Goal: Task Accomplishment & Management: Use online tool/utility

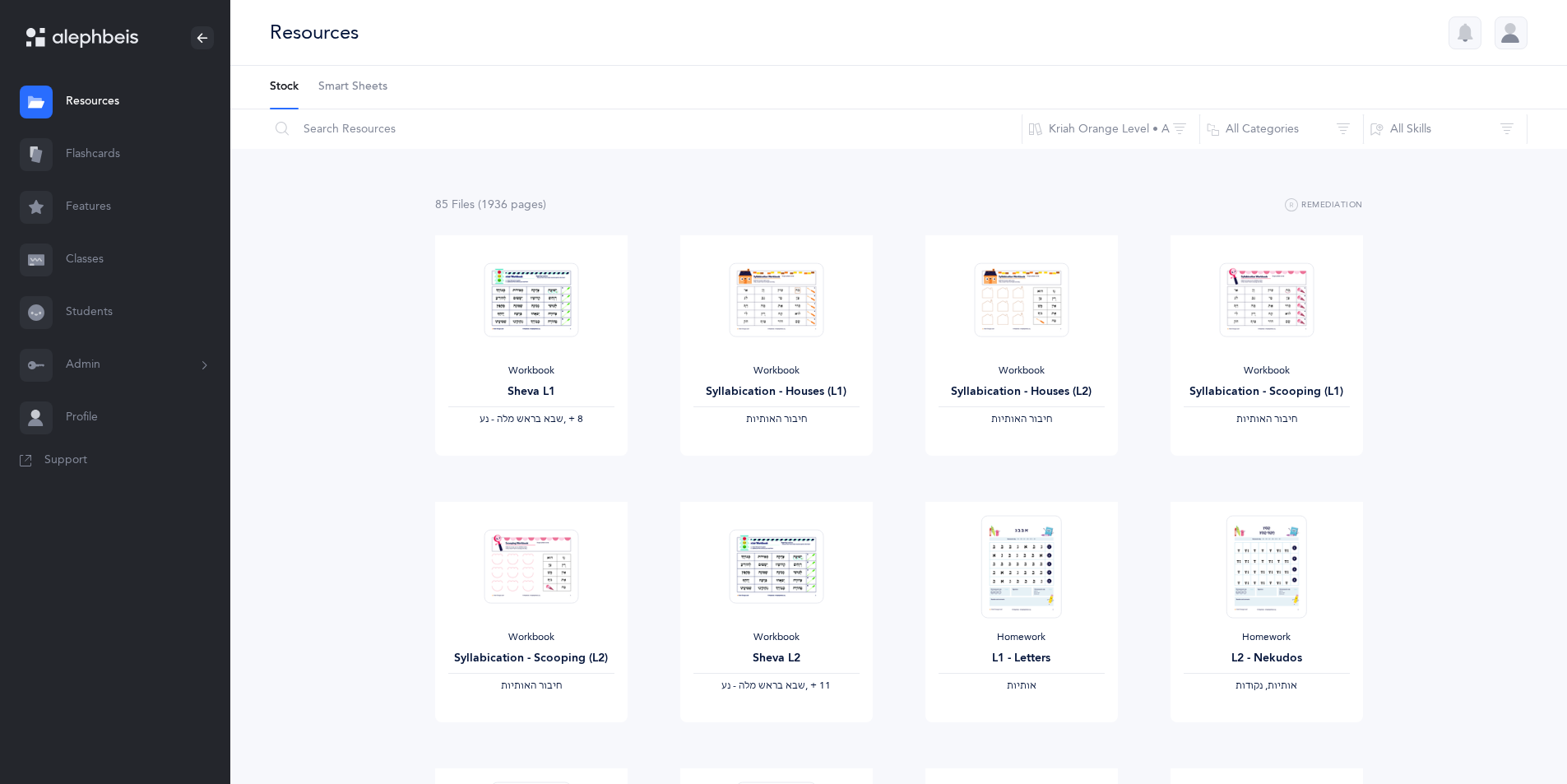
click at [95, 259] on link "Classes" at bounding box center [115, 259] width 230 height 52
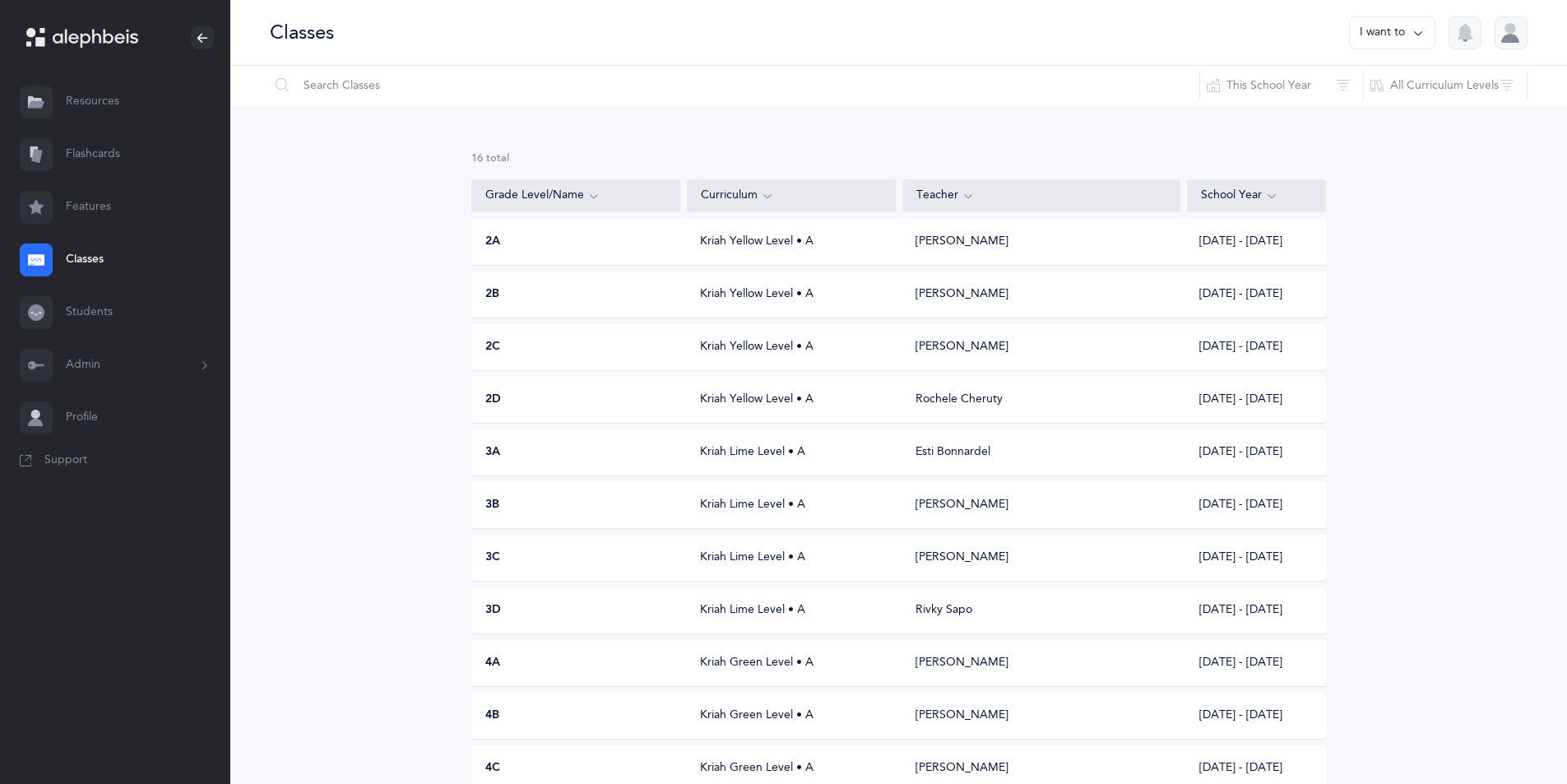
click at [701, 296] on div "Kriah Yellow Level • A" at bounding box center [791, 295] width 209 height 17
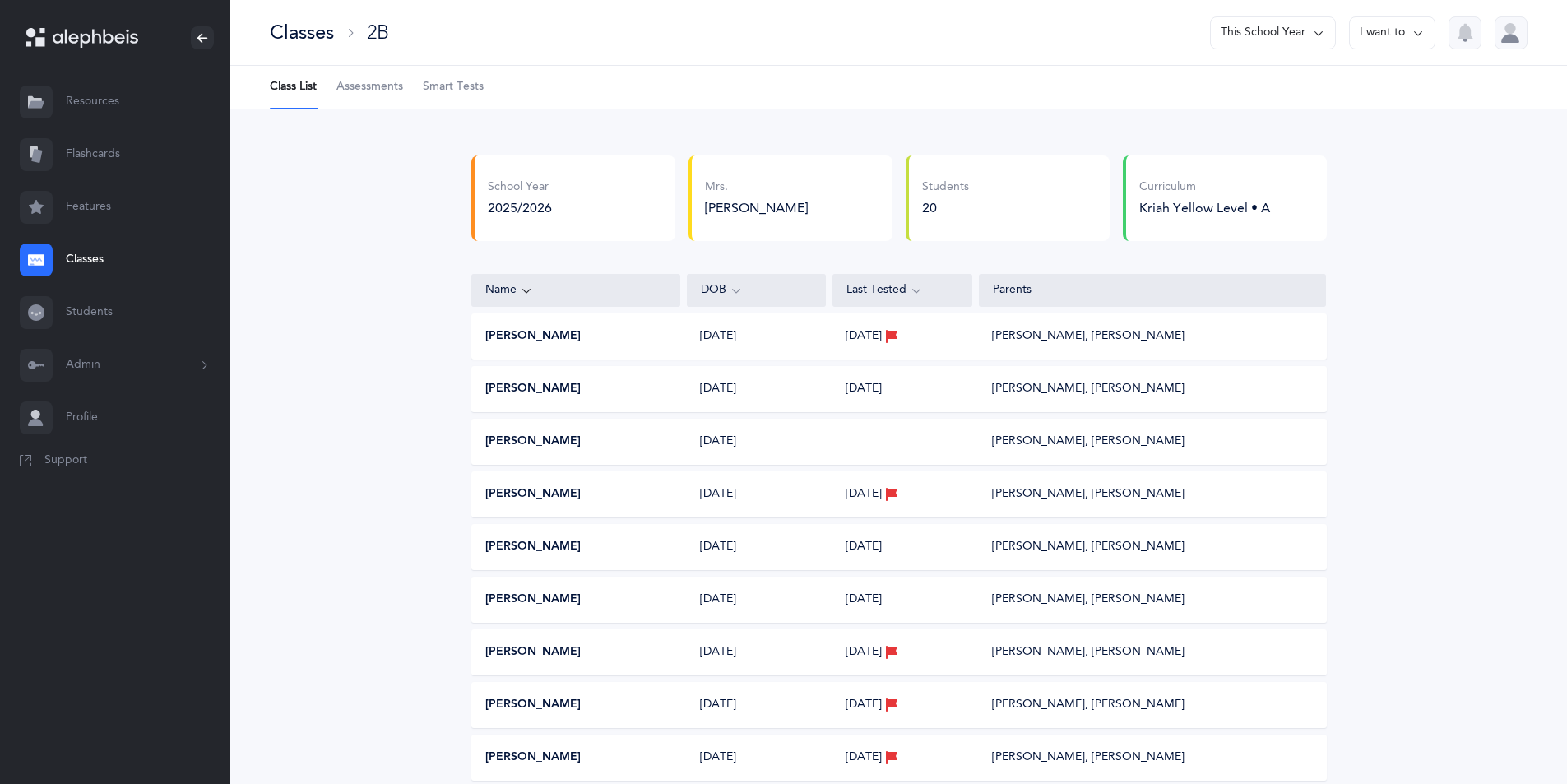
click at [378, 80] on span "Assessments" at bounding box center [370, 87] width 66 height 17
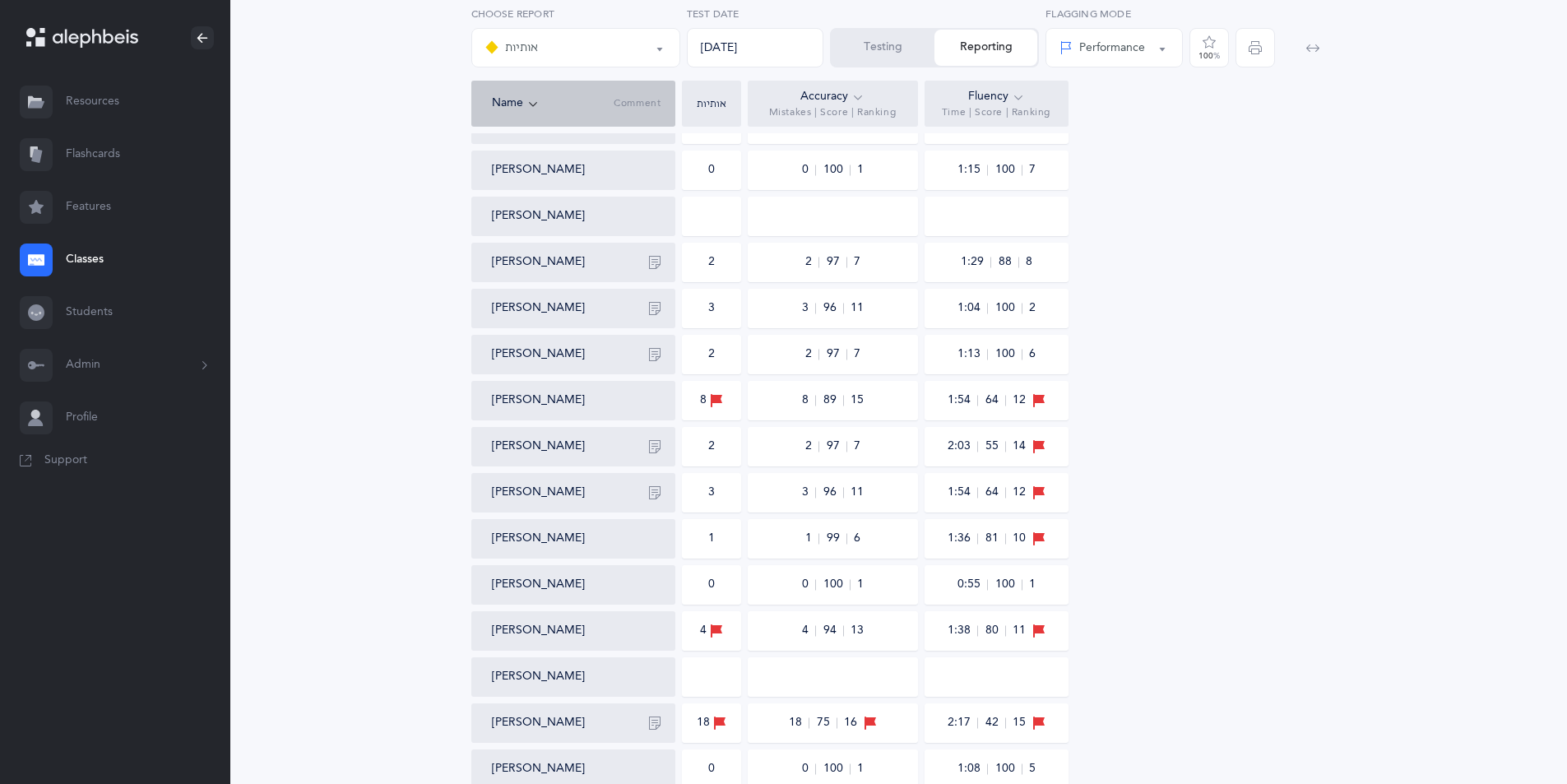
scroll to position [329, 0]
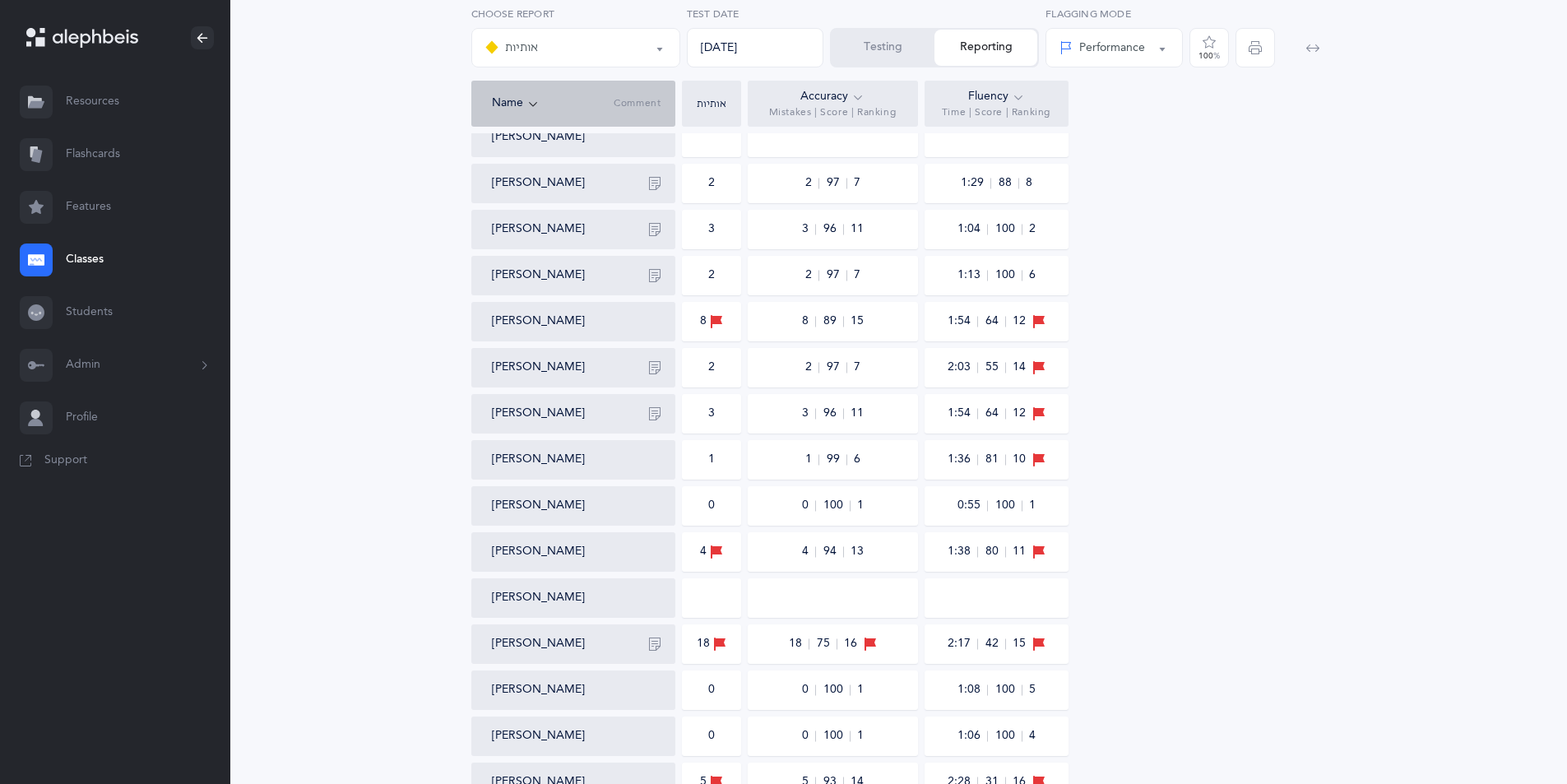
click at [882, 30] on div "אותיות אותיות Choose report [DATE] Test Date Testing Reporting Performance Perc…" at bounding box center [899, 40] width 862 height 81
click at [879, 42] on button "Testing" at bounding box center [883, 48] width 103 height 37
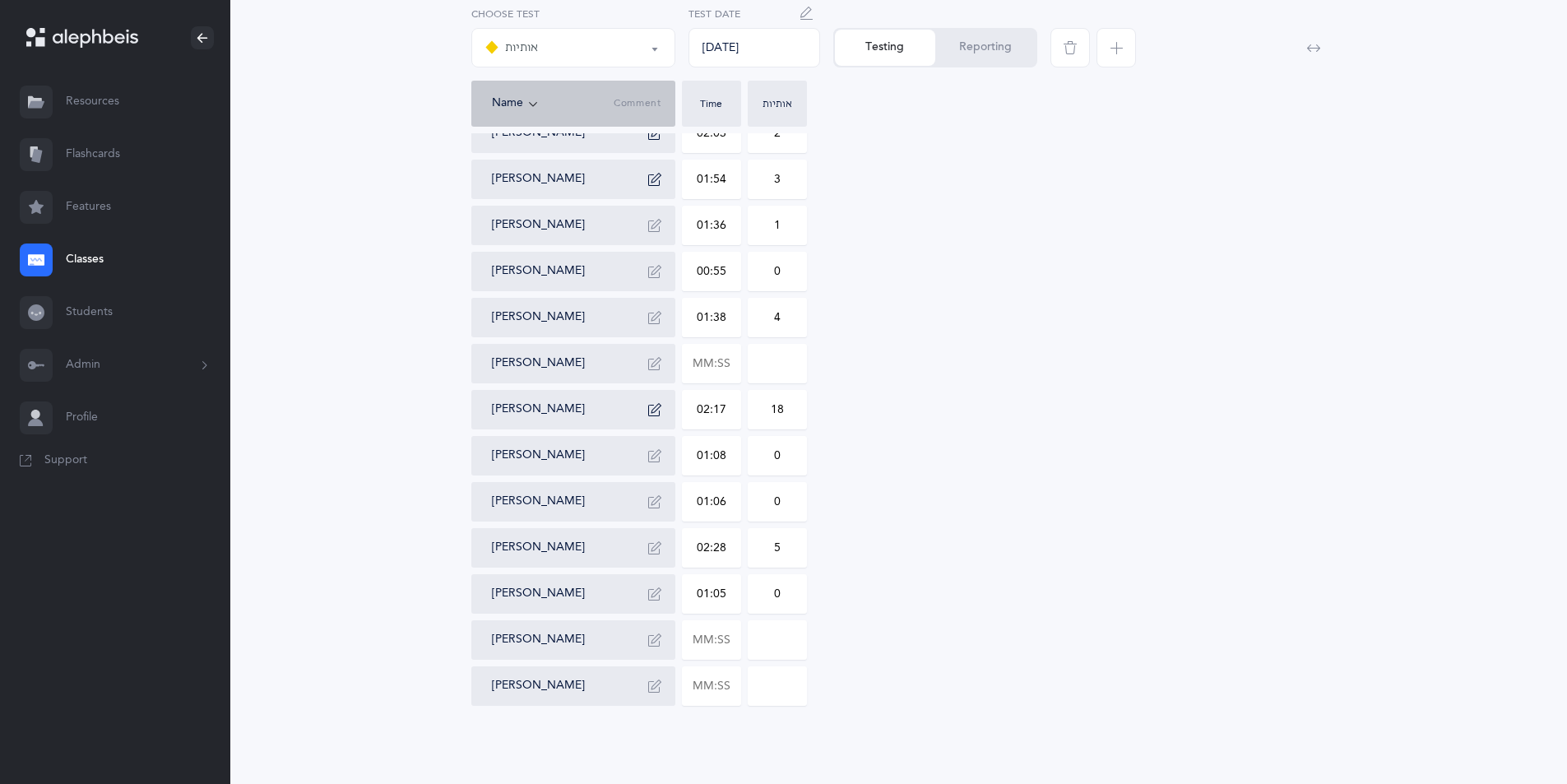
scroll to position [492, 0]
click at [727, 631] on input "text" at bounding box center [711, 639] width 57 height 38
type input "01:13"
click at [785, 649] on input "0" at bounding box center [777, 639] width 57 height 38
type input "01"
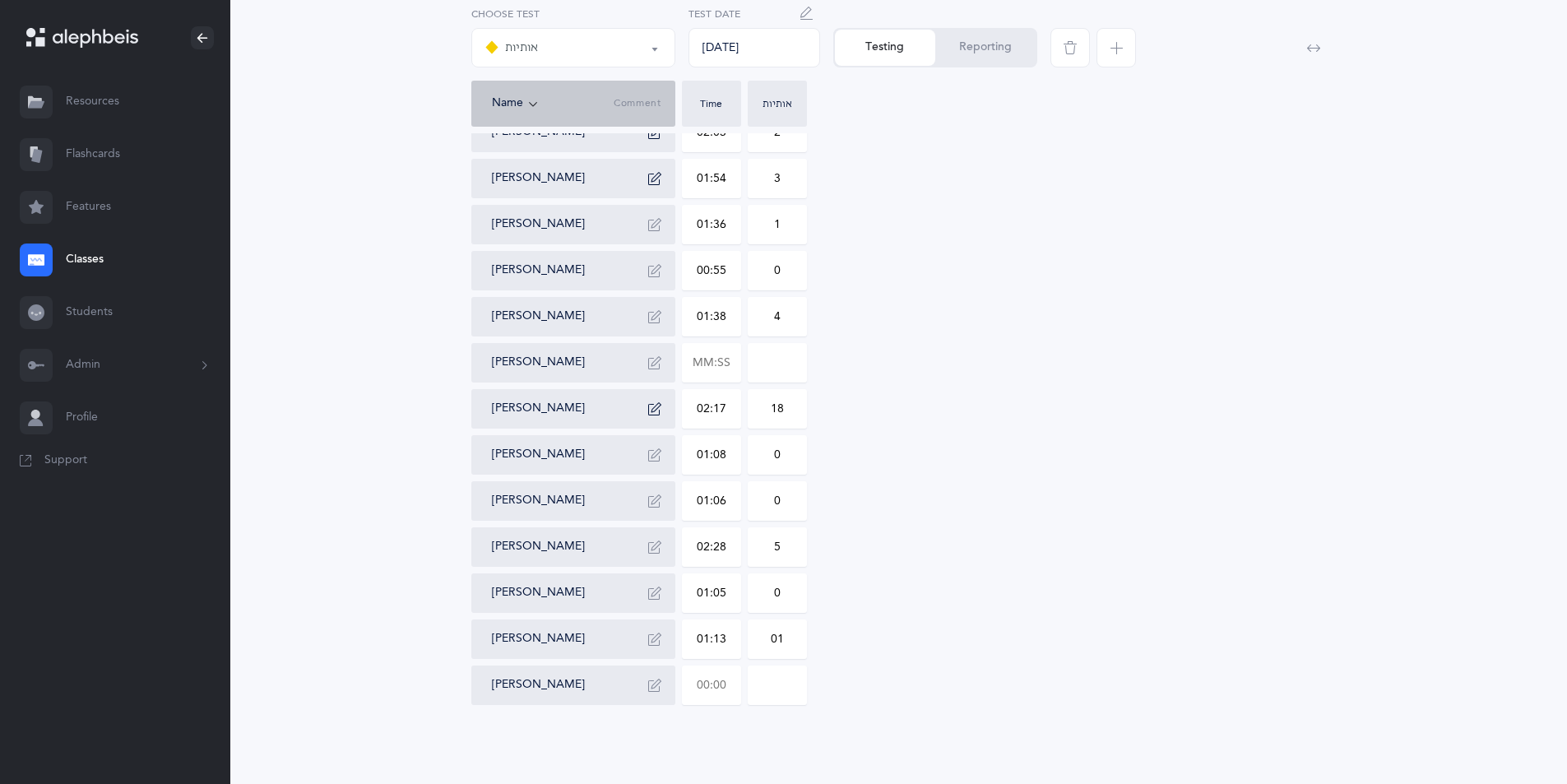
click at [733, 692] on input "text" at bounding box center [711, 685] width 57 height 38
click at [941, 585] on div "[PERSON_NAME] 01:30 2 [PERSON_NAME] 01:15 0 [PERSON_NAME] [PERSON_NAME] 01:29 2…" at bounding box center [899, 247] width 856 height 914
click at [728, 687] on input "text" at bounding box center [711, 685] width 57 height 38
type input "01:44"
click at [777, 691] on input "0" at bounding box center [777, 685] width 57 height 38
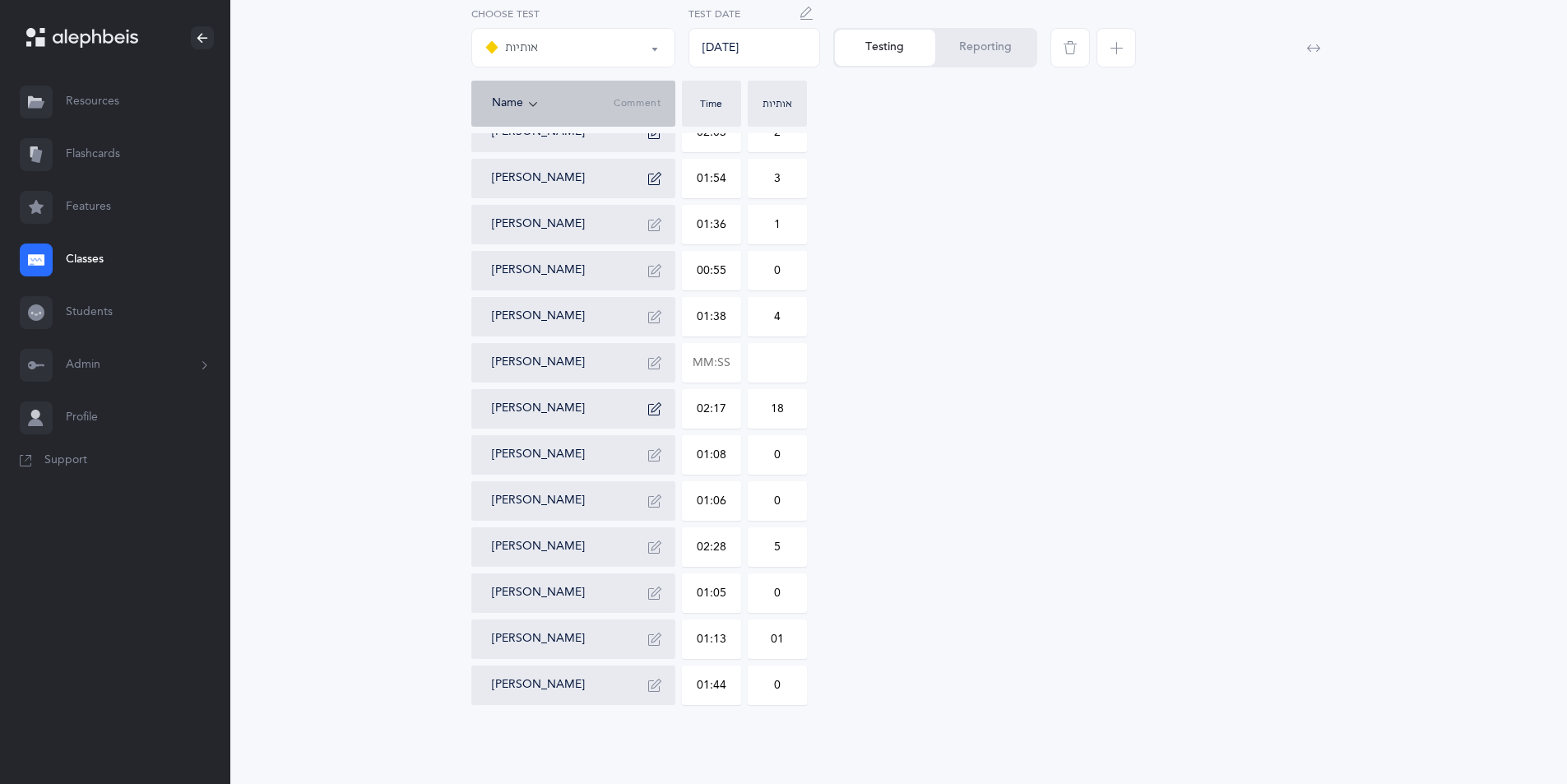
click at [784, 683] on input "0" at bounding box center [777, 685] width 57 height 38
click at [880, 684] on div "[PERSON_NAME] 01:30 2 [PERSON_NAME] 01:15 0 [PERSON_NAME] [PERSON_NAME] 01:29 2…" at bounding box center [899, 247] width 856 height 914
click at [769, 685] on input "06" at bounding box center [777, 685] width 57 height 38
type input "6"
click at [777, 638] on input "01" at bounding box center [777, 639] width 57 height 38
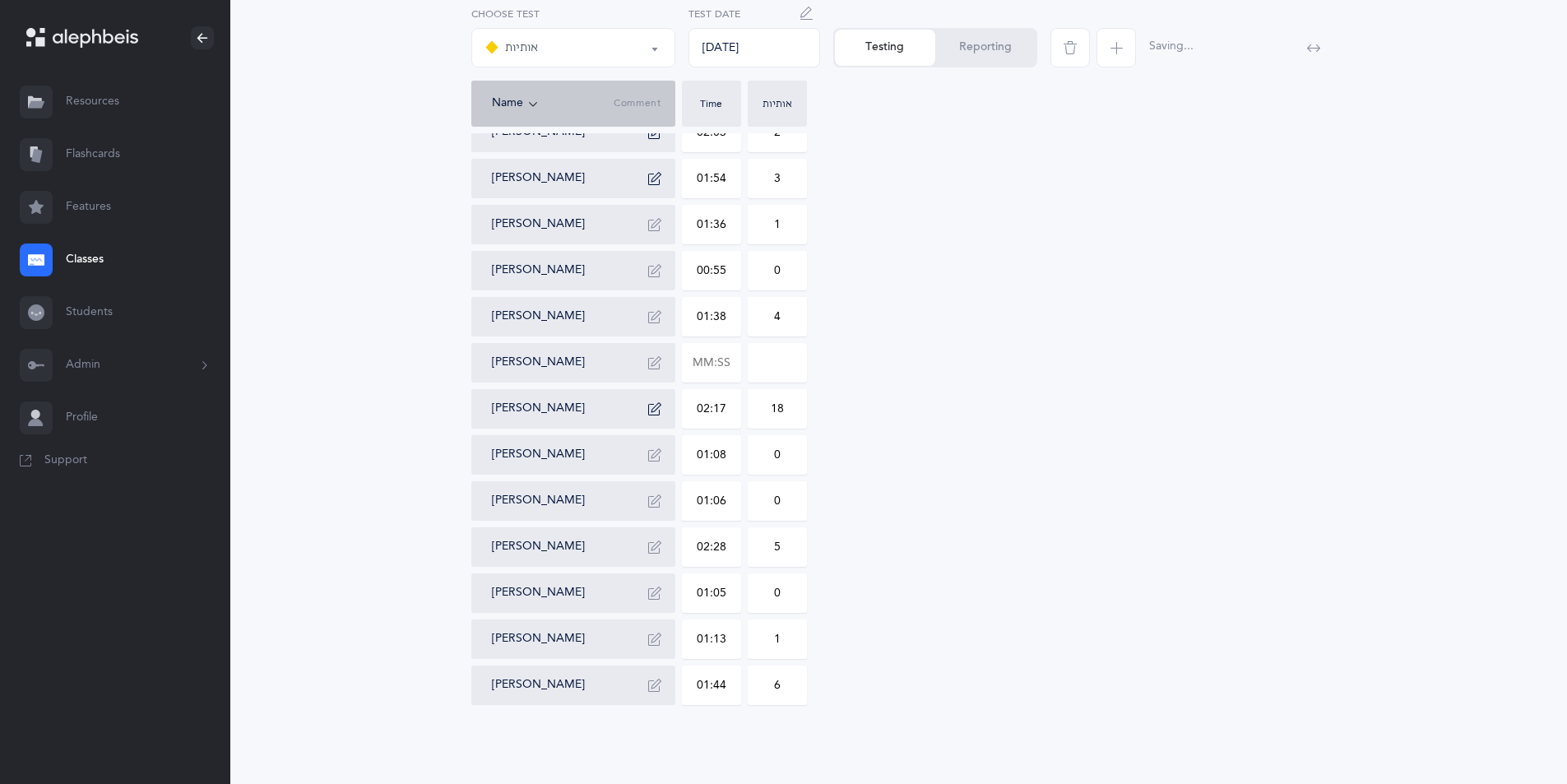
type input "1"
click at [872, 569] on div "[PERSON_NAME] 01:30 2 [PERSON_NAME] 01:15 0 [PERSON_NAME] [PERSON_NAME] 01:29 2…" at bounding box center [899, 247] width 856 height 914
click at [1005, 59] on button "Reporting" at bounding box center [985, 48] width 101 height 37
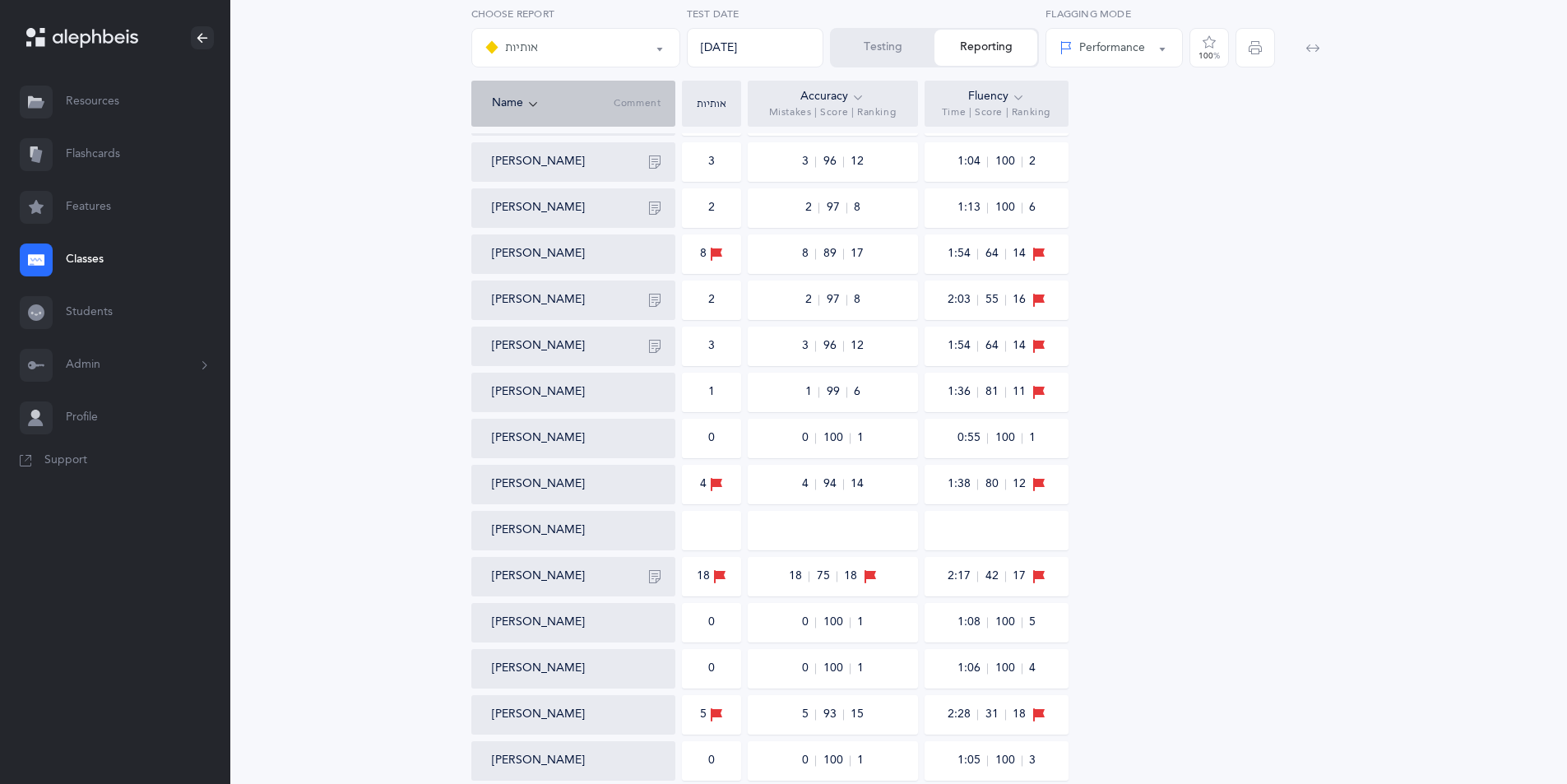
scroll to position [411, 0]
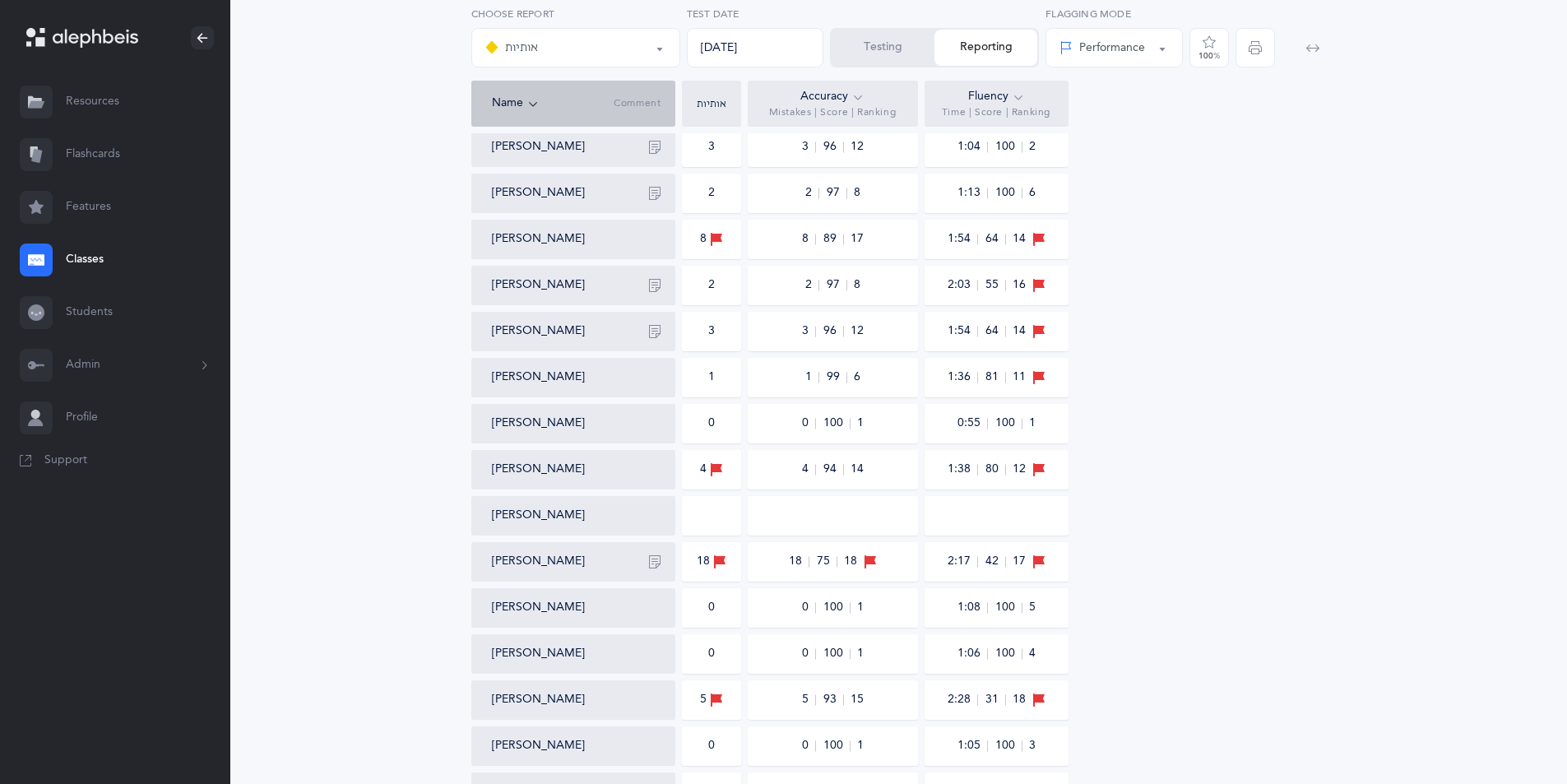
click at [1253, 46] on icon "button" at bounding box center [1255, 48] width 13 height 13
click at [87, 256] on link "Classes" at bounding box center [115, 259] width 230 height 52
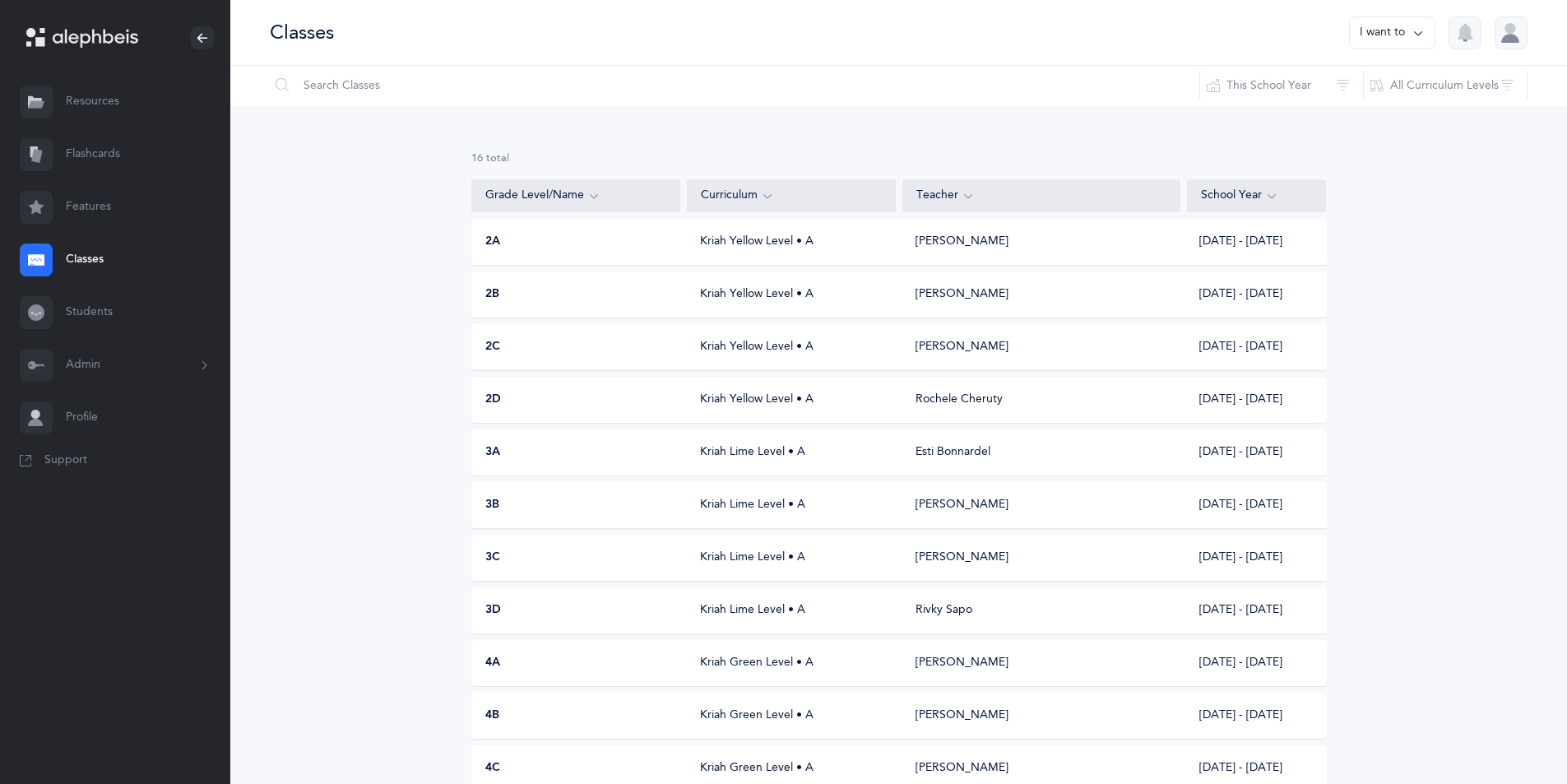
click at [567, 353] on div "2C" at bounding box center [576, 347] width 209 height 17
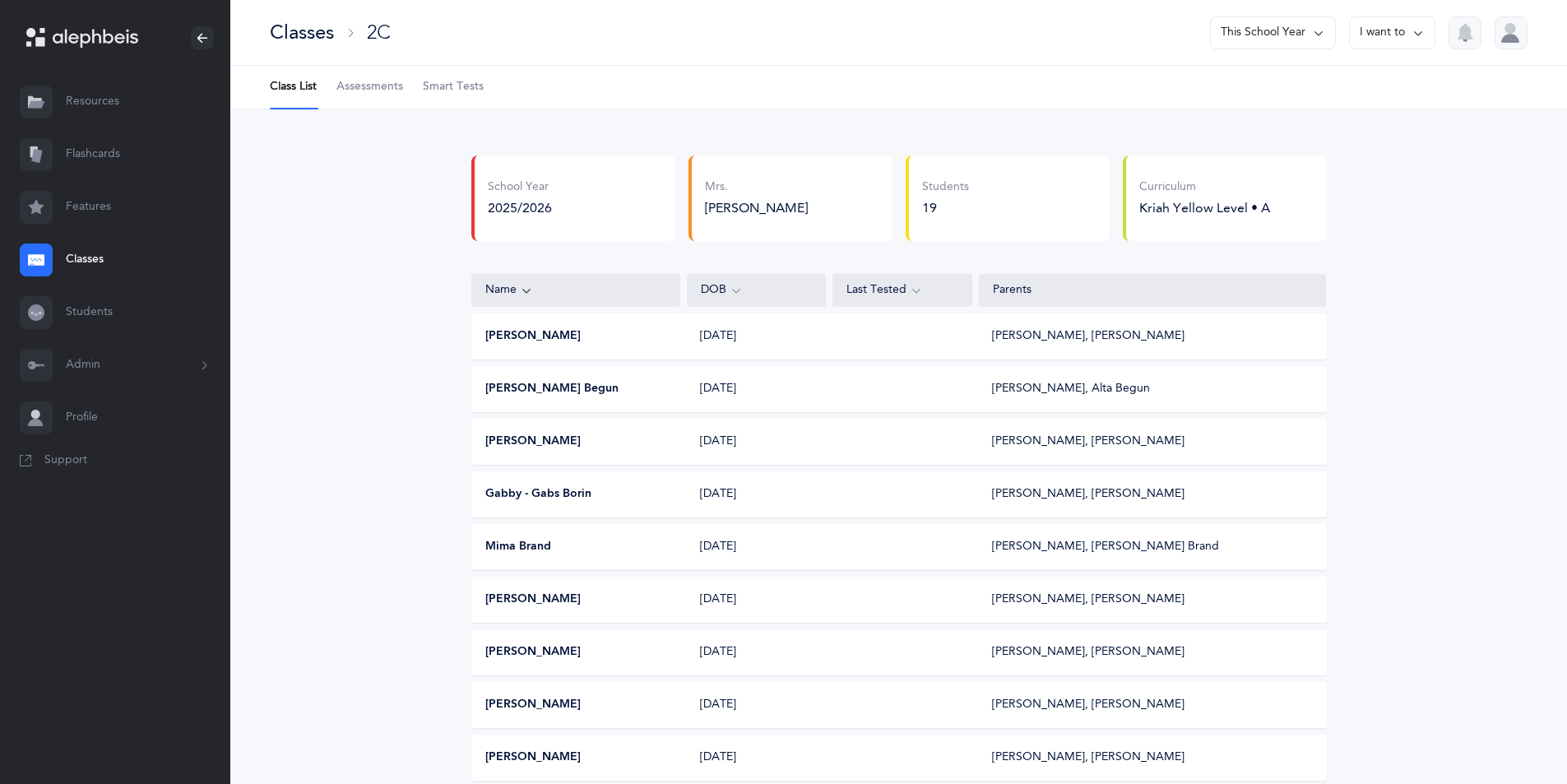
click at [368, 84] on span "Assessments" at bounding box center [370, 87] width 66 height 17
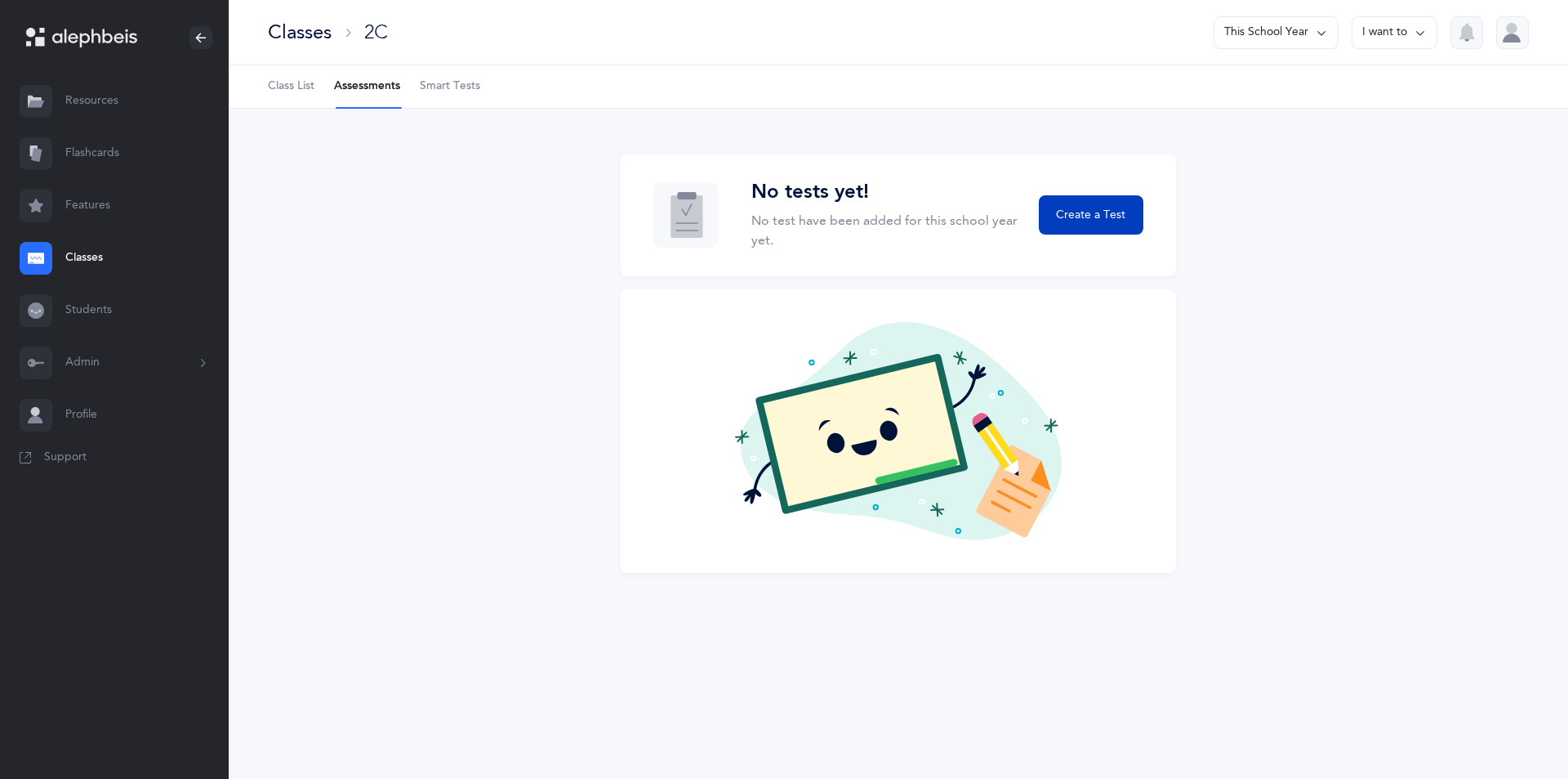
click at [1081, 224] on button "Create a Test" at bounding box center [1090, 215] width 105 height 40
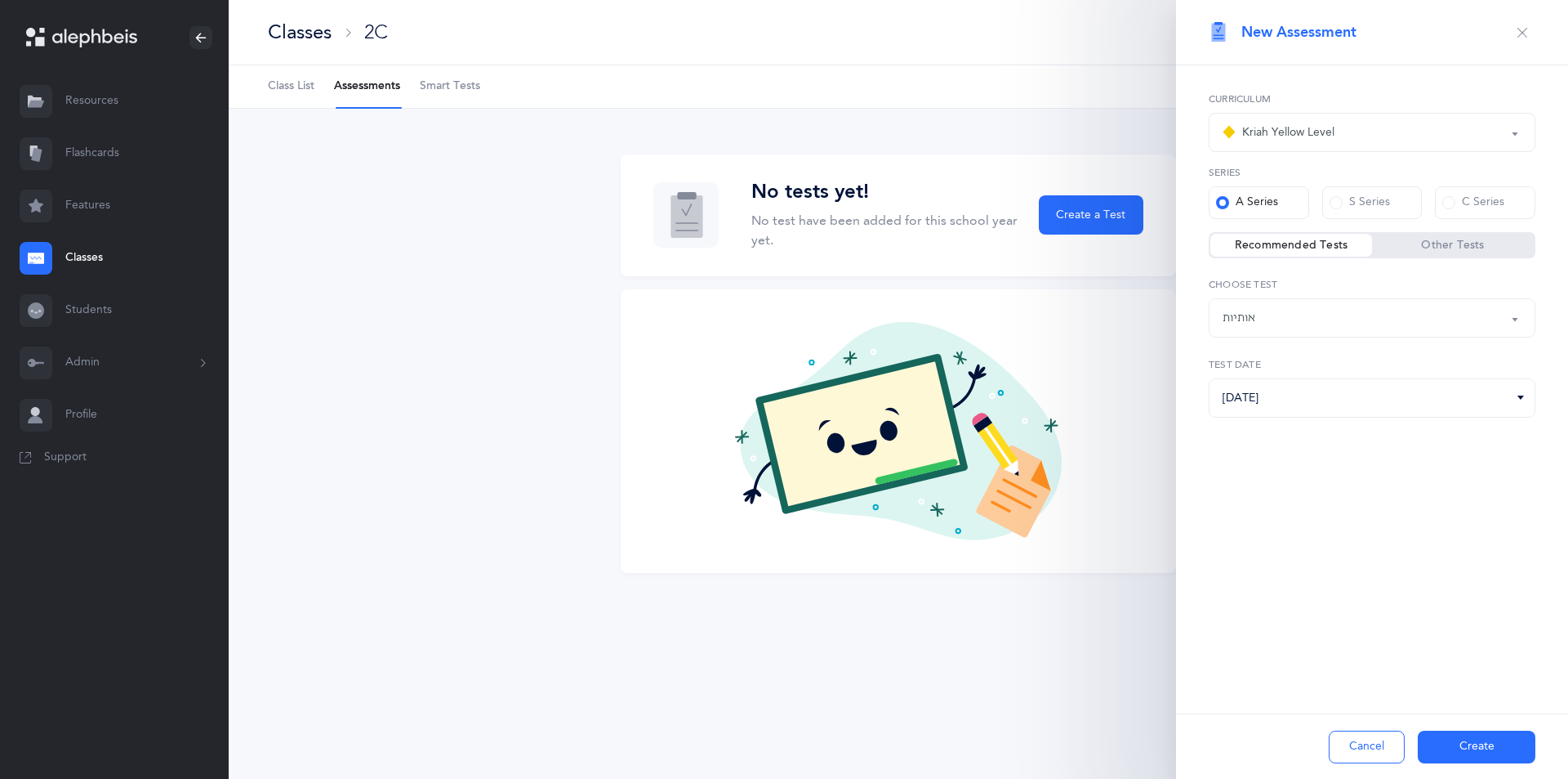
click at [1452, 744] on button "Create" at bounding box center [1476, 747] width 118 height 33
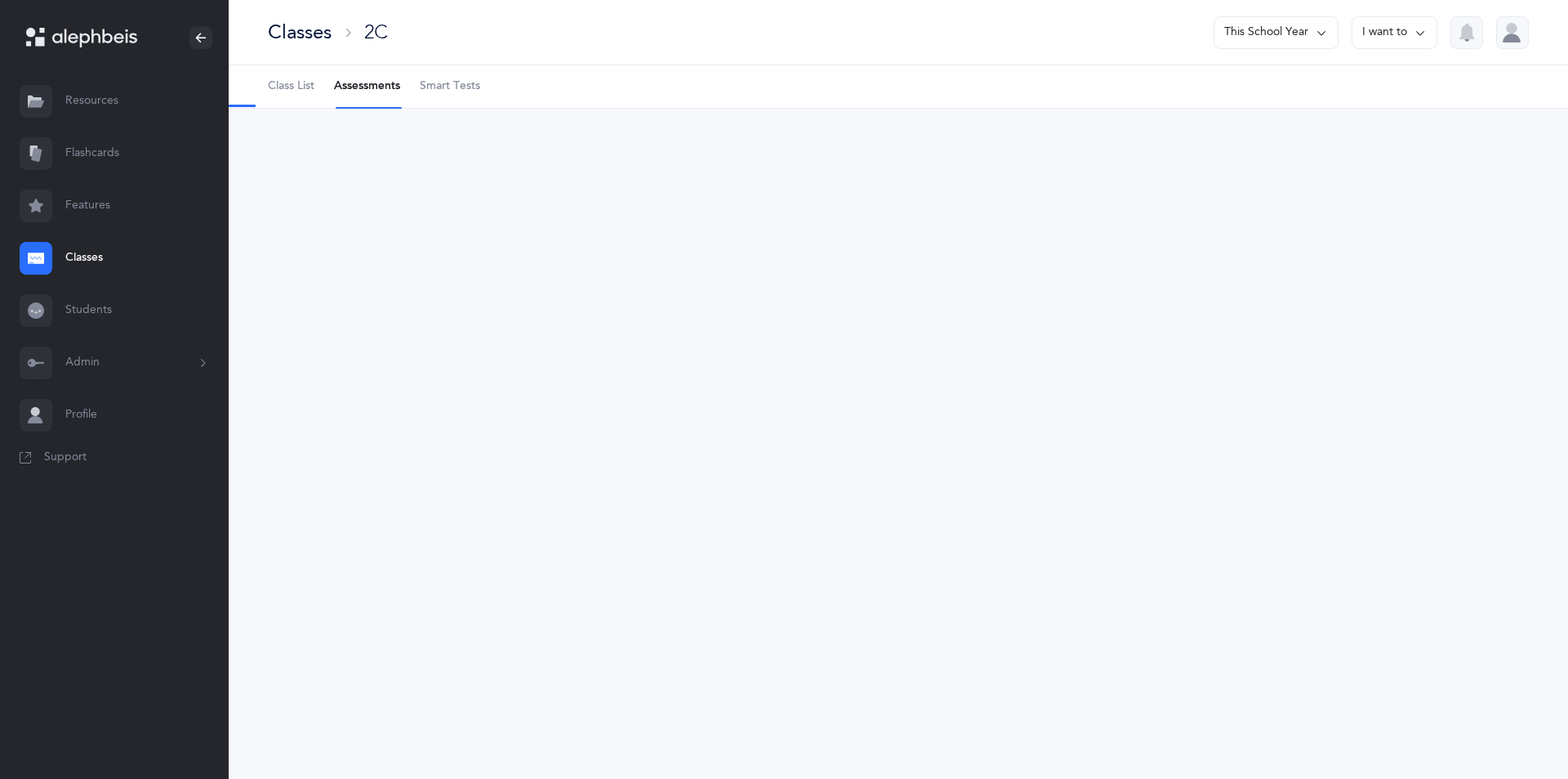
select select "2"
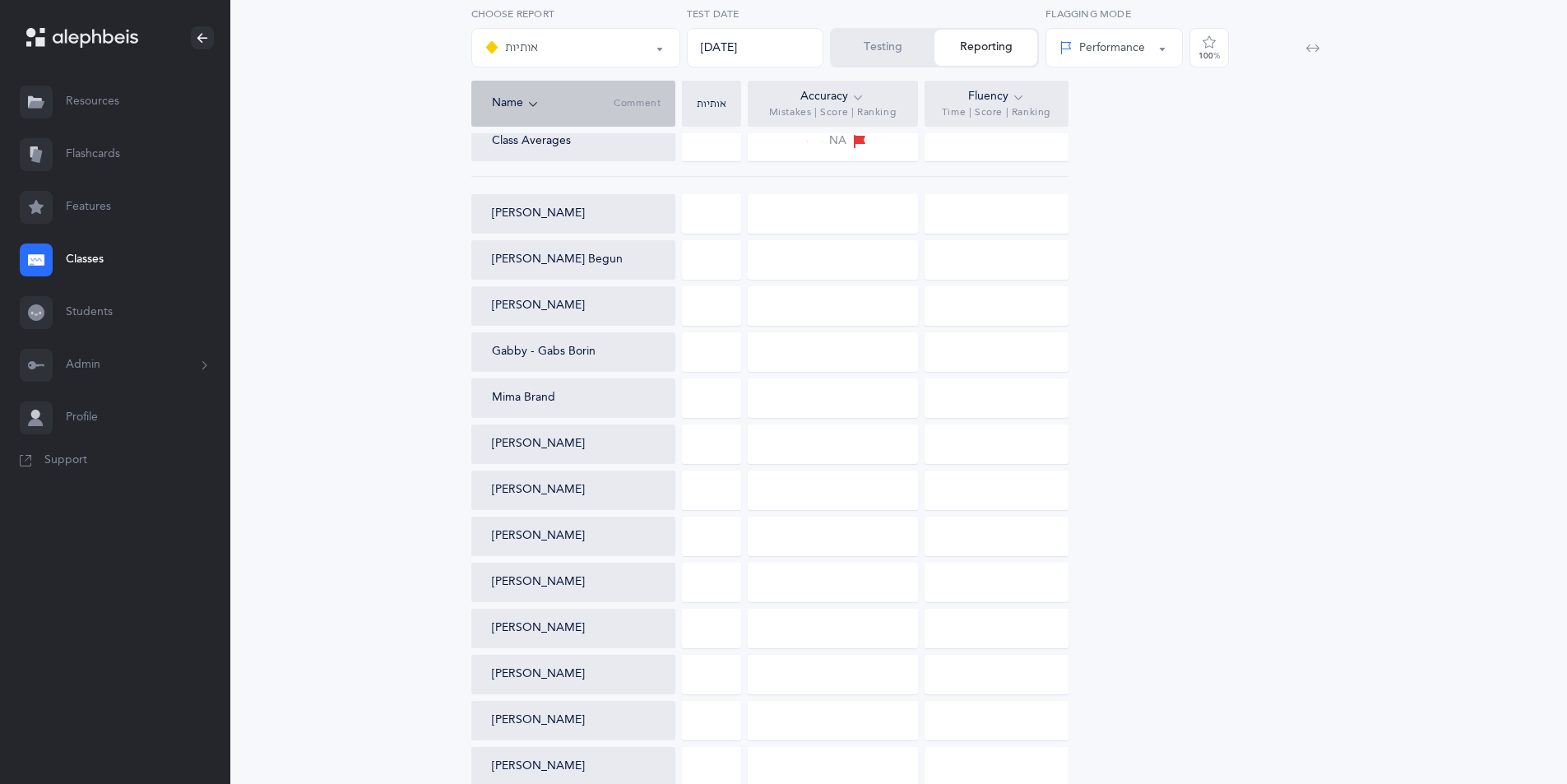
scroll to position [82, 0]
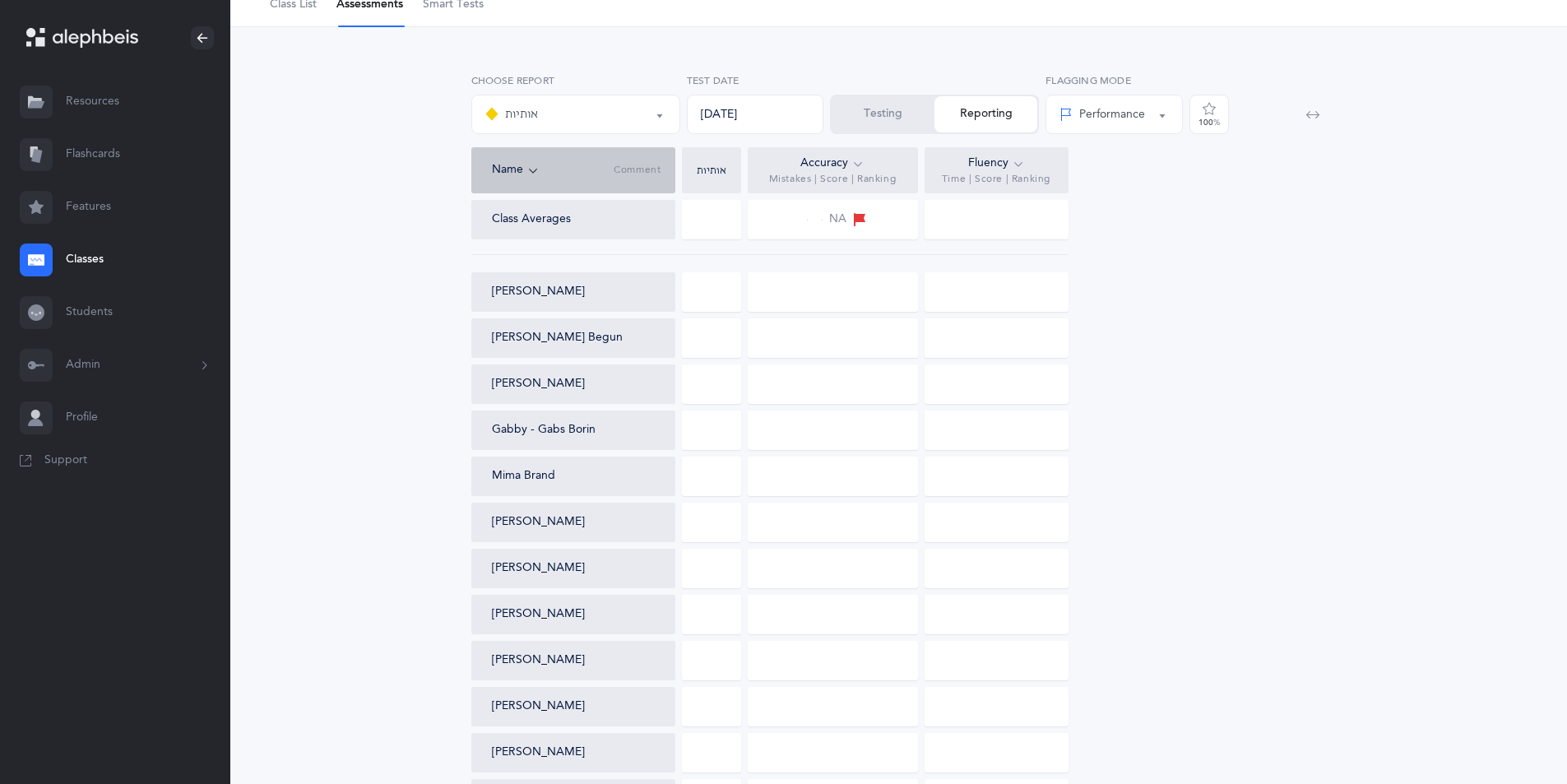
click at [854, 125] on button "Testing" at bounding box center [883, 115] width 103 height 37
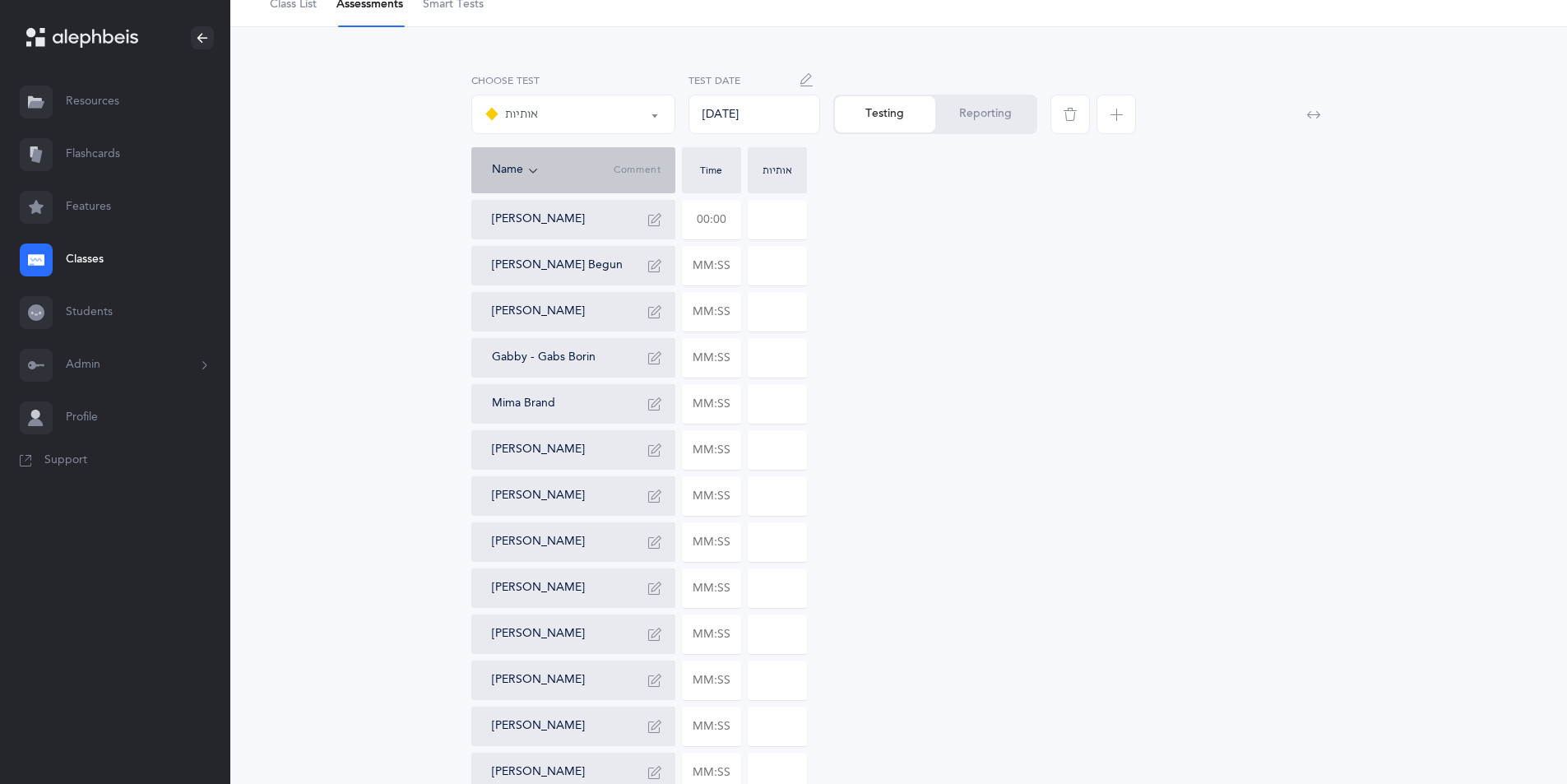
click at [722, 218] on input "text" at bounding box center [711, 220] width 57 height 38
click at [733, 215] on input "text" at bounding box center [711, 220] width 57 height 38
click at [733, 215] on input "01:28" at bounding box center [711, 220] width 57 height 38
type input "01:28"
click at [798, 228] on input "0" at bounding box center [777, 220] width 57 height 38
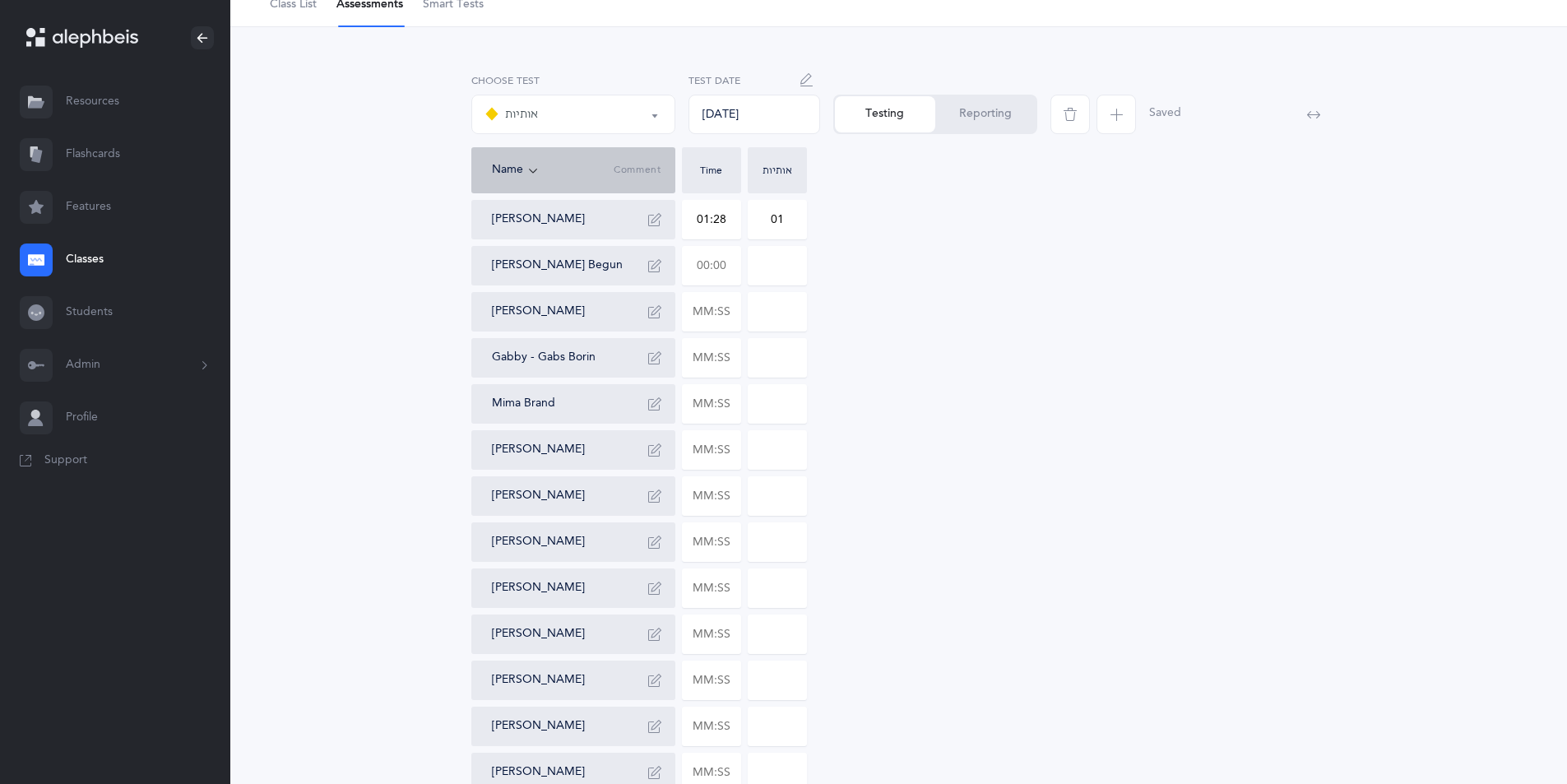
type input "01"
click at [728, 261] on input "text" at bounding box center [711, 266] width 57 height 38
click at [733, 266] on input "01:14" at bounding box center [711, 266] width 57 height 38
type input "01:14"
type input "0"
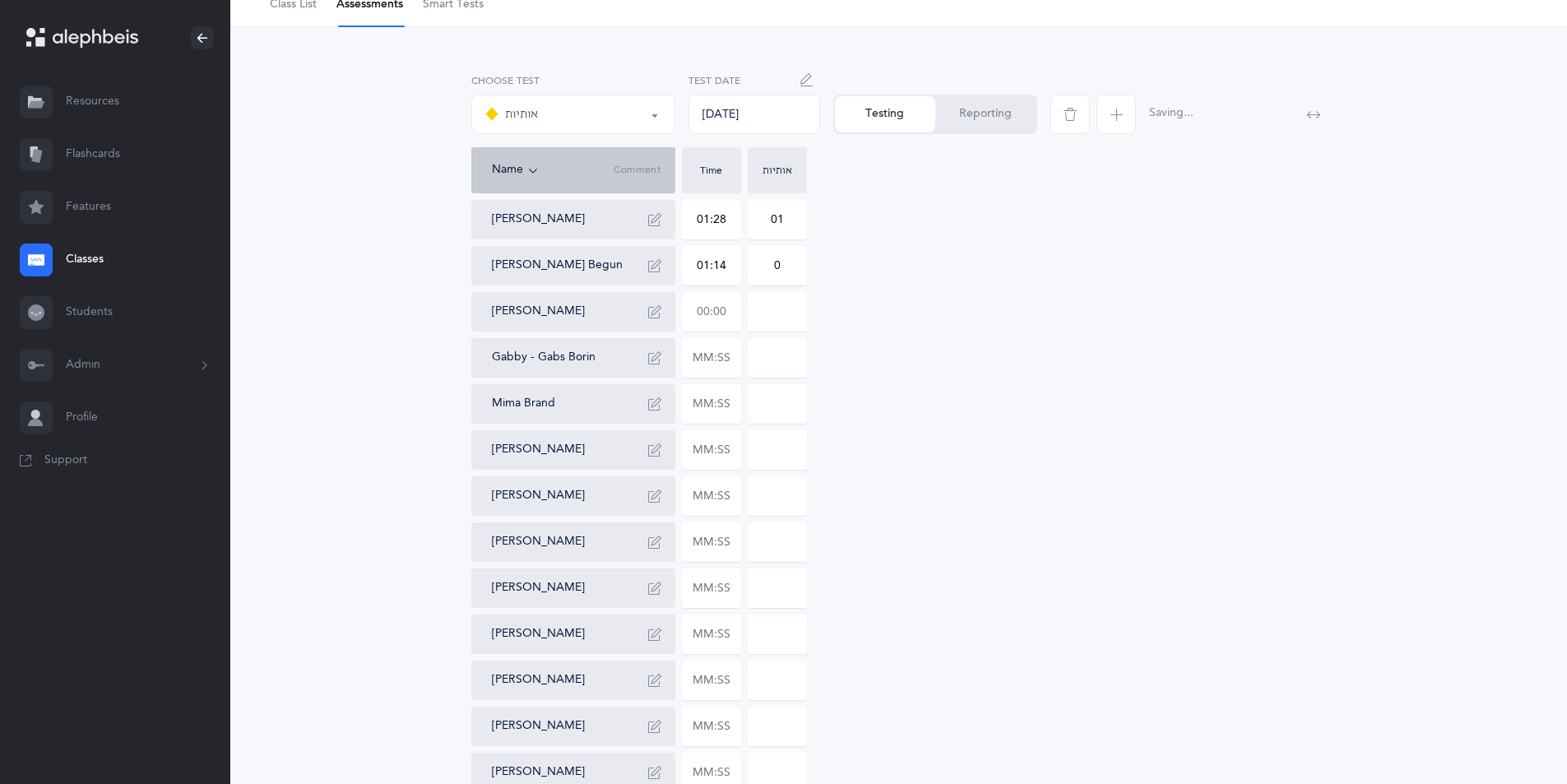
click at [732, 312] on input "text" at bounding box center [711, 311] width 57 height 38
click at [728, 306] on input "text" at bounding box center [711, 311] width 57 height 38
click at [728, 306] on input "01:30" at bounding box center [711, 311] width 57 height 38
type input "01:30"
click at [790, 314] on input "0" at bounding box center [777, 311] width 57 height 38
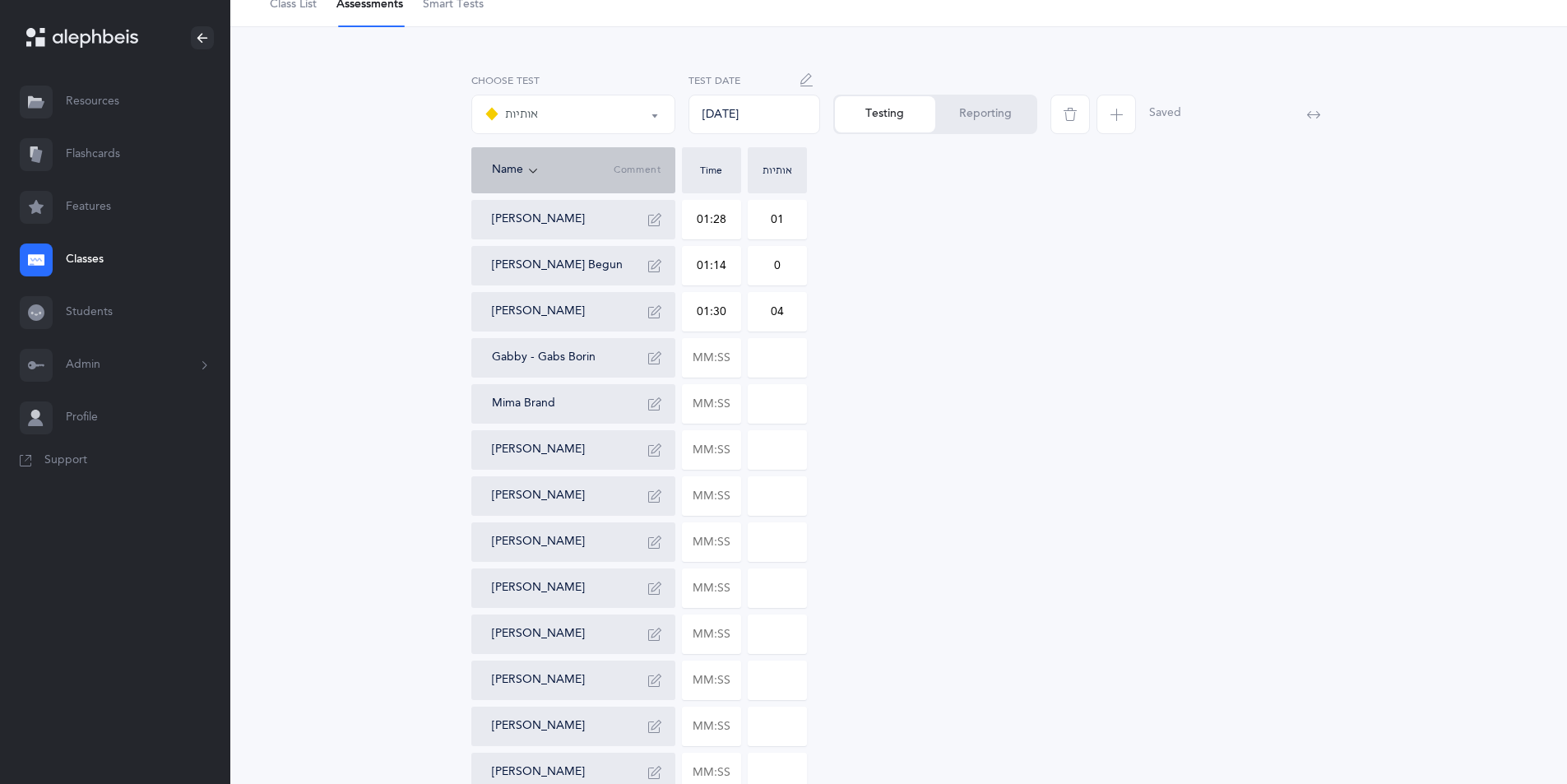
click at [790, 314] on input "04" at bounding box center [777, 311] width 57 height 38
type input "04"
click at [657, 305] on icon "button" at bounding box center [655, 311] width 13 height 13
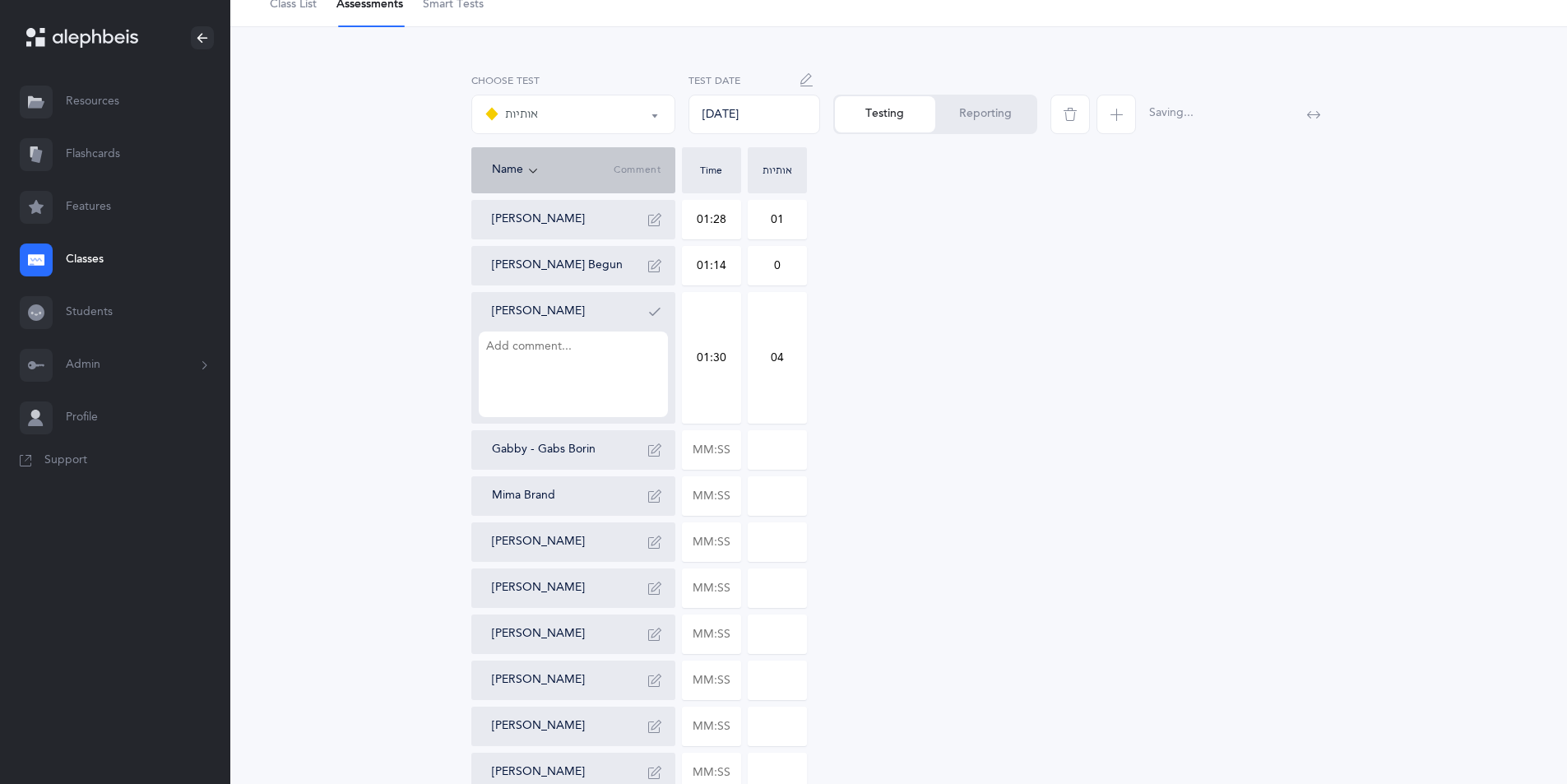
click at [528, 360] on textarea at bounding box center [573, 374] width 189 height 86
click at [361, 536] on div "אותיות אותיות Choose test [DATE] Test Date Testing Reporting Name Comment Time …" at bounding box center [899, 620] width 1245 height 1107
click at [733, 448] on input "text" at bounding box center [711, 450] width 57 height 38
type input "00:01"
type input "0"
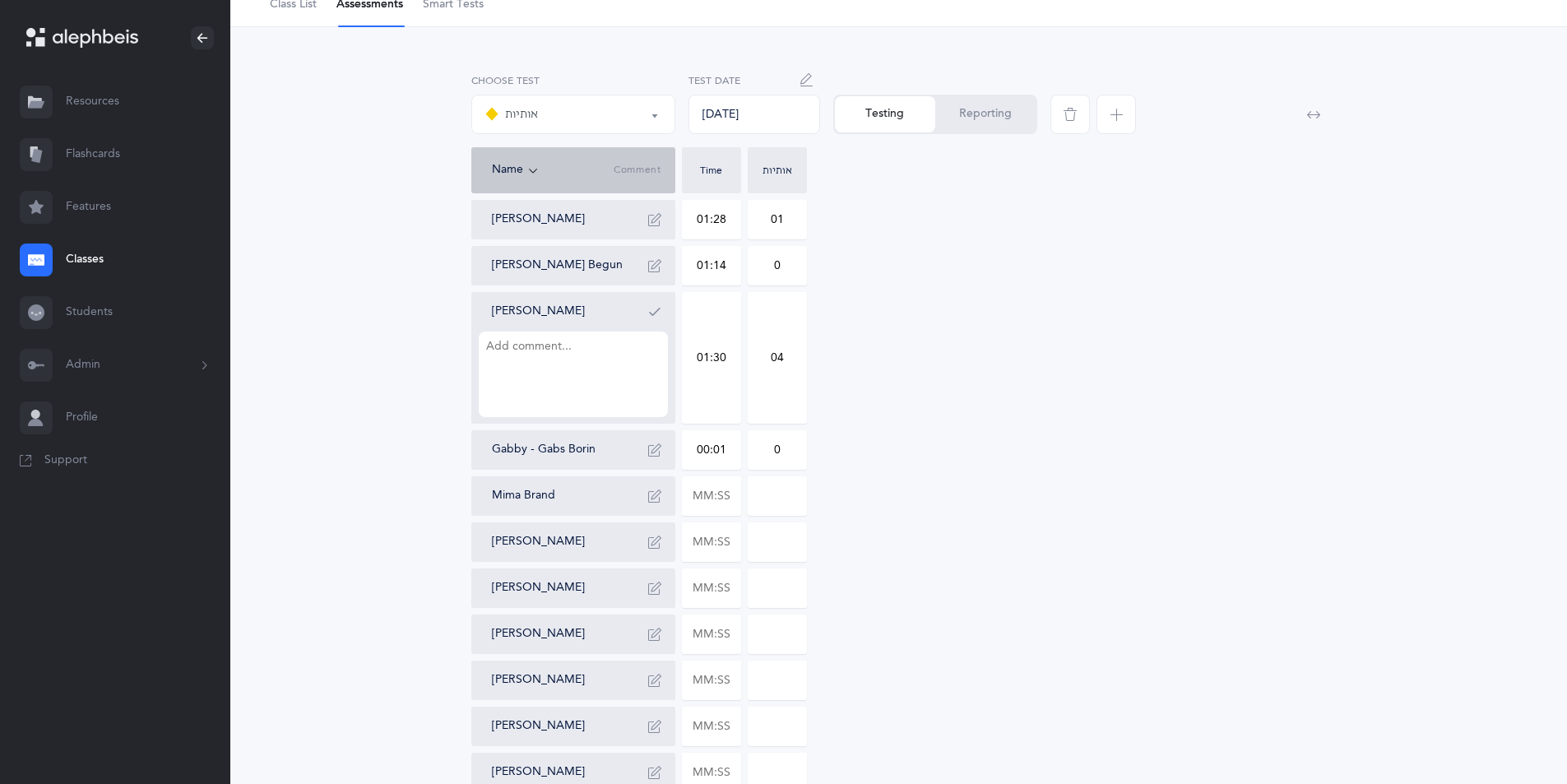
click at [662, 356] on textarea at bounding box center [573, 374] width 189 height 86
click at [514, 362] on textarea at bounding box center [573, 374] width 189 height 86
click at [1436, 723] on div "אותיות אותיות Choose test [DATE] Test Date Testing Reporting Name Comment Time …" at bounding box center [899, 620] width 1245 height 1107
click at [508, 370] on textarea at bounding box center [573, 374] width 189 height 86
drag, startPoint x: 489, startPoint y: 342, endPoint x: 427, endPoint y: 372, distance: 68.9
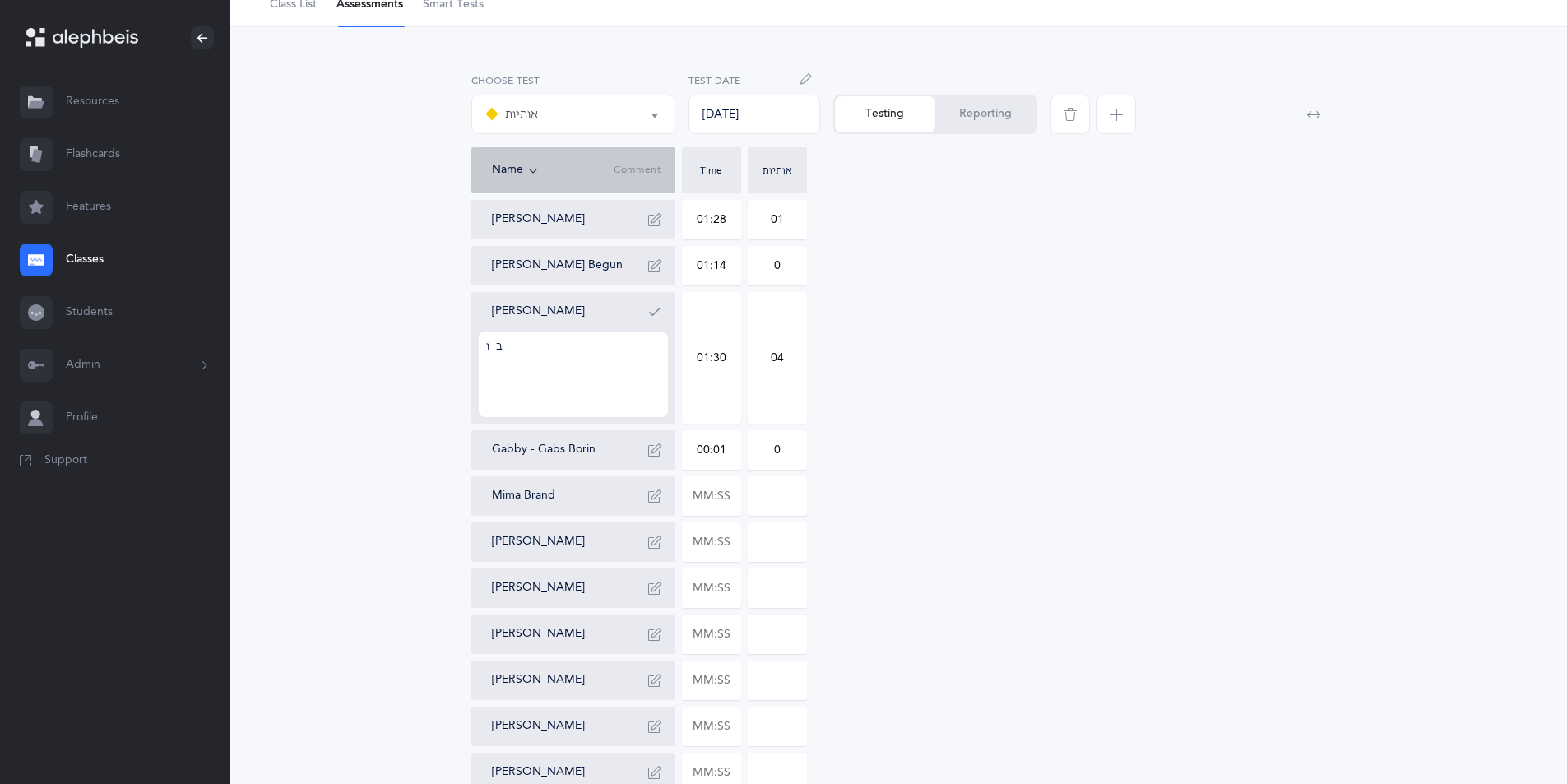
click at [427, 371] on div "אותיות אותיות Choose test [DATE] Test Date Testing Reporting Name Comment Time …" at bounding box center [899, 620] width 1245 height 1107
type textarea "ב as a ו ק as a כ kof"
drag, startPoint x: 730, startPoint y: 450, endPoint x: 664, endPoint y: 455, distance: 66.2
click at [662, 453] on div "[PERSON_NAME] 01:28 01 [PERSON_NAME] Begun 01:14 0 [PERSON_NAME] ב as a ו ק as …" at bounding box center [899, 680] width 856 height 960
type input "03:21"
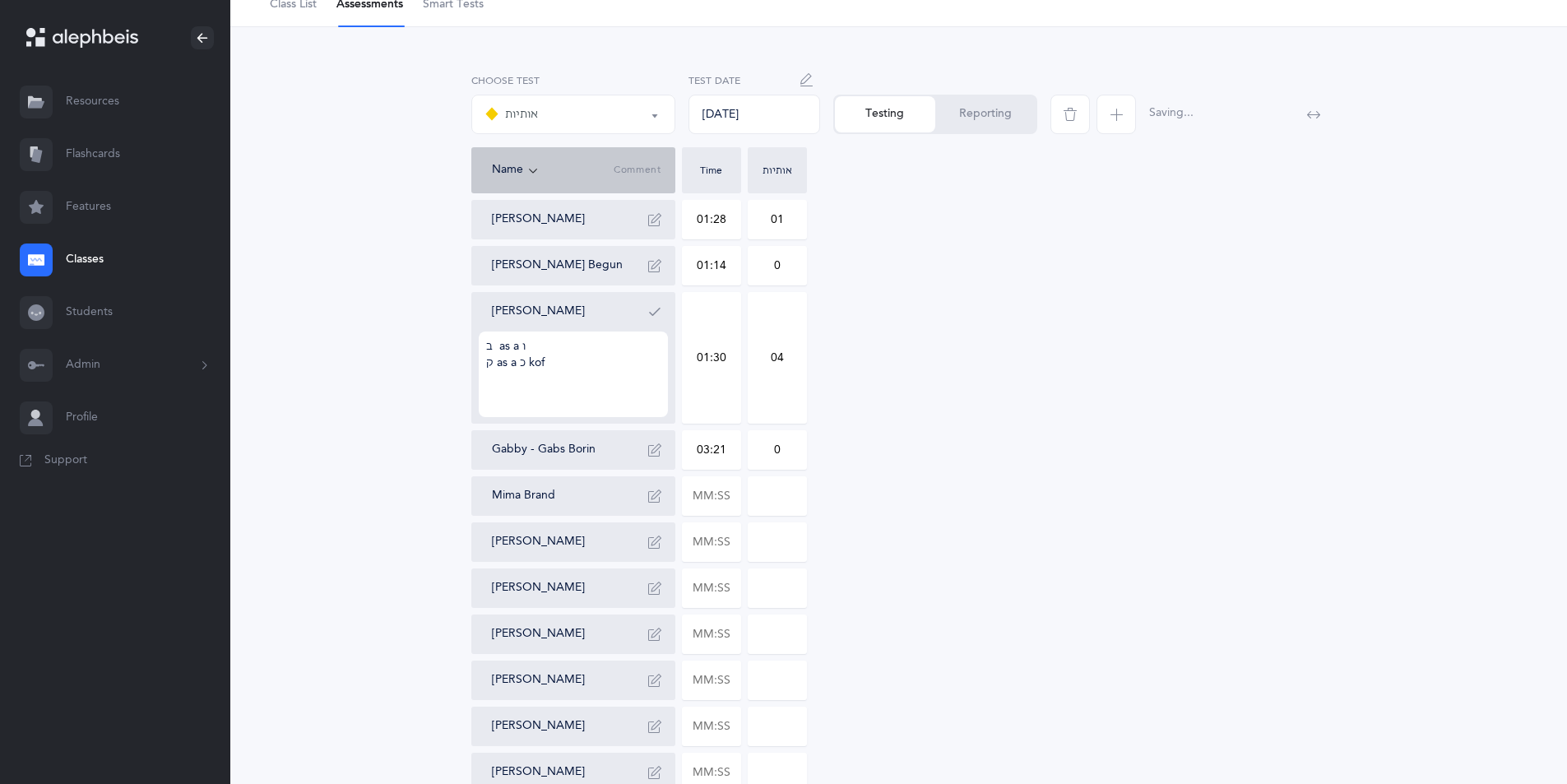
click at [788, 444] on input "0" at bounding box center [777, 450] width 57 height 38
click at [789, 452] on input "014" at bounding box center [777, 450] width 57 height 38
type input "014"
click at [731, 497] on input "text" at bounding box center [711, 496] width 57 height 38
type input "02:12"
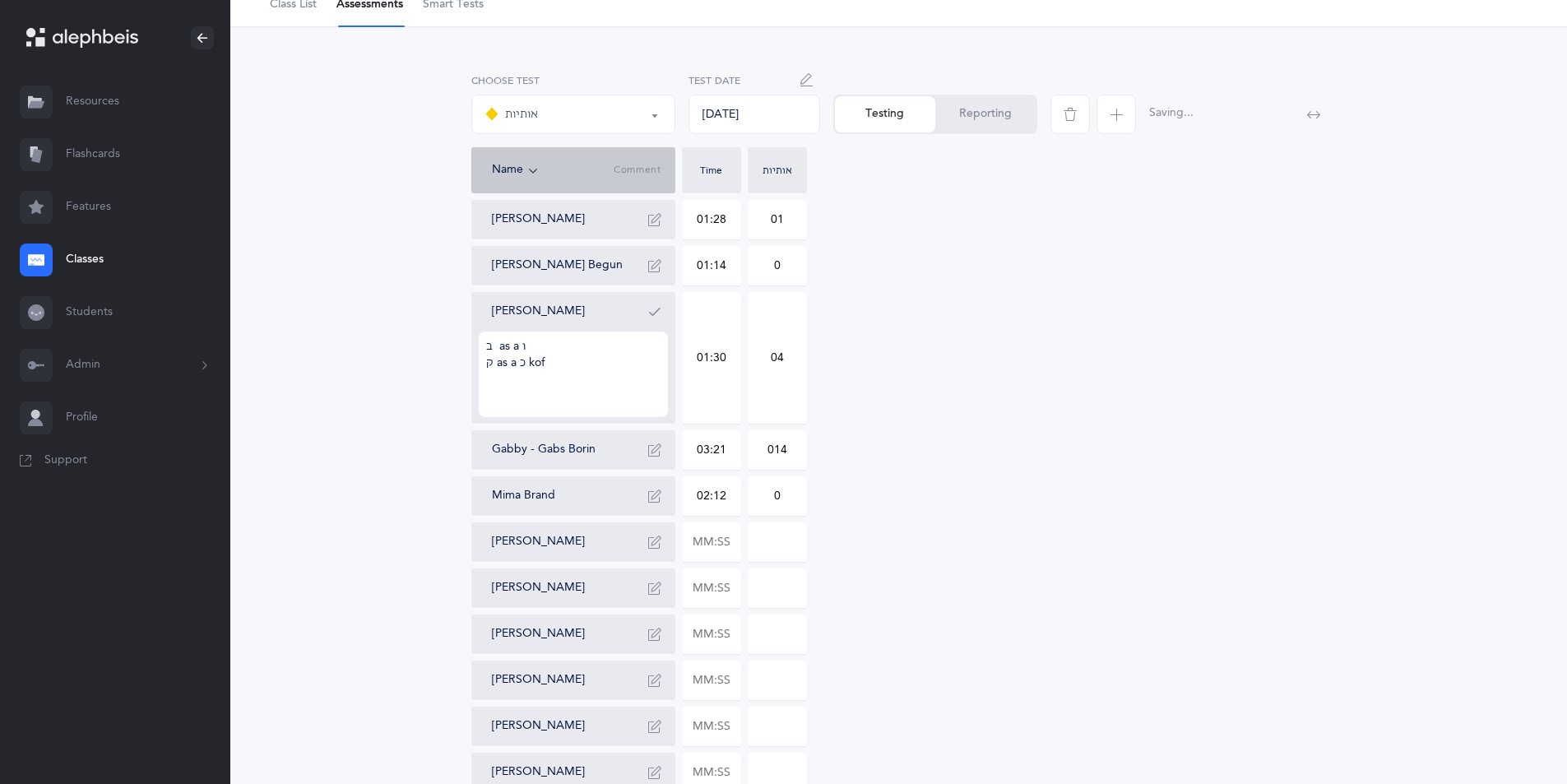
click at [793, 493] on input "0" at bounding box center [777, 496] width 57 height 38
type input "01"
click at [721, 536] on input "text" at bounding box center [711, 542] width 57 height 38
type input "01:28"
type input "0"
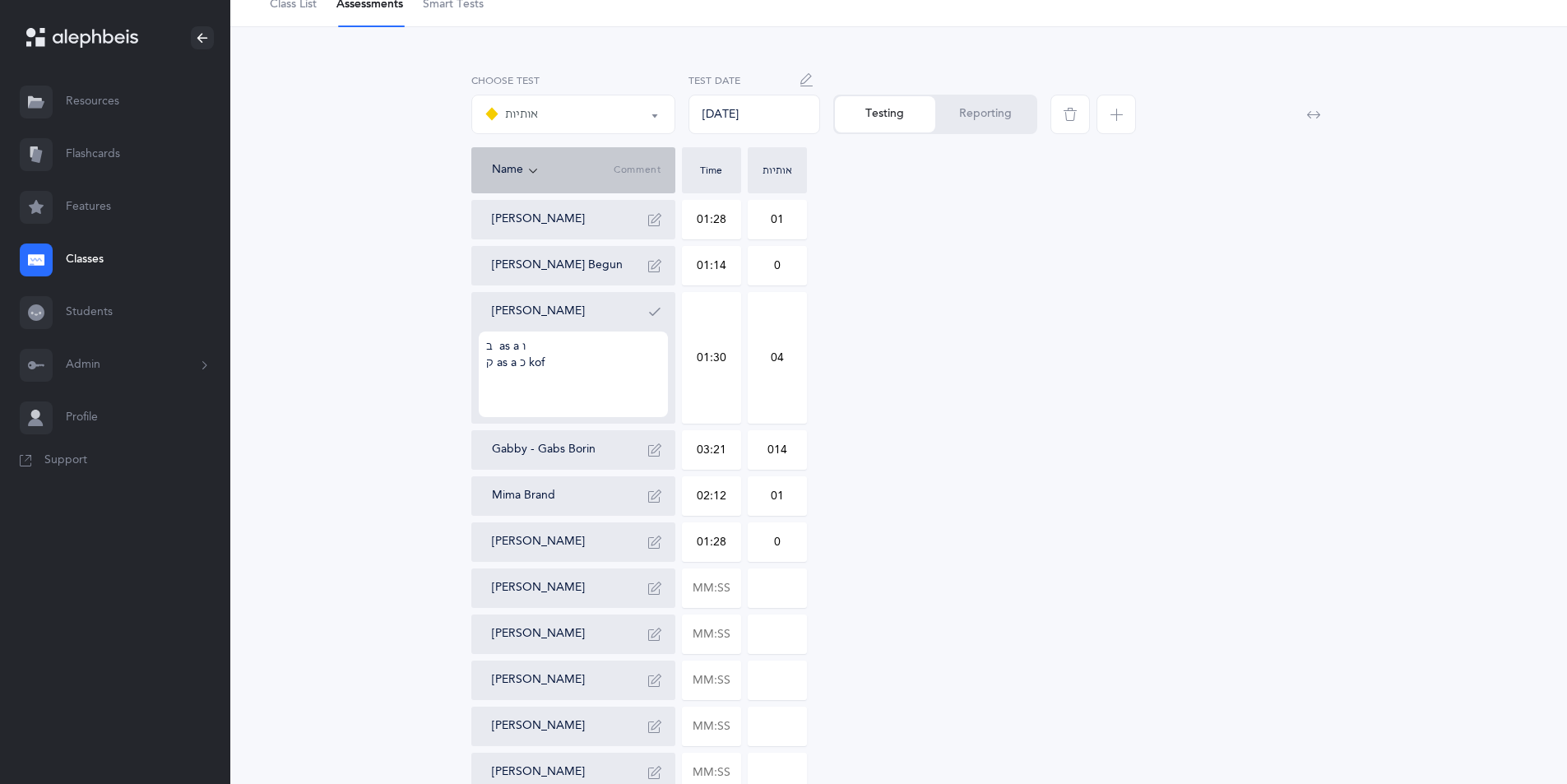
click at [764, 539] on input "0" at bounding box center [777, 542] width 57 height 38
drag, startPoint x: 732, startPoint y: 577, endPoint x: 680, endPoint y: 590, distance: 53.6
click at [680, 590] on div "[PERSON_NAME] 01:28 01 [PERSON_NAME] Begun 01:14 0 [PERSON_NAME] ב as a ו ק as …" at bounding box center [899, 680] width 856 height 960
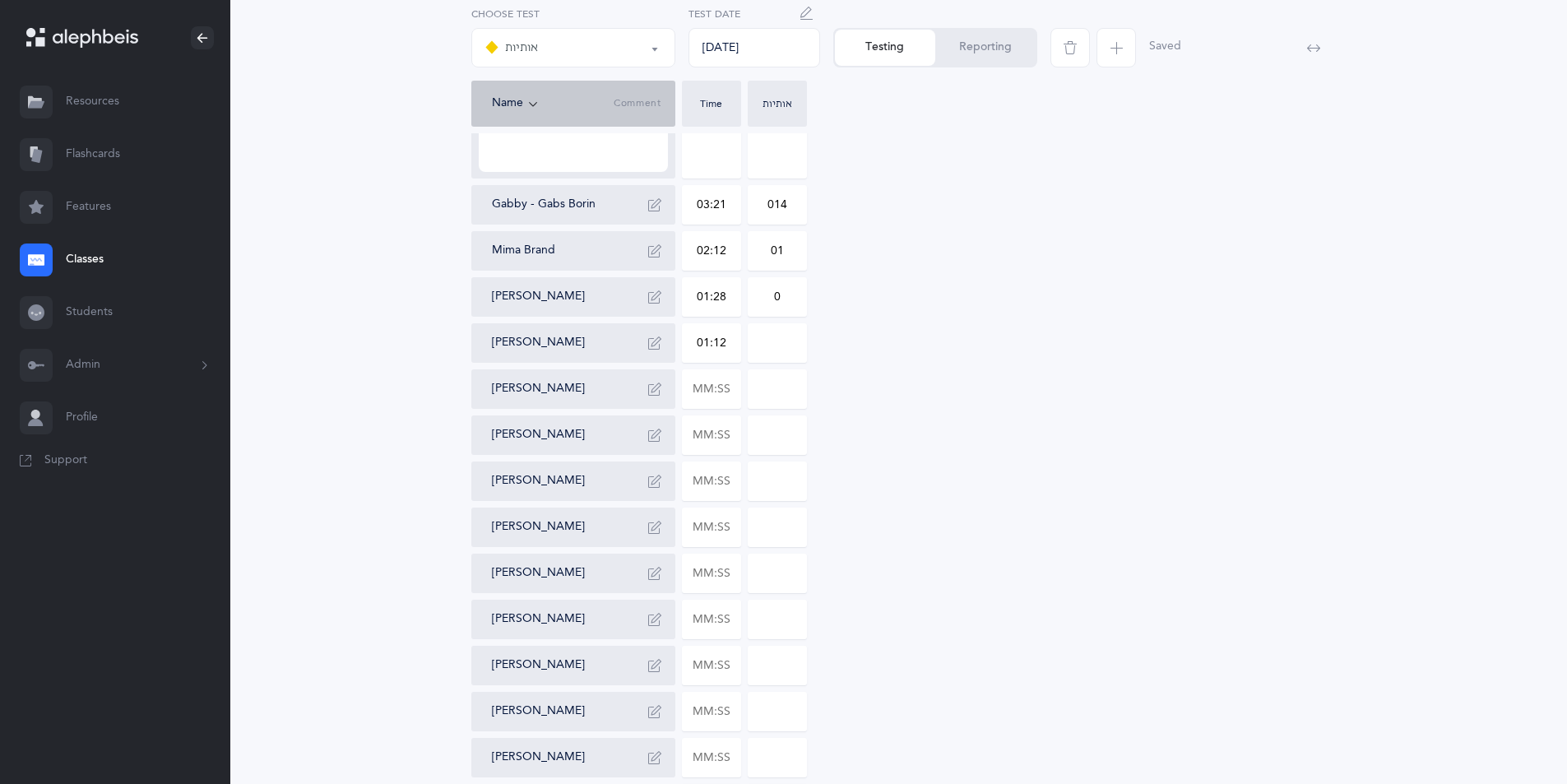
scroll to position [329, 0]
type input "01:12"
type input "0"
click at [787, 344] on input "0" at bounding box center [777, 341] width 57 height 38
click at [664, 341] on button "button" at bounding box center [655, 341] width 27 height 27
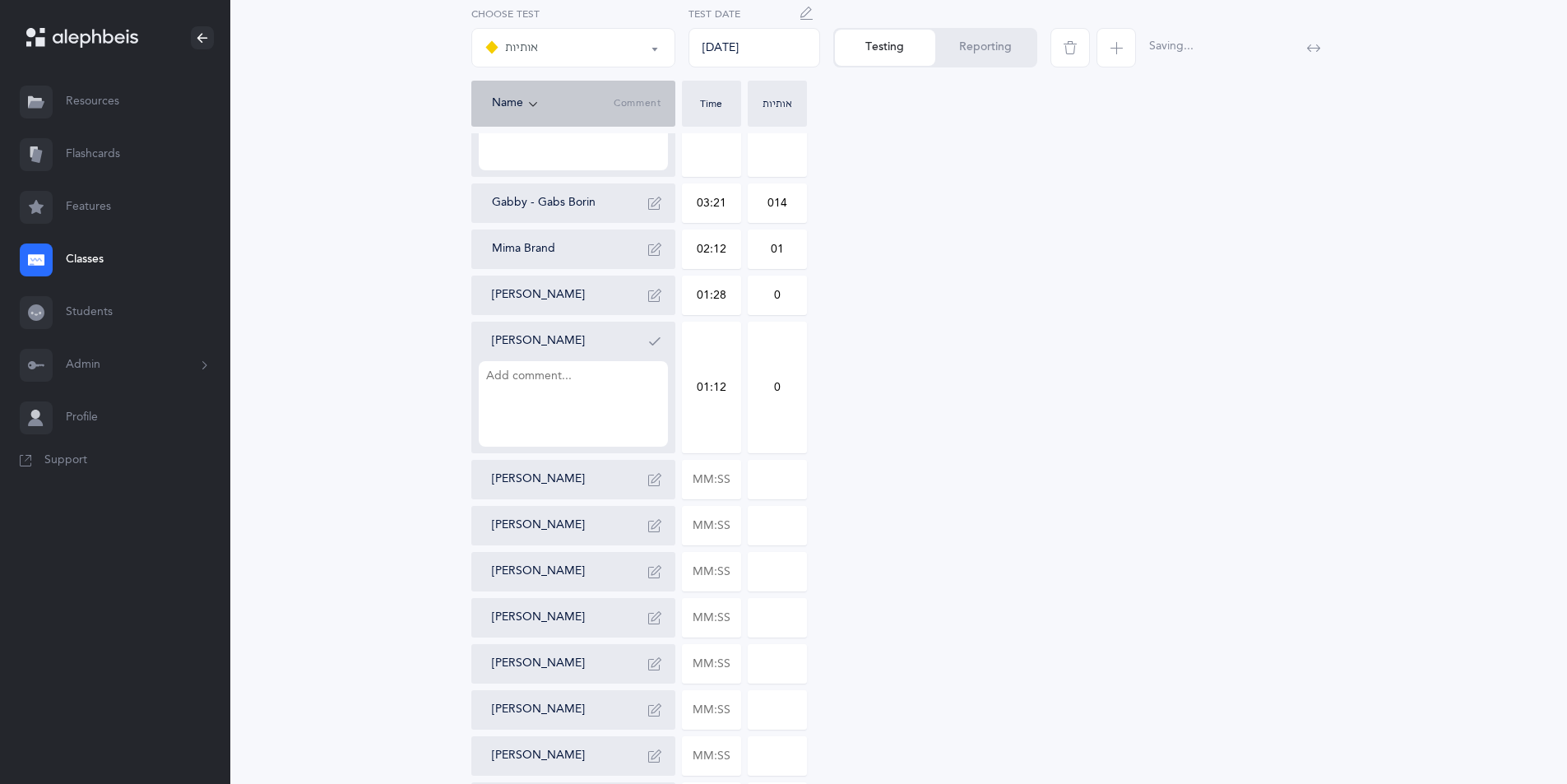
click at [489, 384] on textarea at bounding box center [573, 404] width 189 height 86
click at [538, 394] on textarea "ק as a Kof ת as a" at bounding box center [573, 404] width 189 height 86
type textarea "ק as a Kof ת as a ט ש mixes"
click at [1217, 623] on div "[PERSON_NAME] 01:28 01 [PERSON_NAME] Begun 01:14 0 [PERSON_NAME] ב as a ו ק as …" at bounding box center [899, 479] width 856 height 1052
drag, startPoint x: 791, startPoint y: 380, endPoint x: 753, endPoint y: 387, distance: 38.6
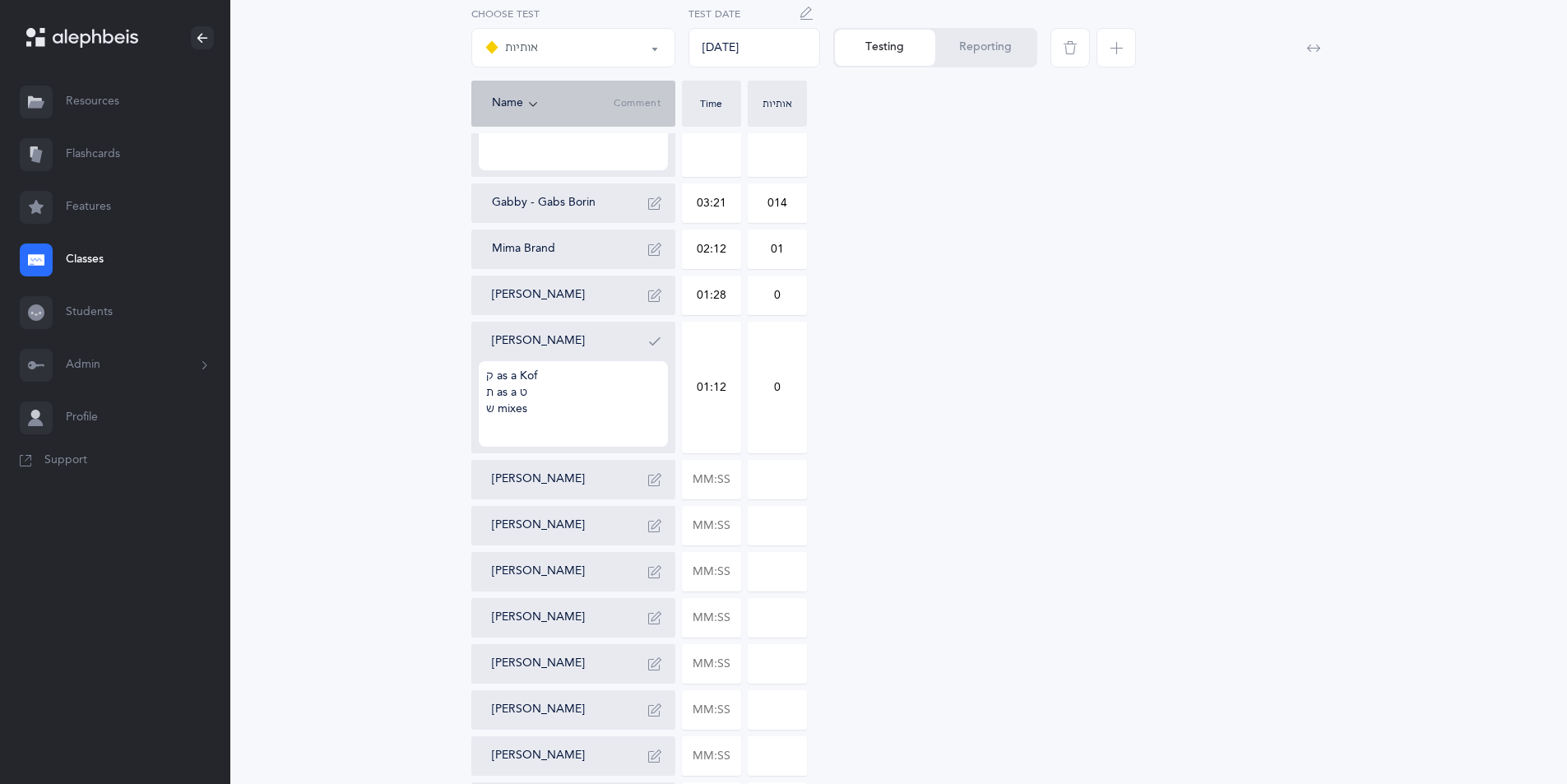
click at [753, 387] on input "0" at bounding box center [777, 387] width 57 height 130
type input "4"
click at [731, 476] on input "text" at bounding box center [711, 479] width 57 height 38
type input "01:17"
click at [749, 483] on input "0" at bounding box center [777, 479] width 57 height 38
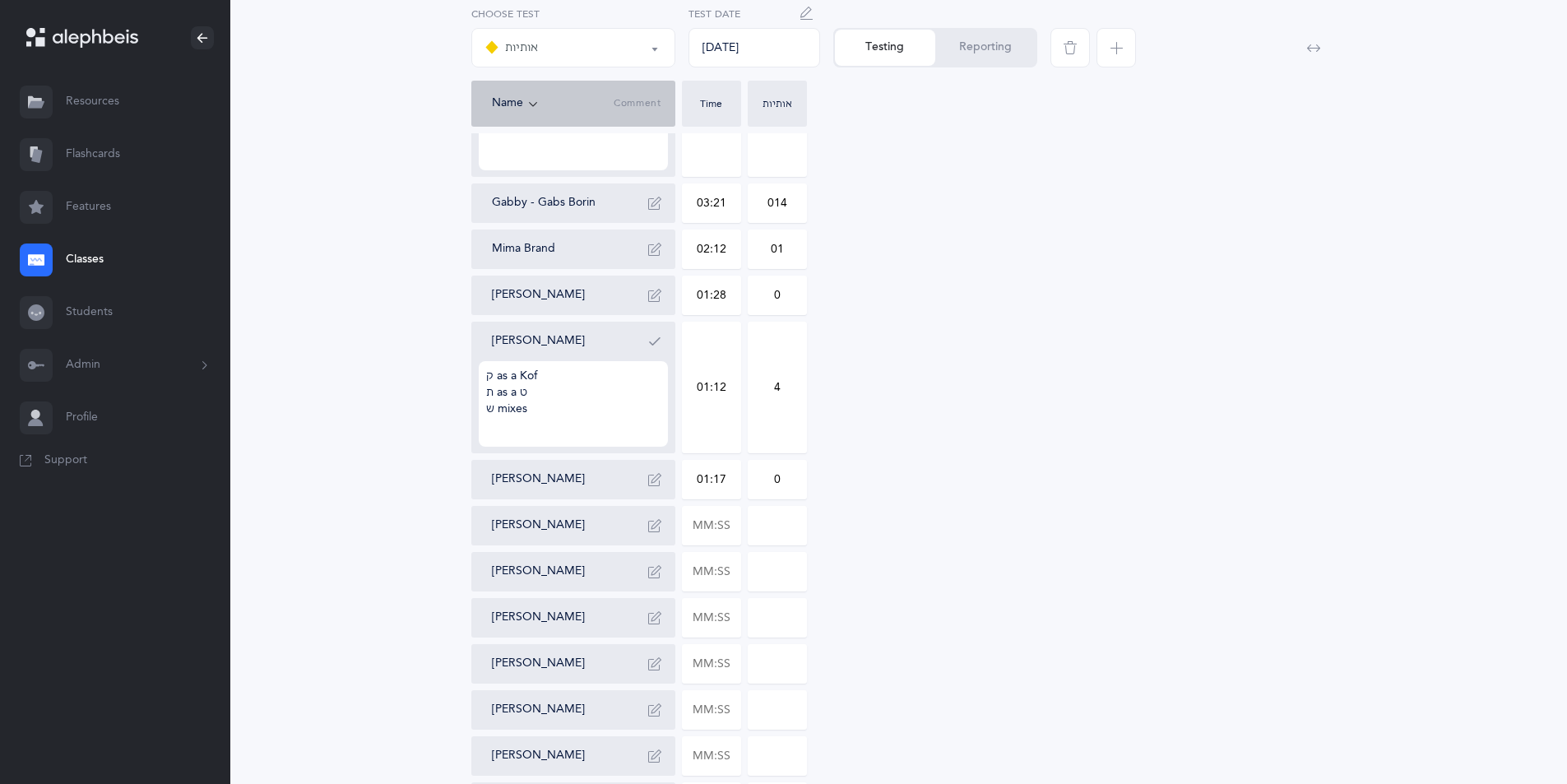
drag, startPoint x: 787, startPoint y: 486, endPoint x: 748, endPoint y: 483, distance: 39.1
click at [749, 483] on input "0" at bounding box center [777, 479] width 57 height 38
type input "2"
click at [907, 478] on div "[PERSON_NAME] 01:28 01 [PERSON_NAME] Begun 01:14 0 [PERSON_NAME] ב as a ו ק as …" at bounding box center [899, 479] width 856 height 1052
click at [731, 519] on input "text" at bounding box center [711, 526] width 57 height 38
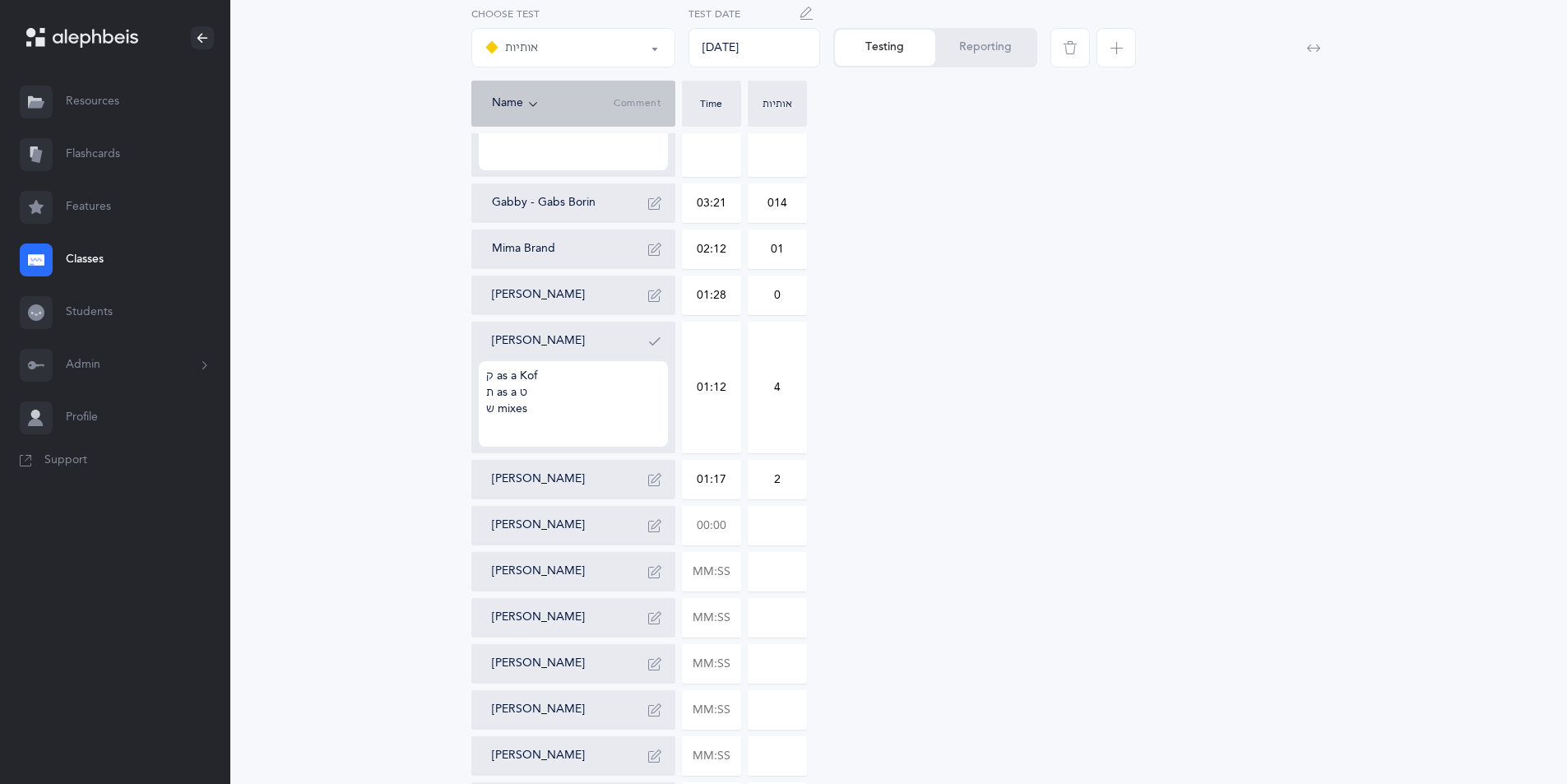
drag, startPoint x: 730, startPoint y: 527, endPoint x: 681, endPoint y: 522, distance: 49.3
click at [682, 522] on div at bounding box center [711, 526] width 59 height 40
type input "02:19"
click at [798, 530] on input "0" at bounding box center [777, 526] width 57 height 38
type input "05"
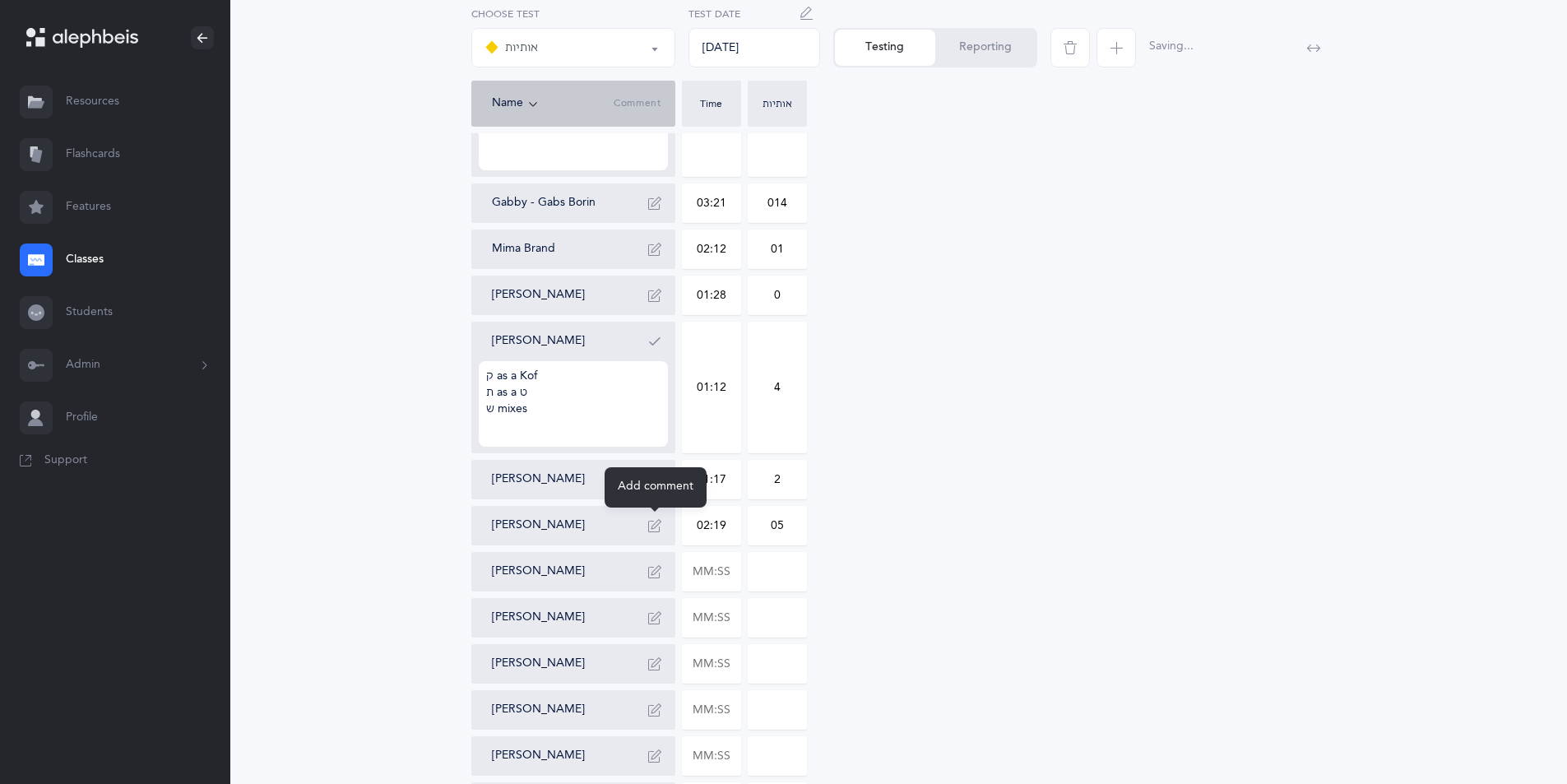
click at [658, 529] on icon "button" at bounding box center [655, 526] width 13 height 13
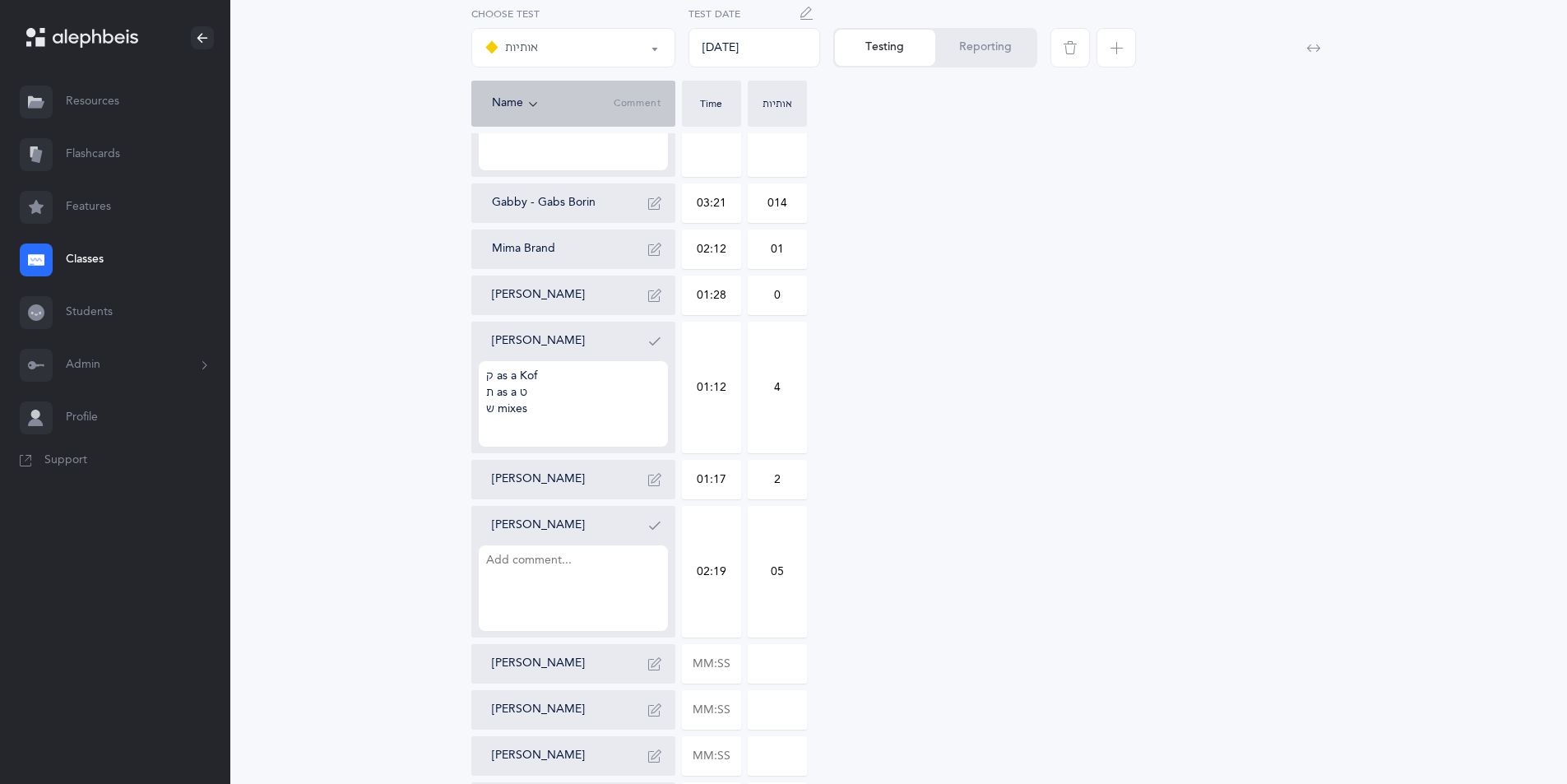
click at [498, 559] on textarea at bounding box center [573, 587] width 189 height 86
click at [484, 583] on textarea "ב" at bounding box center [573, 587] width 189 height 86
click at [486, 581] on textarea "ב" at bounding box center [573, 587] width 189 height 86
drag, startPoint x: 484, startPoint y: 586, endPoint x: 484, endPoint y: 595, distance: 9.0
click at [484, 591] on textarea "ב" at bounding box center [573, 587] width 189 height 86
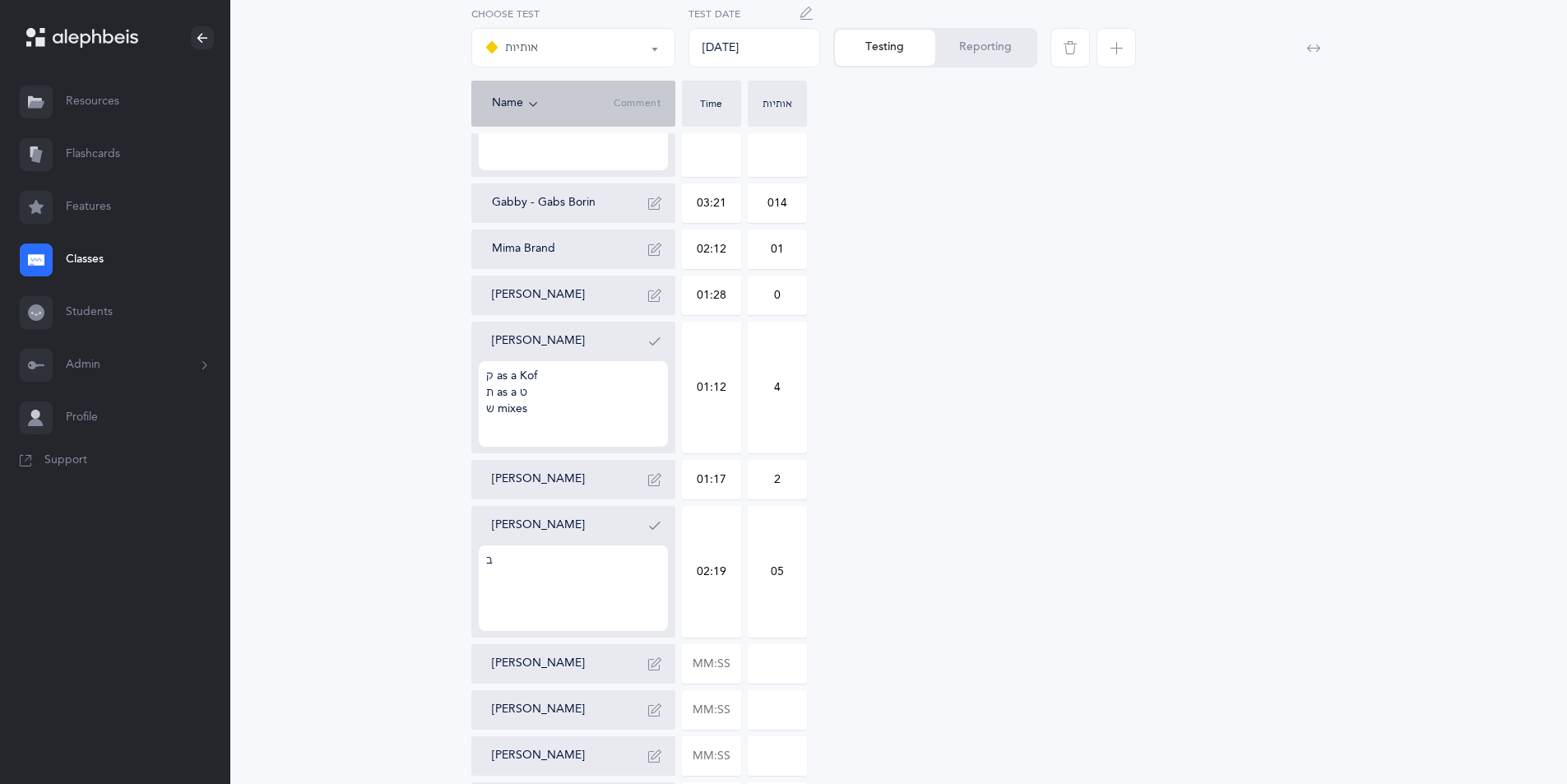
click at [509, 561] on textarea "ב" at bounding box center [573, 587] width 189 height 86
click at [578, 565] on textarea "ב" at bounding box center [573, 587] width 189 height 86
type textarea "ב as a ו ת as a ט ק as a Kof"
drag, startPoint x: 765, startPoint y: 569, endPoint x: 733, endPoint y: 573, distance: 32.2
click at [733, 573] on div "[PERSON_NAME] 01:28 01 [PERSON_NAME] Begun 01:14 0 [PERSON_NAME] ב as a ו ק as …" at bounding box center [899, 526] width 856 height 1144
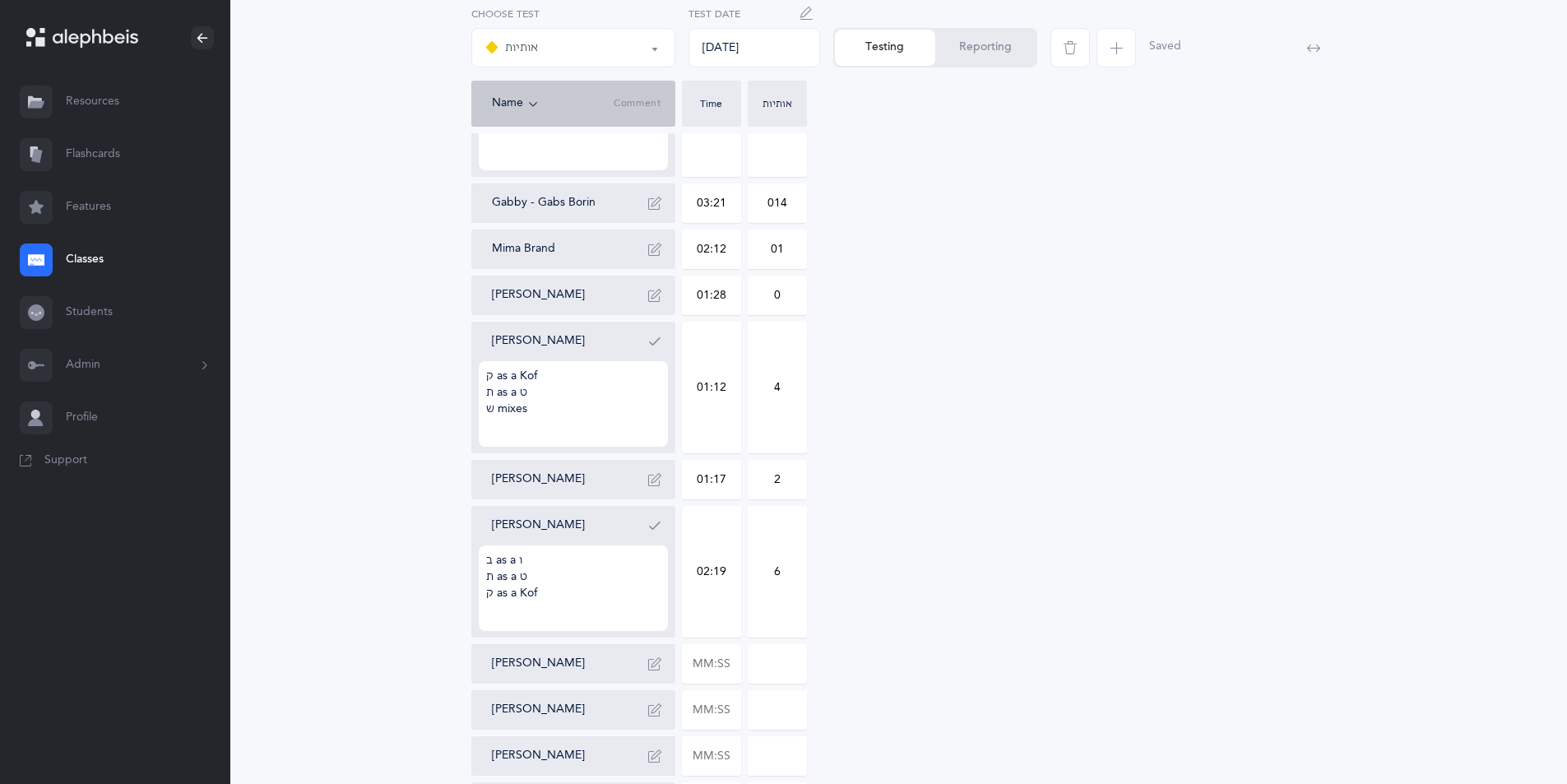
type input "6"
click at [935, 590] on div "[PERSON_NAME] 01:28 01 [PERSON_NAME] Begun 01:14 0 [PERSON_NAME] ב as a ו ק as …" at bounding box center [899, 526] width 856 height 1144
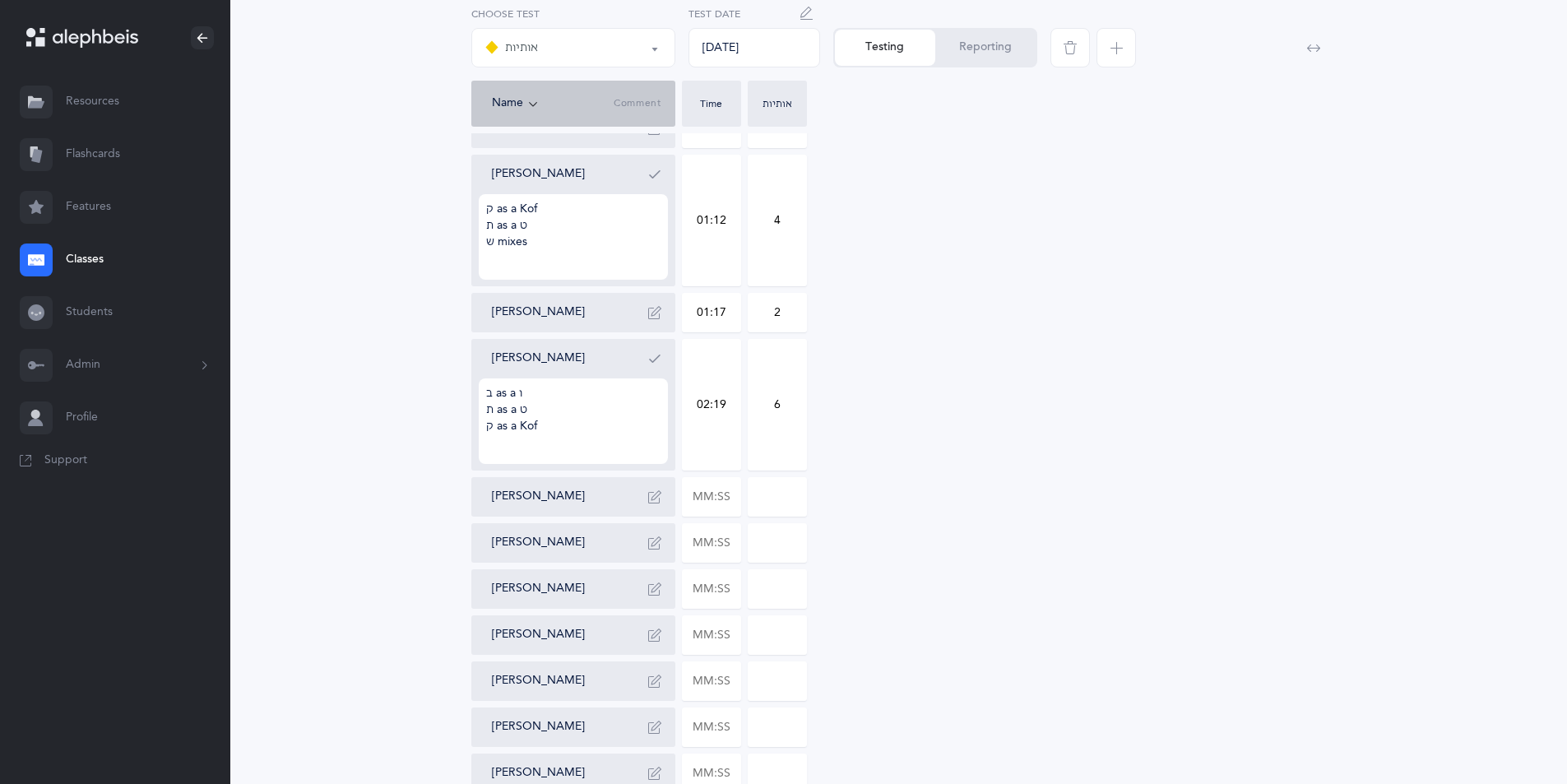
scroll to position [722, 0]
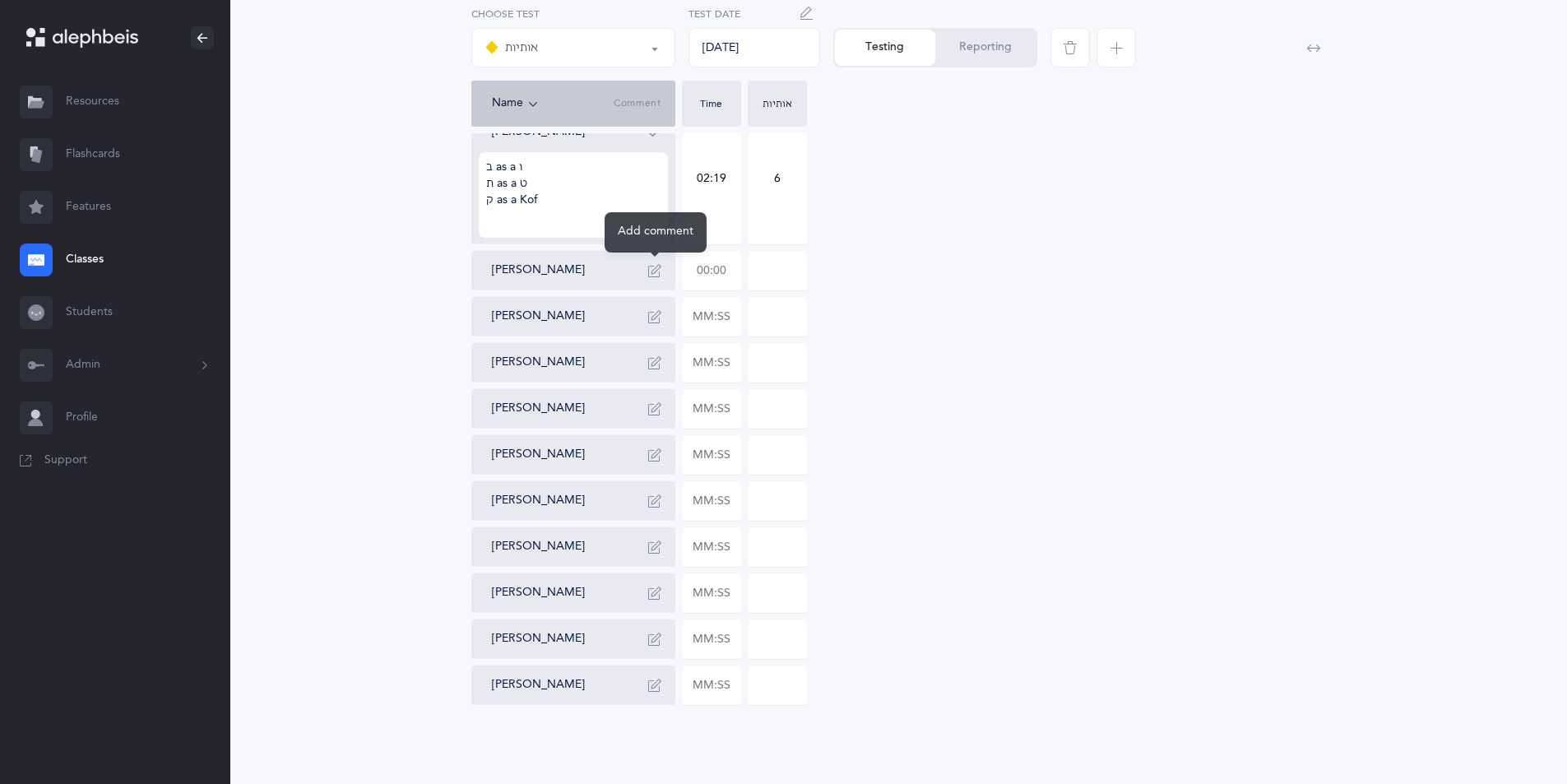
drag, startPoint x: 729, startPoint y: 264, endPoint x: 661, endPoint y: 277, distance: 69.2
click at [661, 277] on div "[PERSON_NAME] 01:28 01 [PERSON_NAME] Begun 01:14 0 [PERSON_NAME] ב as a ו ק as …" at bounding box center [899, 132] width 856 height 1144
type input "01:30"
type input "0"
click at [666, 274] on button "button" at bounding box center [655, 271] width 27 height 27
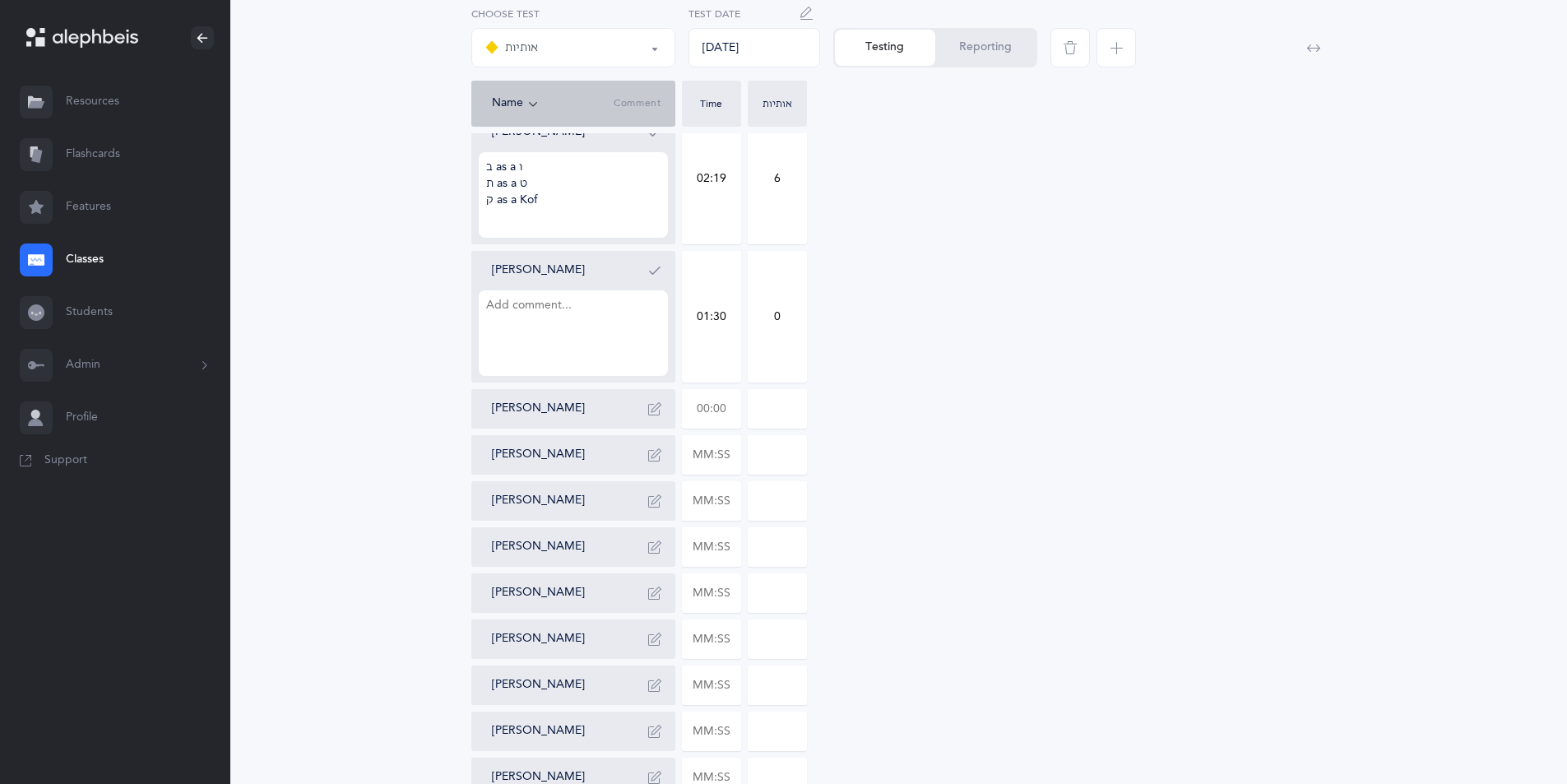
drag, startPoint x: 731, startPoint y: 410, endPoint x: 662, endPoint y: 409, distance: 69.0
click at [663, 408] on div "[PERSON_NAME] 01:28 01 [PERSON_NAME] Begun 01:14 0 [PERSON_NAME] ב as a ו ק as …" at bounding box center [899, 178] width 856 height 1237
type input "01:11"
click at [769, 410] on input "0" at bounding box center [777, 409] width 57 height 38
click at [784, 409] on input "0" at bounding box center [777, 409] width 57 height 38
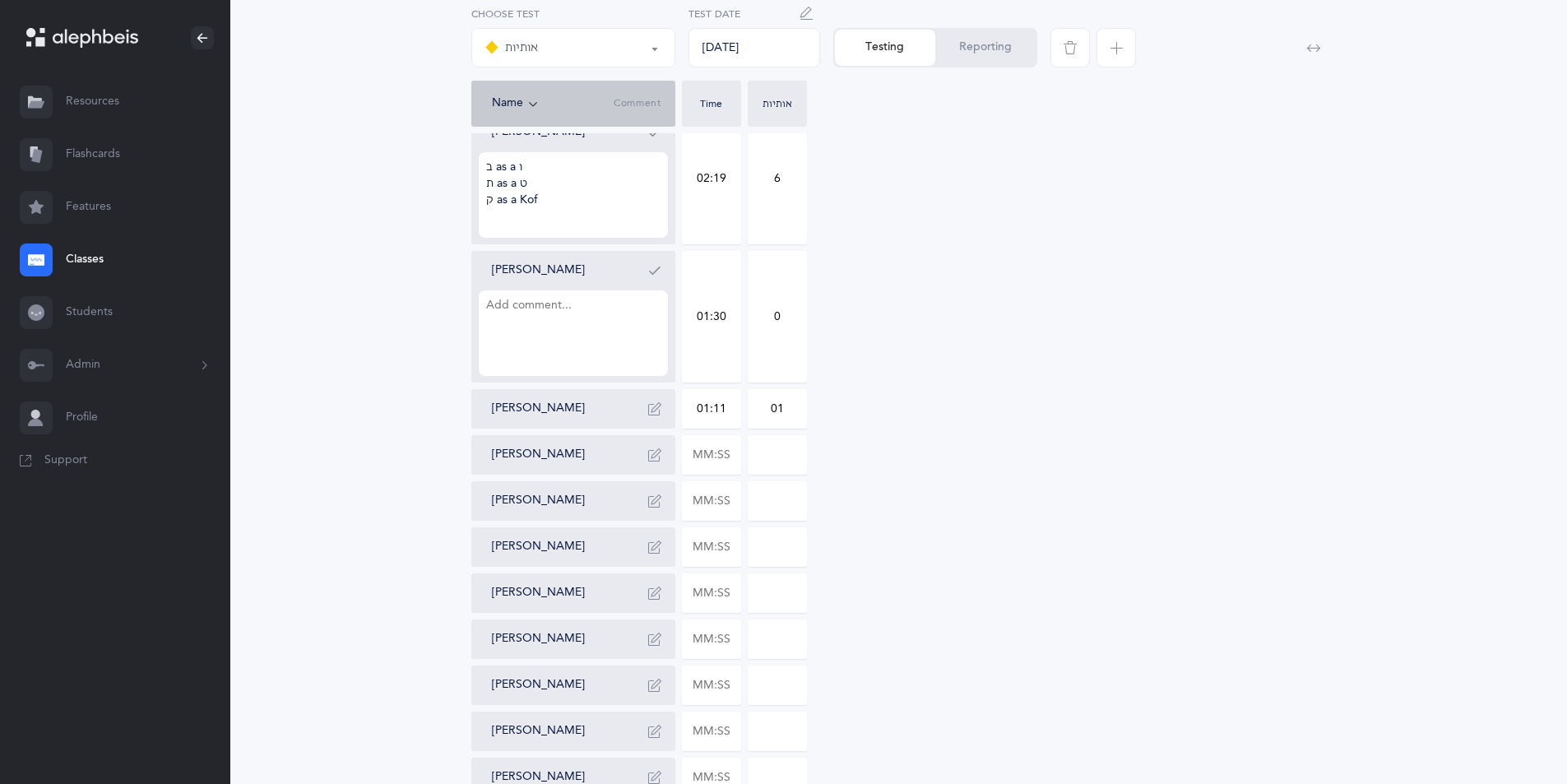
click at [784, 409] on input "01" at bounding box center [777, 409] width 57 height 38
type input "01"
drag, startPoint x: 732, startPoint y: 458, endPoint x: 651, endPoint y: 459, distance: 81.0
click at [651, 459] on div "[PERSON_NAME] 01:28 01 [PERSON_NAME] Begun 01:14 0 [PERSON_NAME] ב as a ו ק as …" at bounding box center [899, 178] width 856 height 1237
type input "01:40"
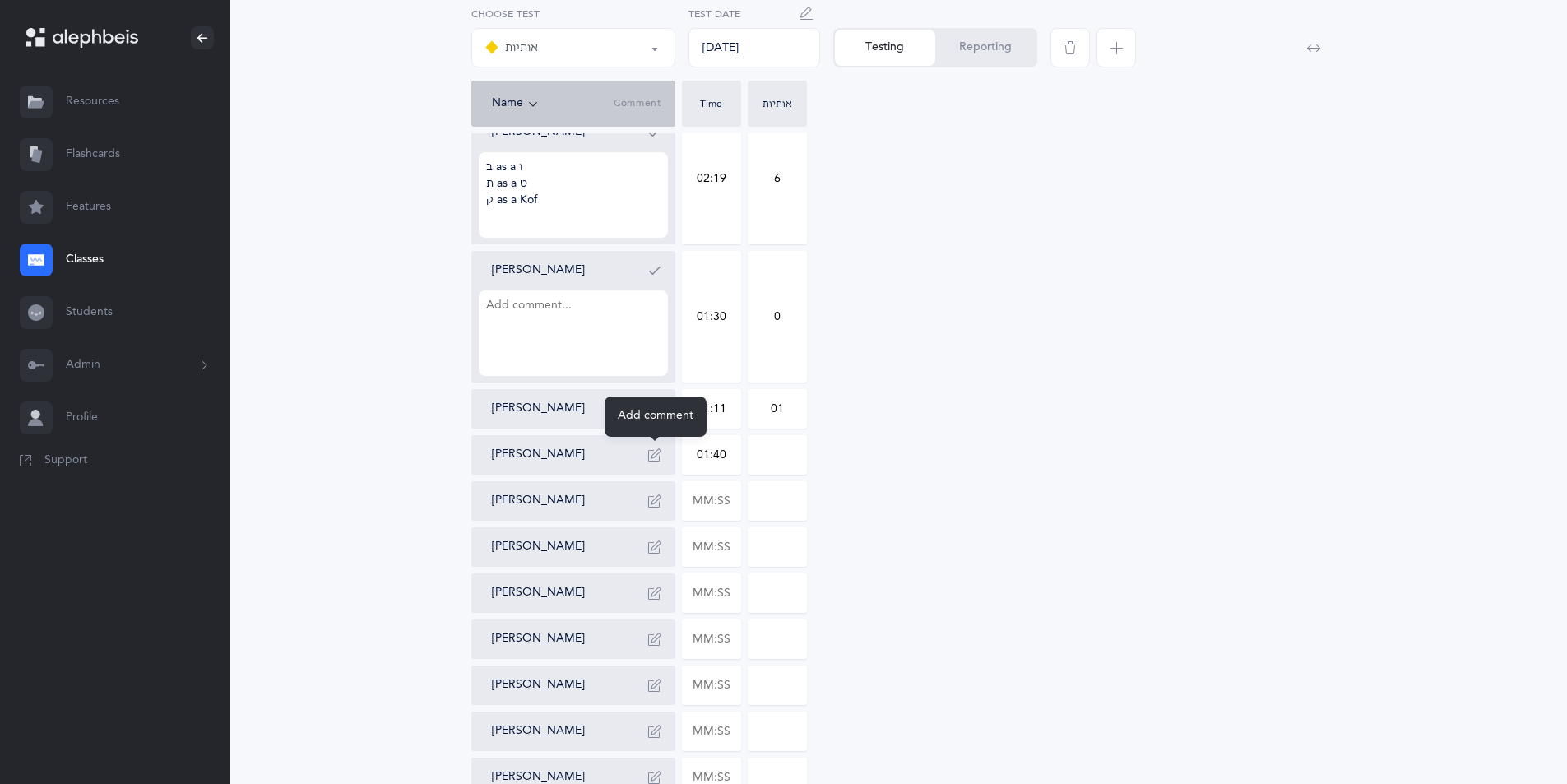
type input "0"
drag, startPoint x: 654, startPoint y: 458, endPoint x: 669, endPoint y: 458, distance: 15.0
click at [656, 458] on icon "button" at bounding box center [655, 455] width 13 height 13
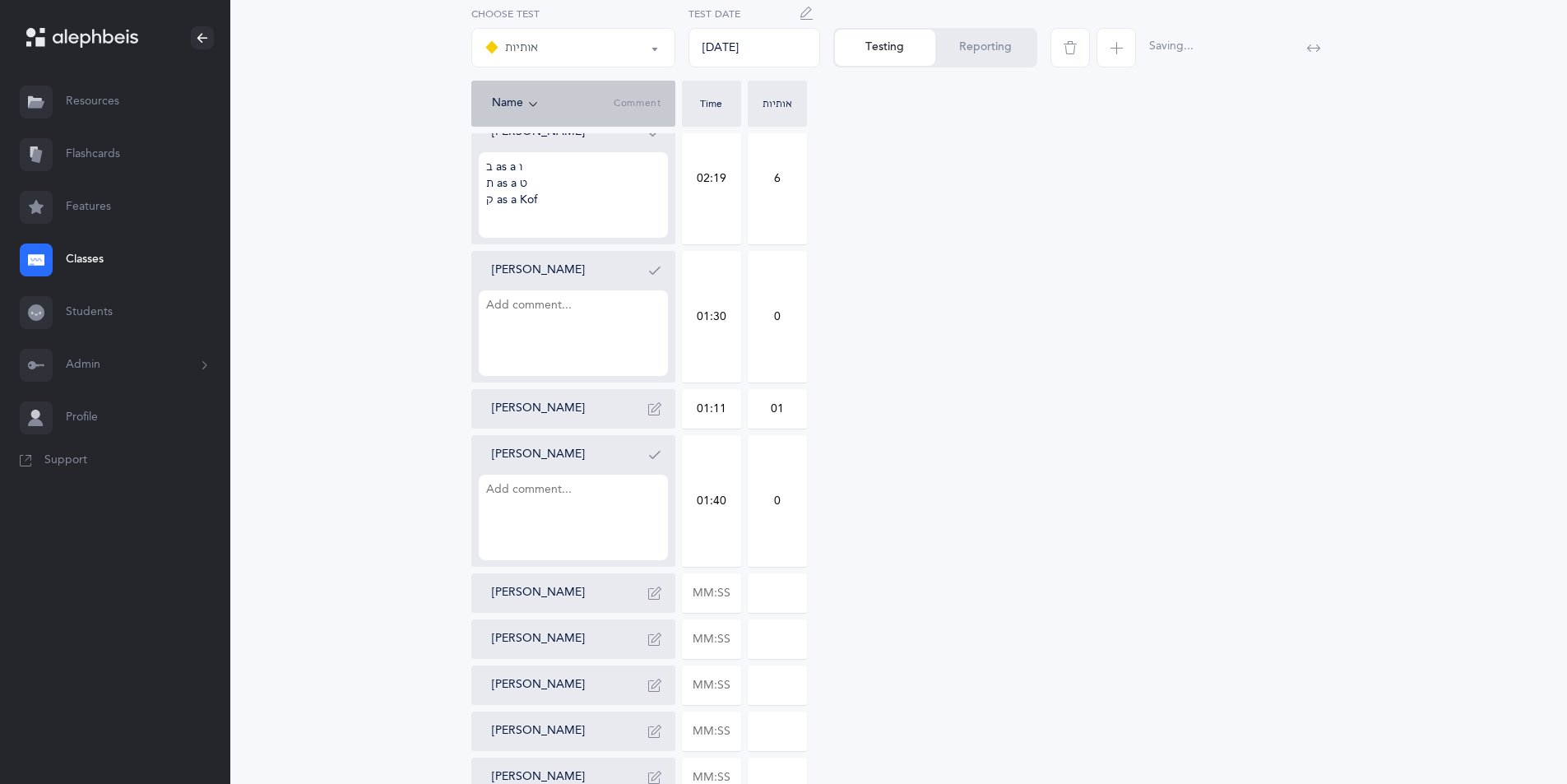
click at [756, 477] on input "0" at bounding box center [777, 501] width 57 height 130
click at [494, 495] on textarea at bounding box center [573, 517] width 189 height 86
type textarea "mixes ש ק as kof"
click at [1339, 697] on div "אותיות אותיות Choose test [DATE] Test Date Testing Reporting Name Comment Time …" at bounding box center [899, 164] width 1245 height 1475
drag, startPoint x: 788, startPoint y: 492, endPoint x: 737, endPoint y: 508, distance: 53.5
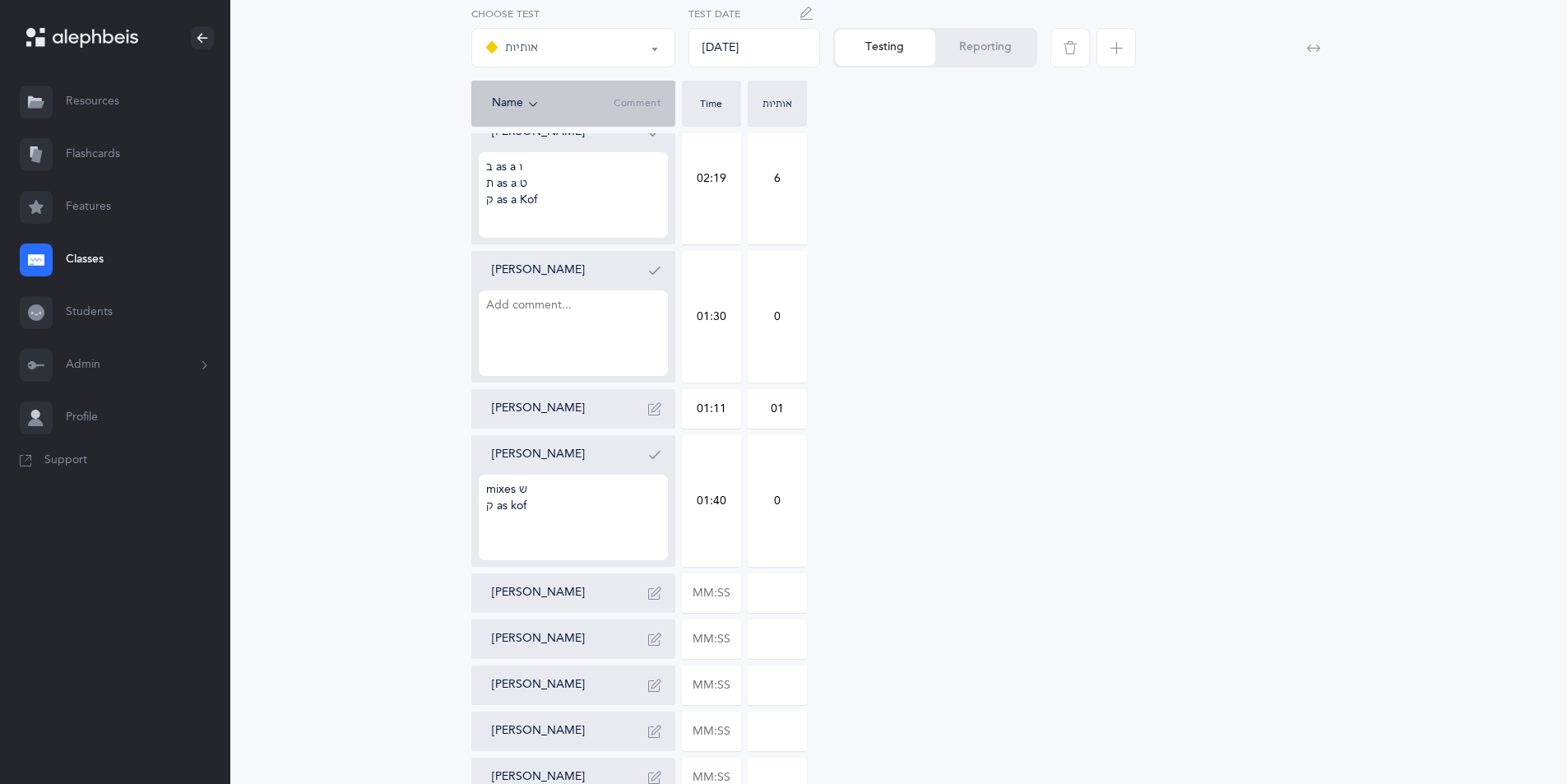
click at [737, 507] on div "[PERSON_NAME] 01:28 01 [PERSON_NAME] Begun 01:14 0 [PERSON_NAME] ב as a ו ק as …" at bounding box center [899, 224] width 856 height 1329
type input "6"
click at [864, 522] on div "[PERSON_NAME] 01:28 01 [PERSON_NAME] Begun 01:14 0 [PERSON_NAME] ב as a ו ק as …" at bounding box center [899, 224] width 856 height 1329
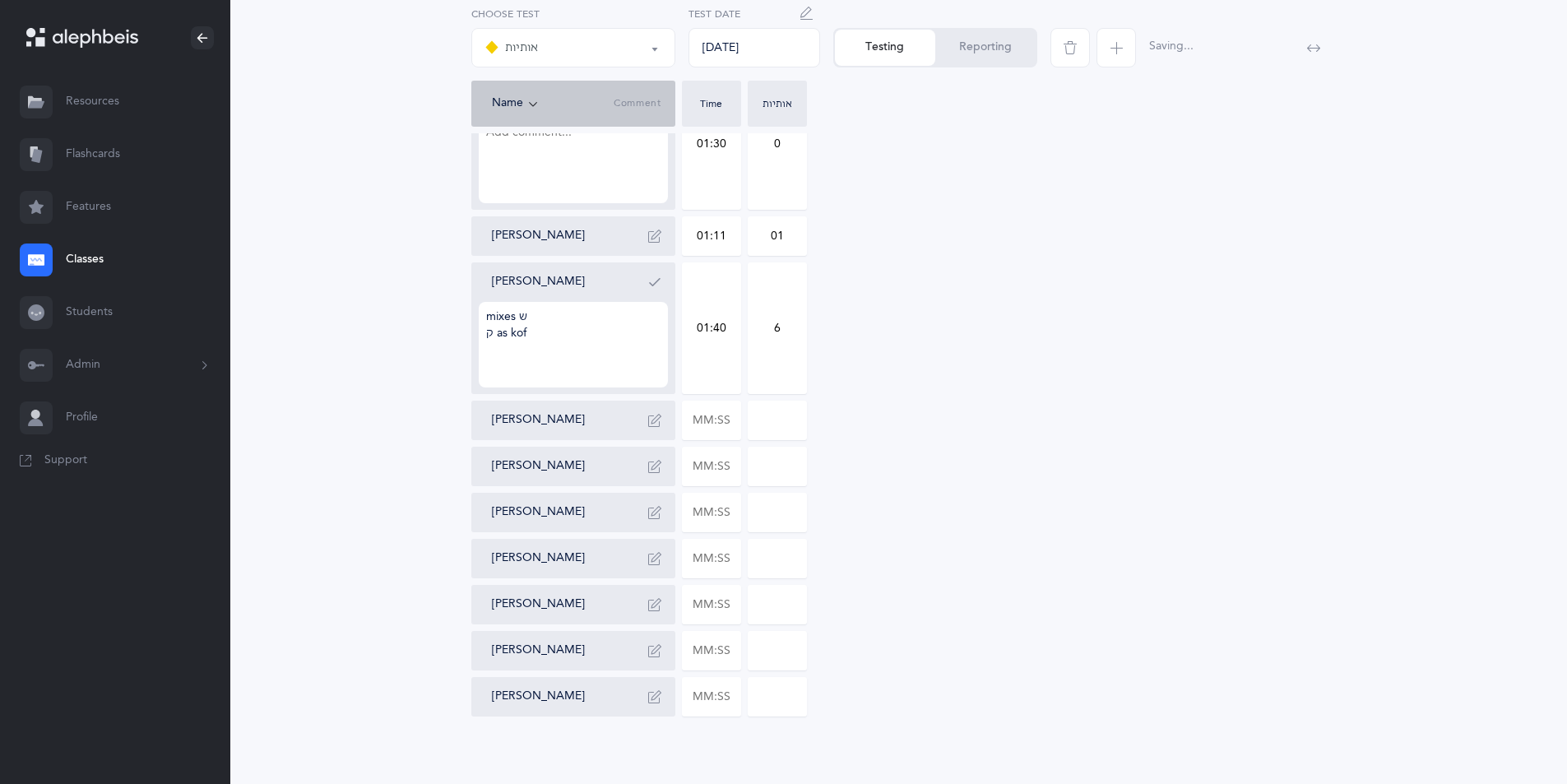
scroll to position [906, 0]
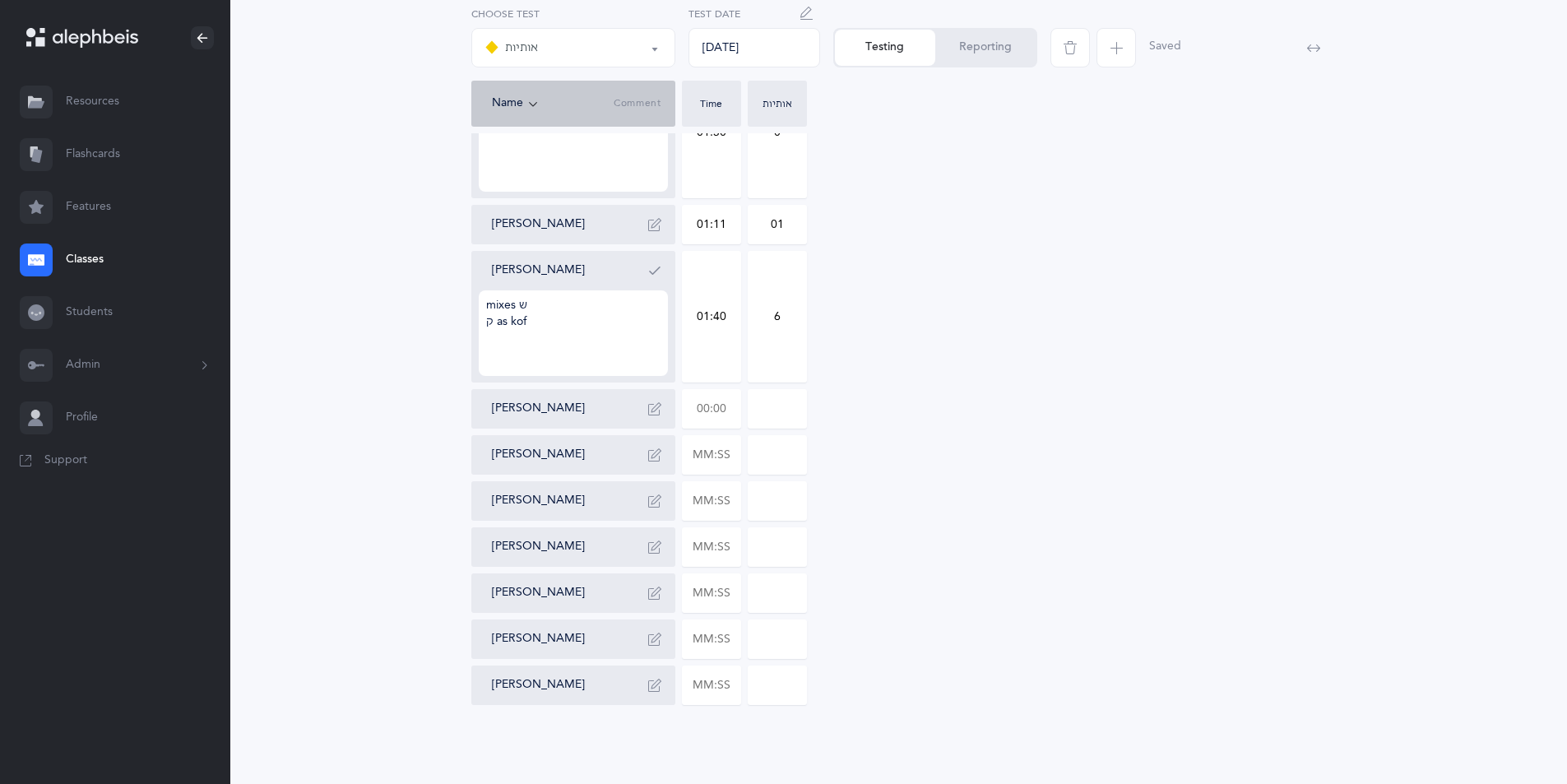
click at [728, 409] on input "text" at bounding box center [711, 409] width 57 height 38
type input "01:17"
type input "0"
click at [754, 416] on input "0" at bounding box center [777, 409] width 57 height 38
click at [736, 454] on input "text" at bounding box center [711, 455] width 57 height 38
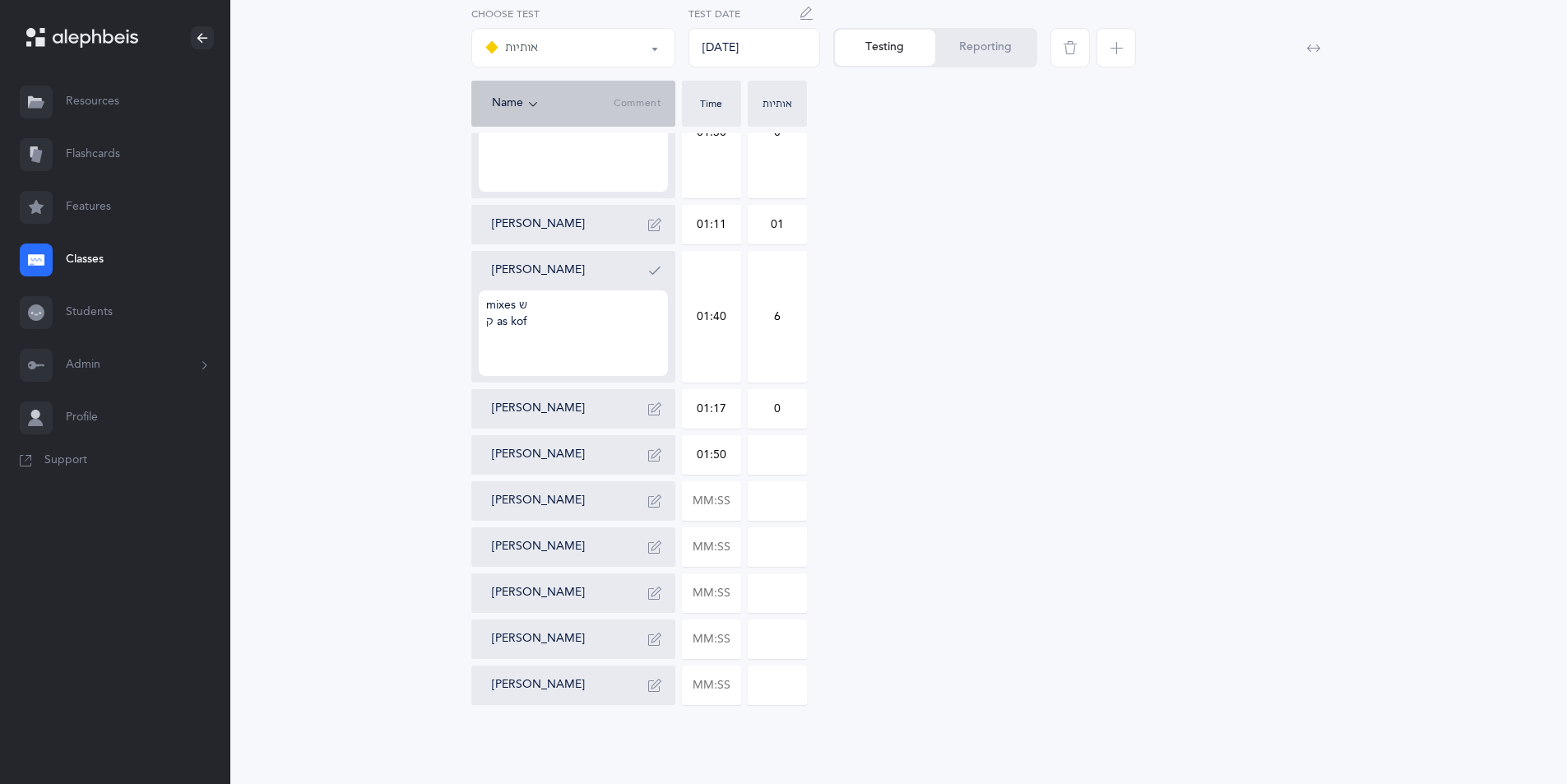
click at [736, 454] on input "01:50" at bounding box center [711, 455] width 57 height 38
type input "01:50"
click at [791, 458] on input "0" at bounding box center [777, 455] width 57 height 38
type input "05"
click at [574, 456] on div "[PERSON_NAME]" at bounding box center [580, 455] width 176 height 27
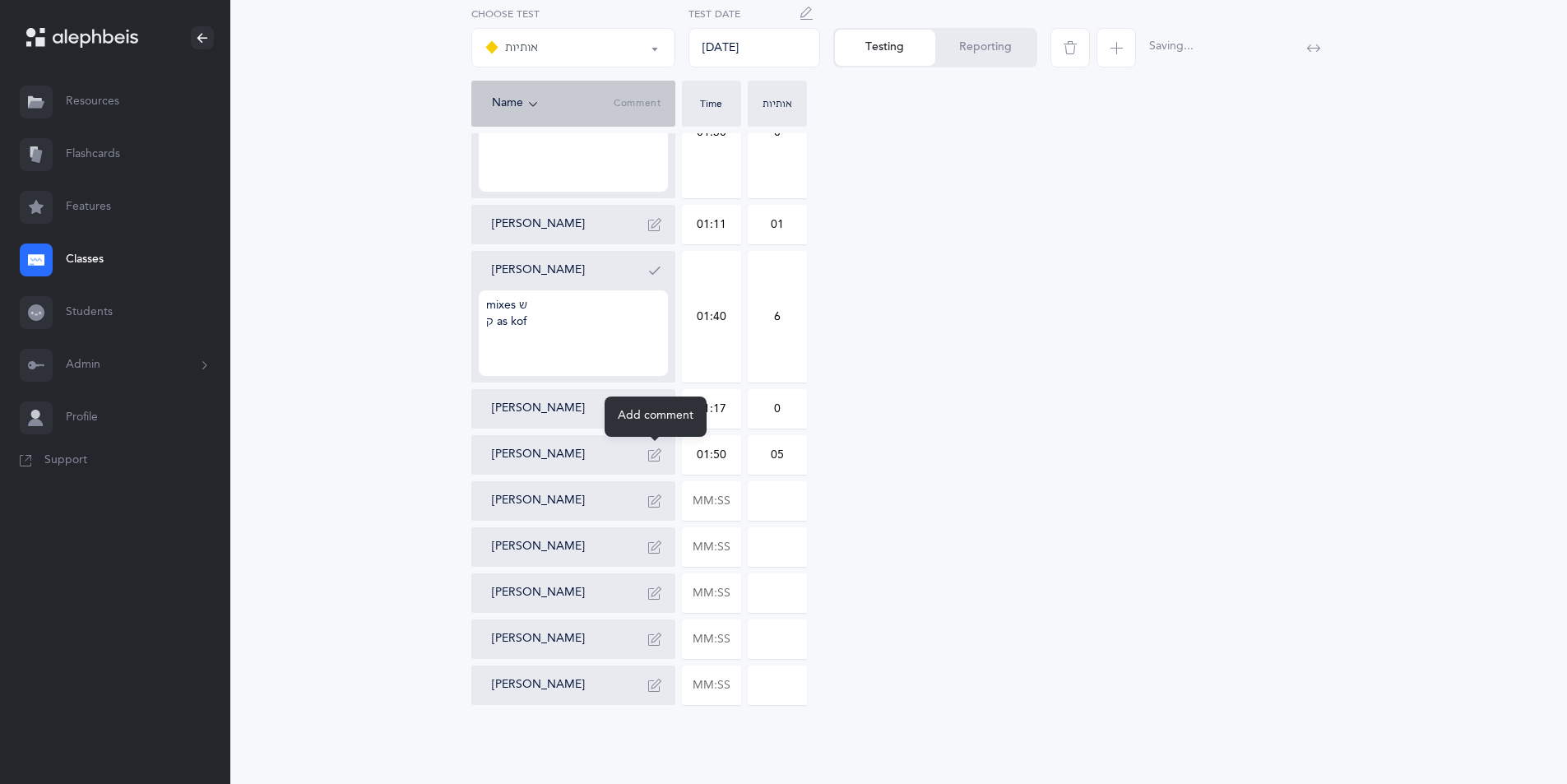
click at [653, 454] on icon "button" at bounding box center [655, 455] width 13 height 13
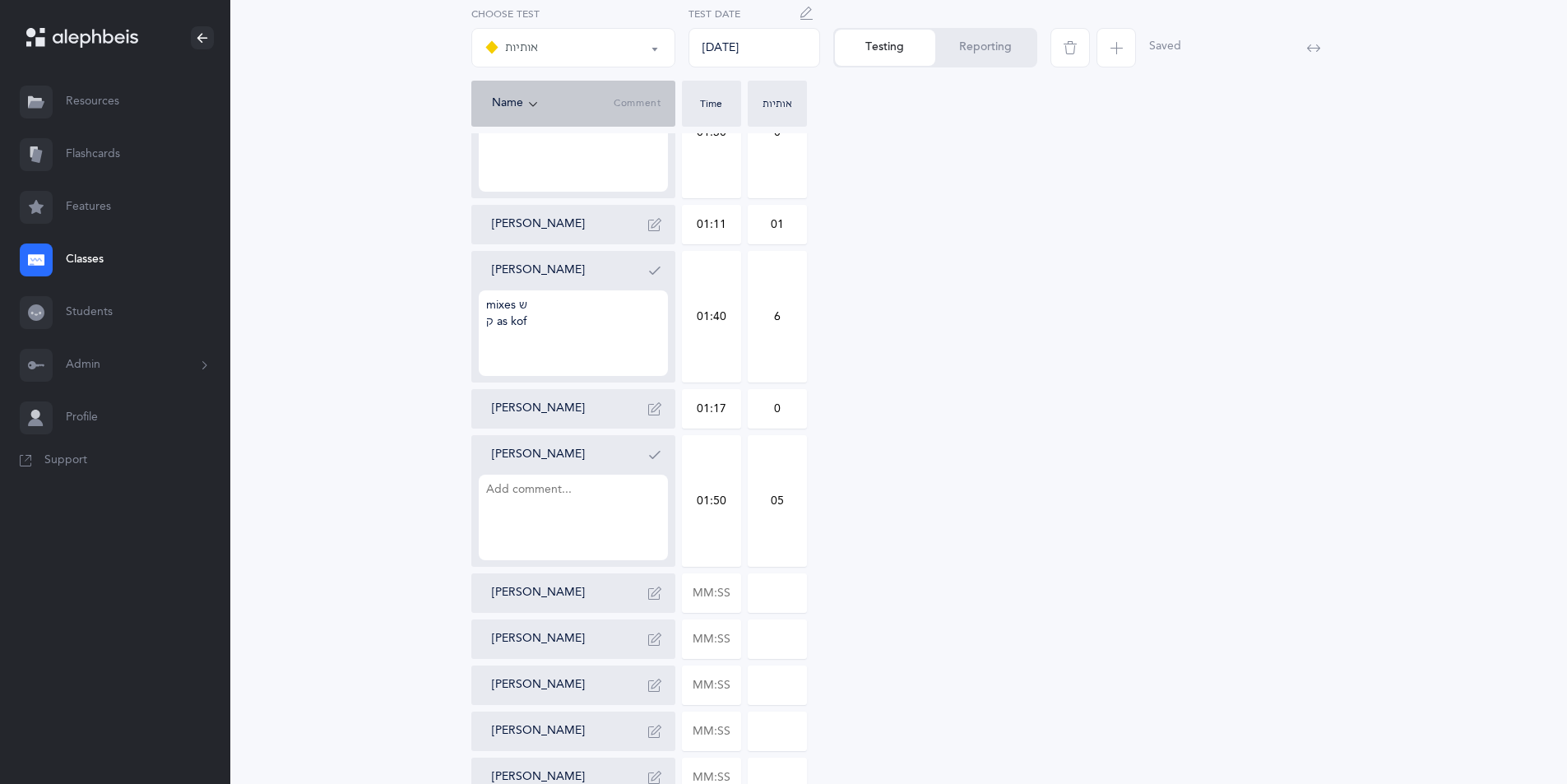
click at [497, 493] on textarea at bounding box center [573, 517] width 189 height 86
type textarea "a"
type textarea "ש ע"
click at [580, 585] on div "[PERSON_NAME]" at bounding box center [580, 593] width 176 height 27
click at [734, 595] on input "text" at bounding box center [711, 593] width 57 height 38
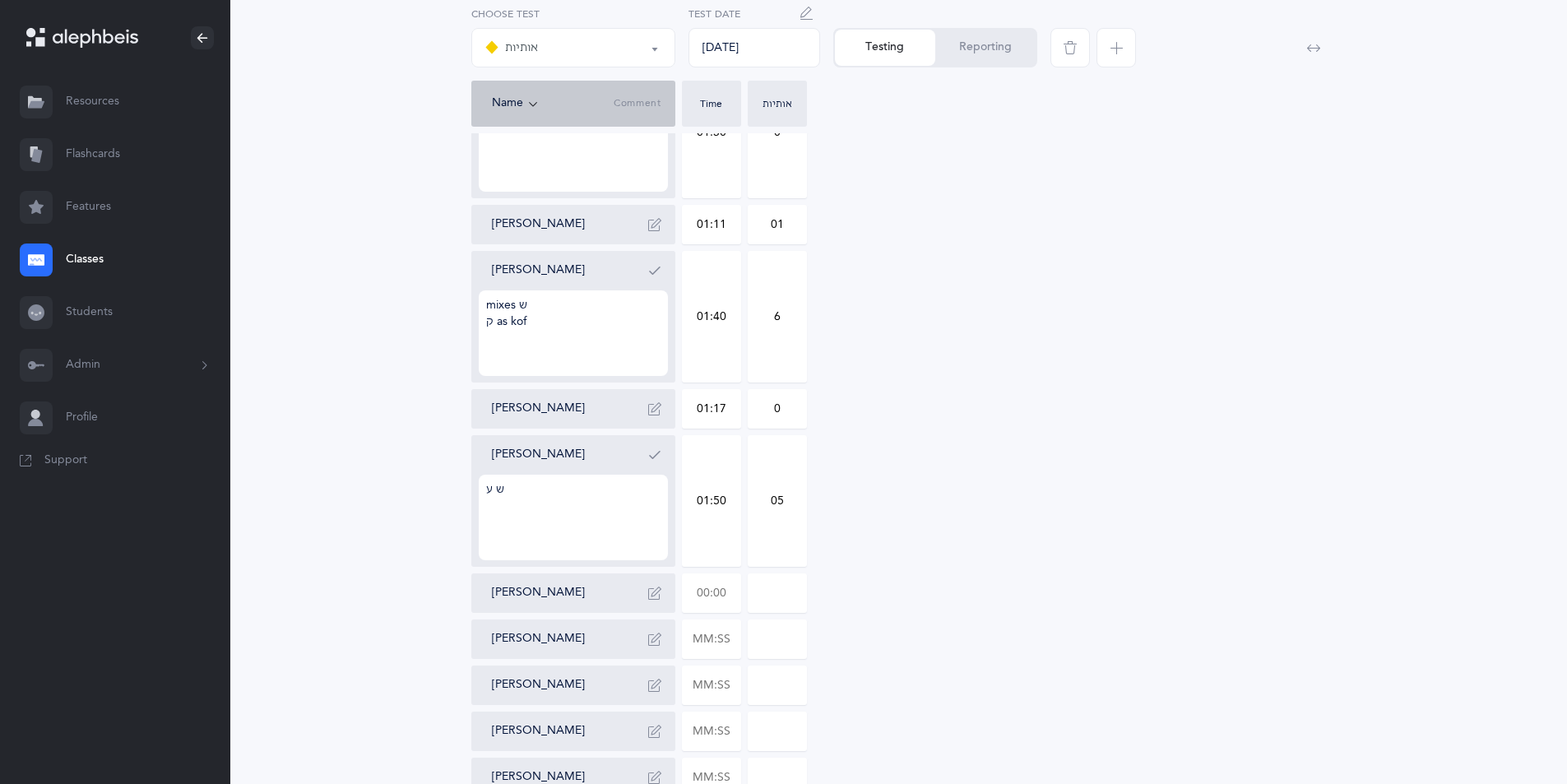
click at [729, 594] on input "text" at bounding box center [711, 593] width 57 height 38
type input "01:24"
type input "0"
click at [780, 598] on input "0" at bounding box center [777, 593] width 57 height 38
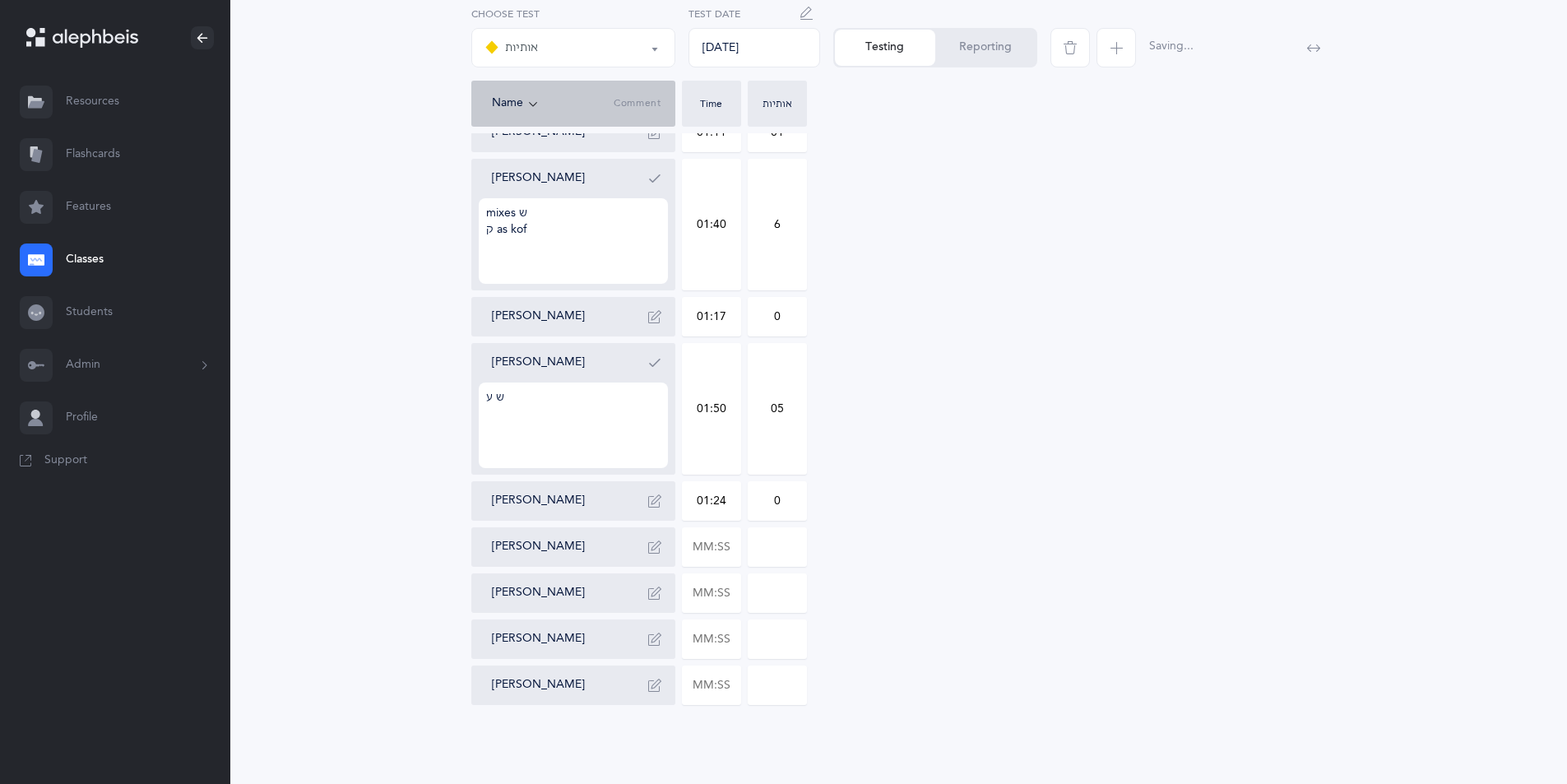
drag, startPoint x: 729, startPoint y: 544, endPoint x: 670, endPoint y: 542, distance: 59.0
type input "01:23"
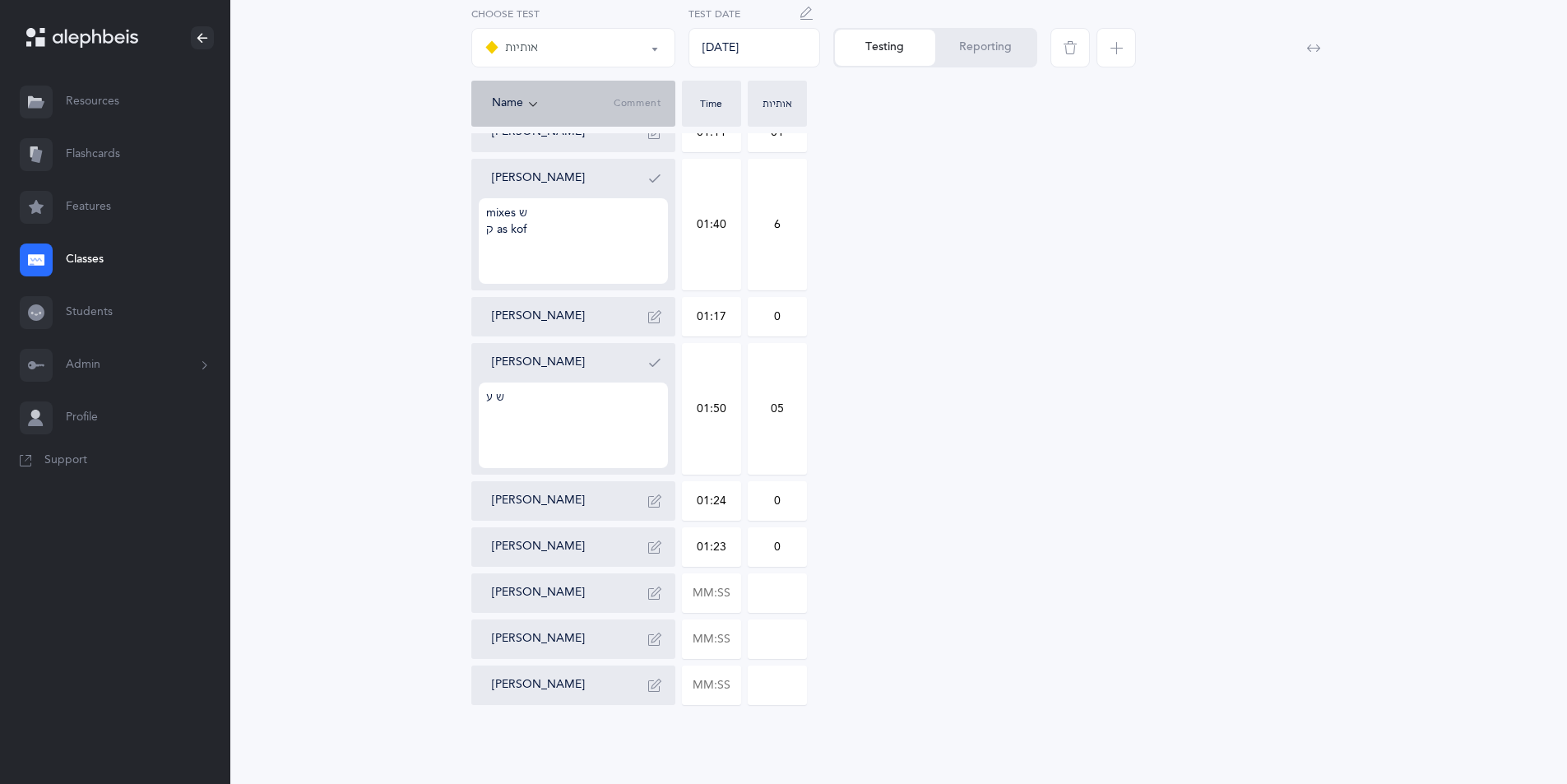
drag, startPoint x: 789, startPoint y: 549, endPoint x: 756, endPoint y: 547, distance: 33.1
click at [756, 547] on input "0" at bounding box center [777, 547] width 57 height 38
type input "3"
click at [661, 548] on icon "button" at bounding box center [655, 546] width 13 height 13
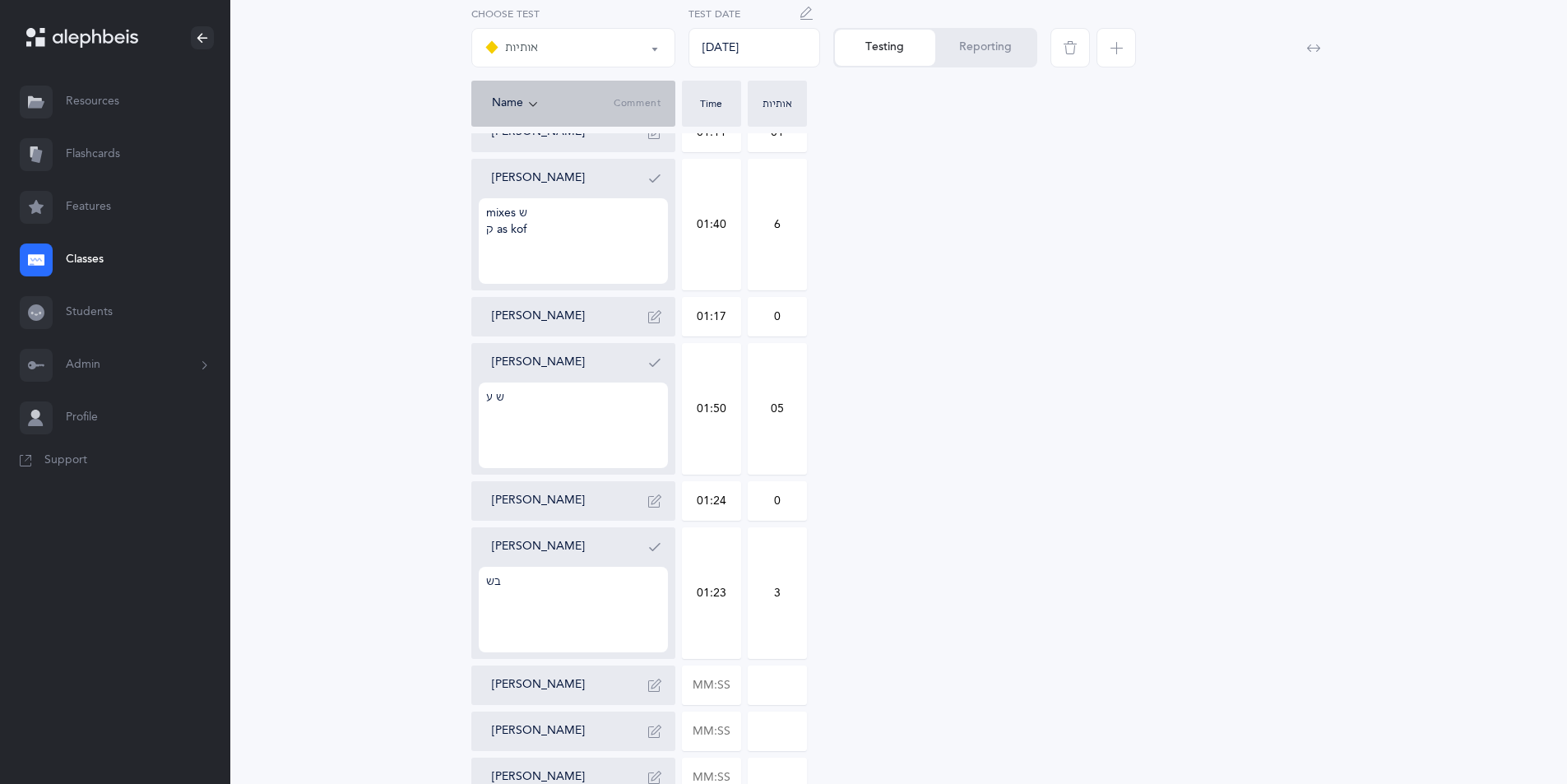
type textarea "ב"
type textarea "careless"
click at [729, 689] on input "text" at bounding box center [711, 685] width 57 height 38
type input "01:20"
click at [860, 717] on div "[PERSON_NAME] 01:28 01 [PERSON_NAME] Begun 01:14 0 [PERSON_NAME] ב as a ו ק as …" at bounding box center [899, 41] width 856 height 1513
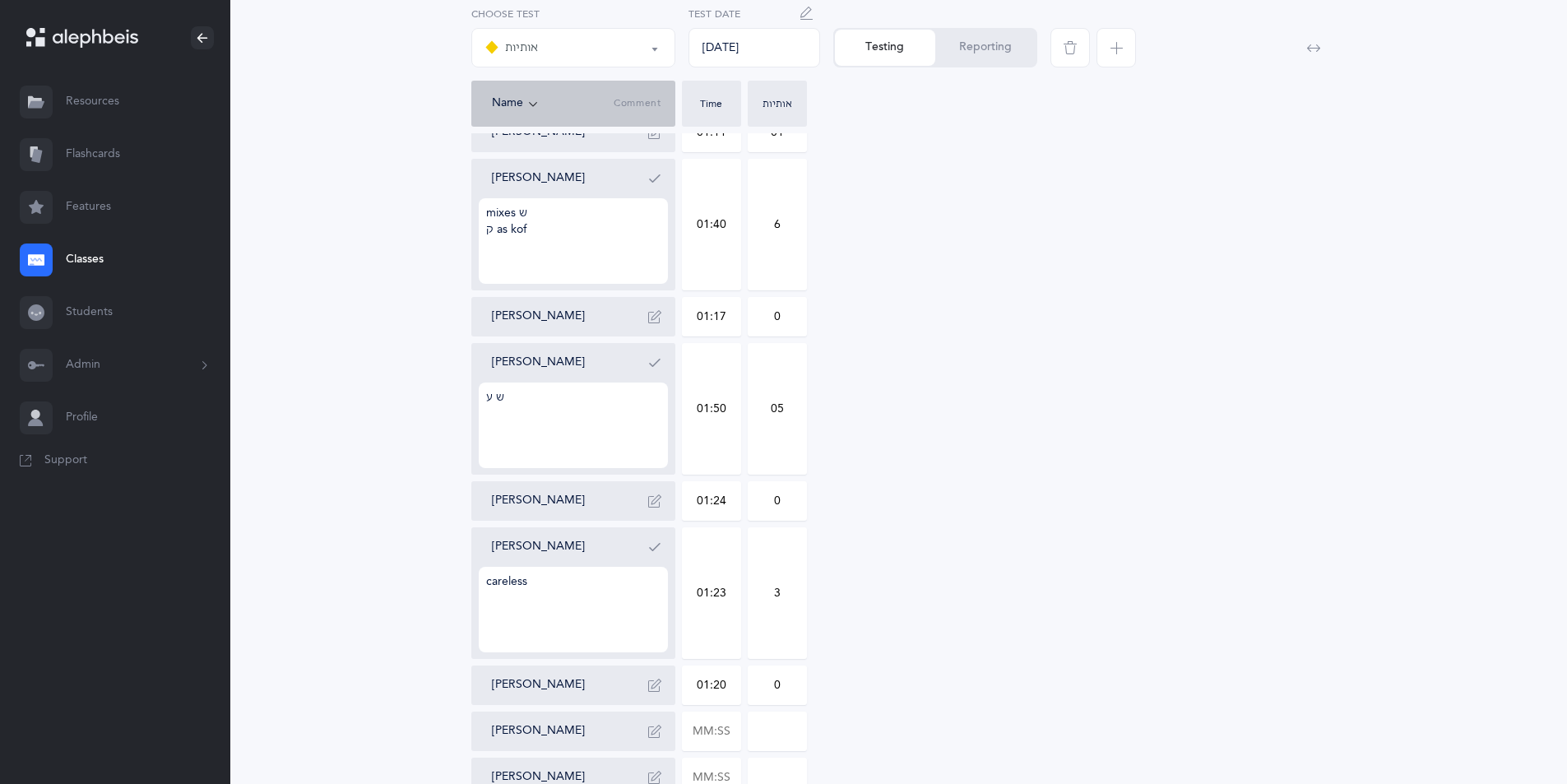
drag, startPoint x: 784, startPoint y: 685, endPoint x: 763, endPoint y: 684, distance: 21.0
click at [763, 684] on input "0" at bounding box center [777, 685] width 57 height 38
type input "2"
click at [911, 638] on div "[PERSON_NAME] 01:28 01 [PERSON_NAME] Begun 01:14 0 [PERSON_NAME] ב as a ו ק as …" at bounding box center [899, 41] width 856 height 1513
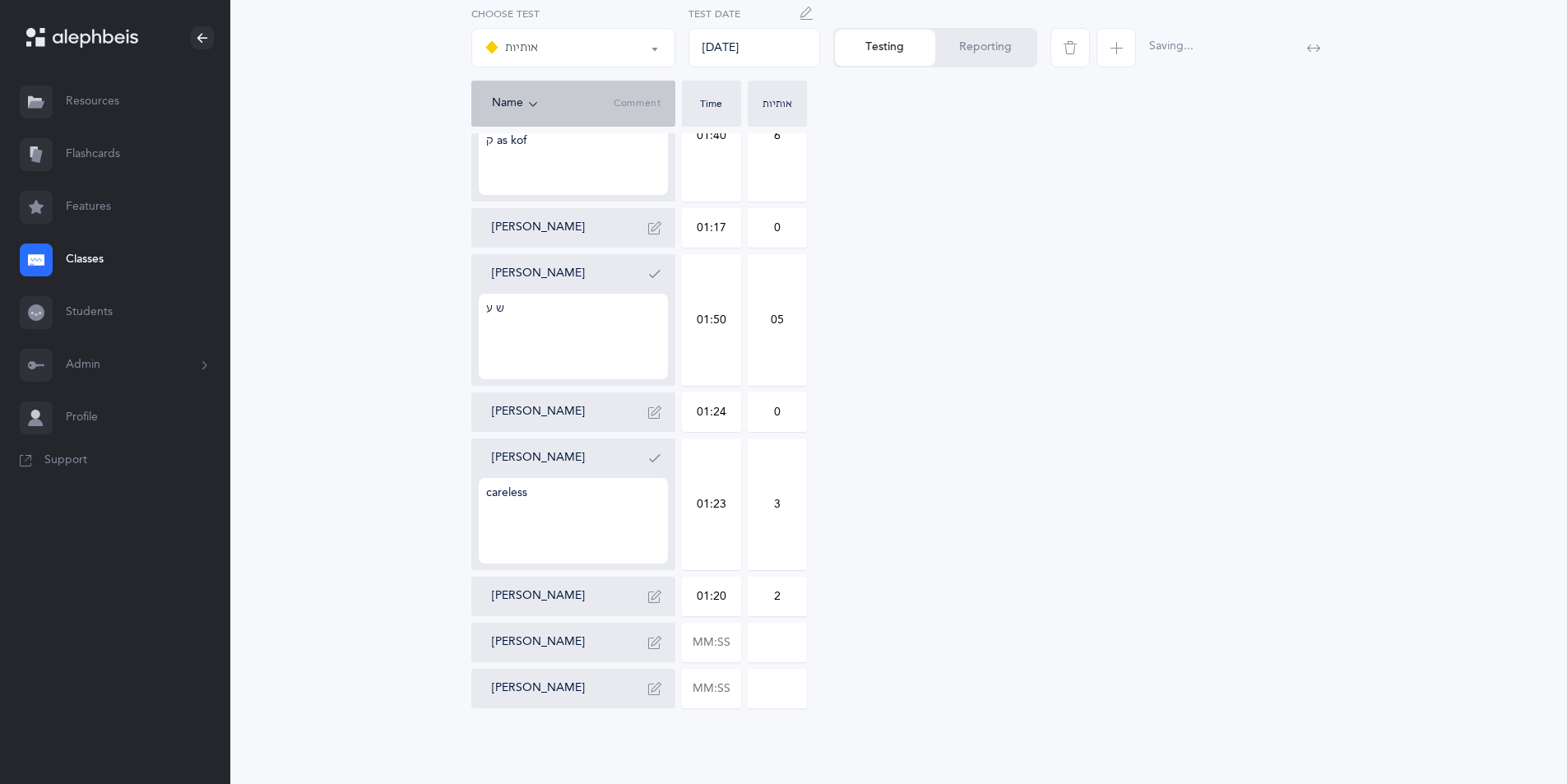
scroll to position [1090, 0]
drag, startPoint x: 737, startPoint y: 634, endPoint x: 650, endPoint y: 639, distance: 87.1
type input "02:05"
type input "0"
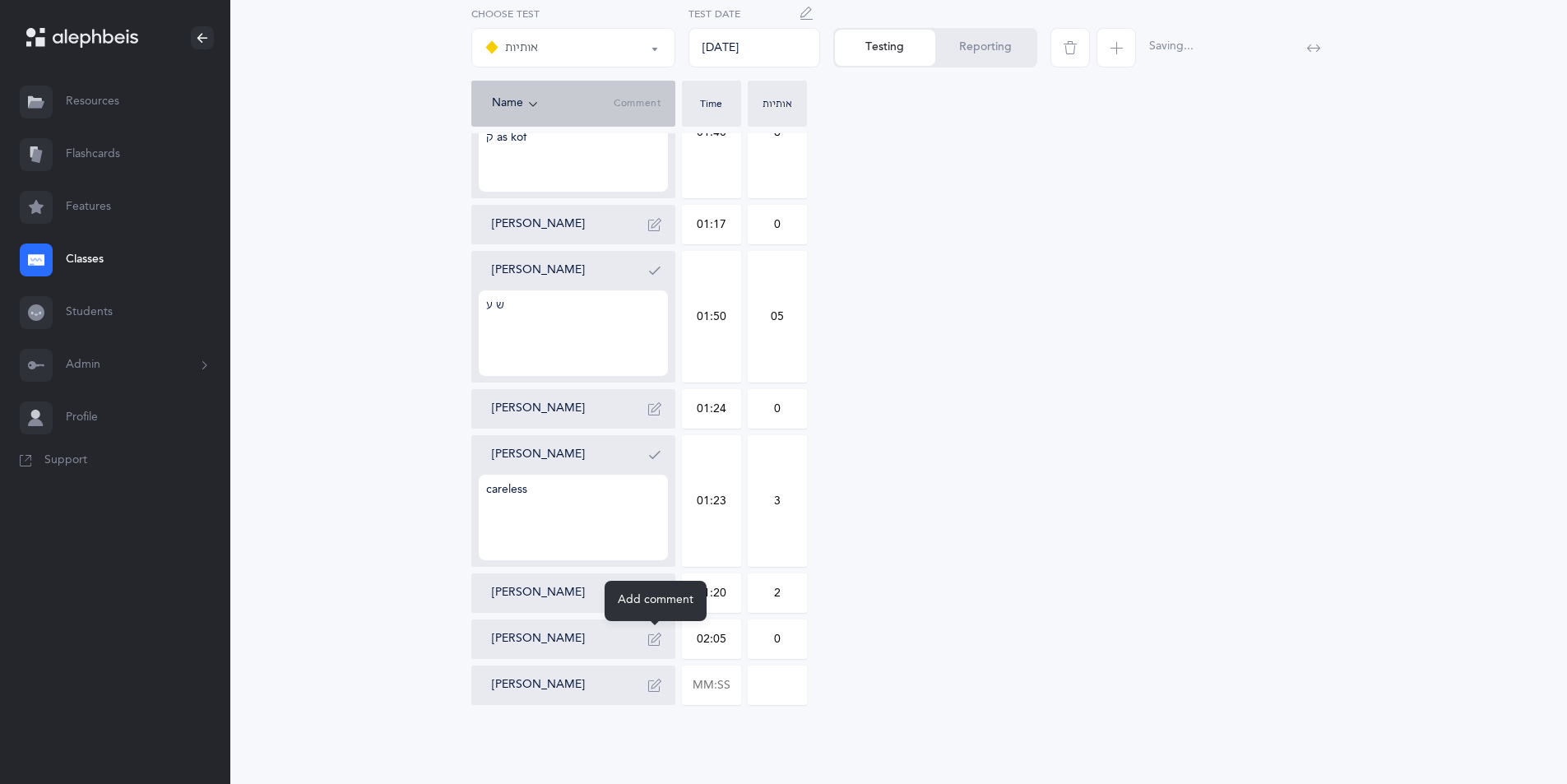
click at [660, 635] on icon "button" at bounding box center [655, 639] width 13 height 13
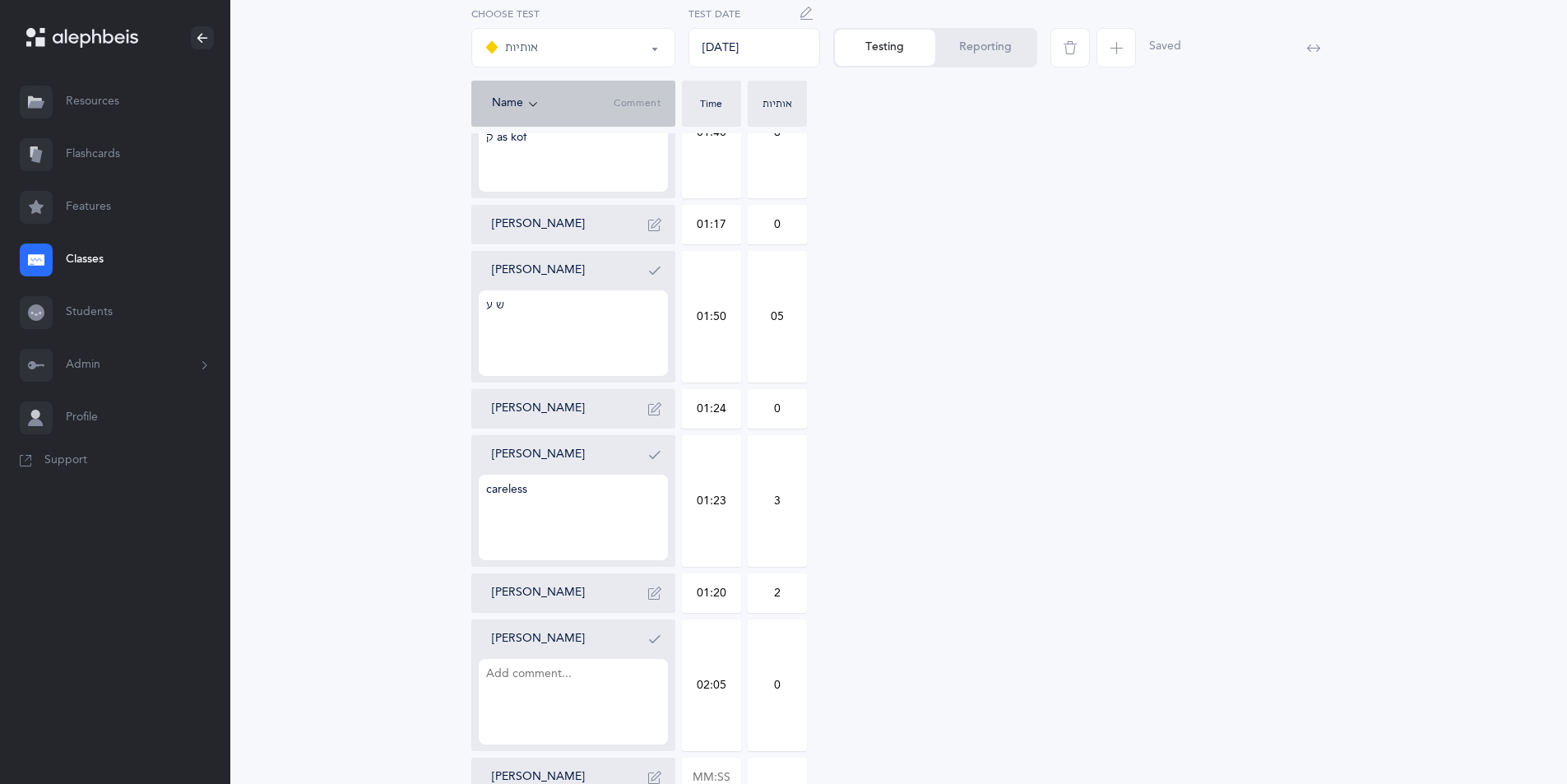
click at [793, 678] on input "0" at bounding box center [777, 684] width 57 height 130
click at [510, 691] on textarea at bounding box center [573, 701] width 189 height 86
click at [526, 687] on textarea at bounding box center [573, 701] width 189 height 86
type textarea "ץ"
type textarea "ת"
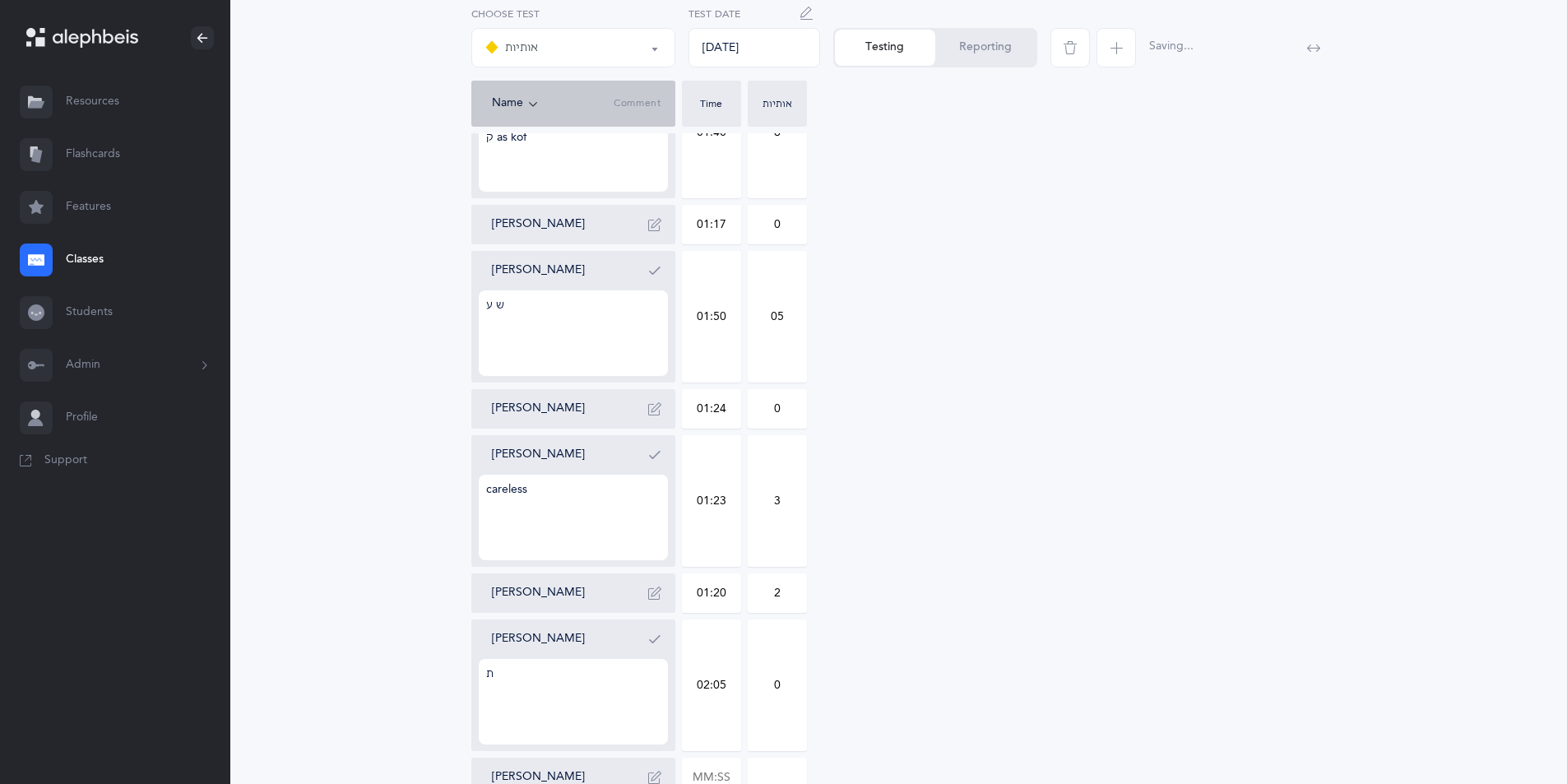
drag, startPoint x: 793, startPoint y: 688, endPoint x: 755, endPoint y: 690, distance: 38.1
click at [755, 690] on input "0" at bounding box center [777, 684] width 57 height 130
type input "3"
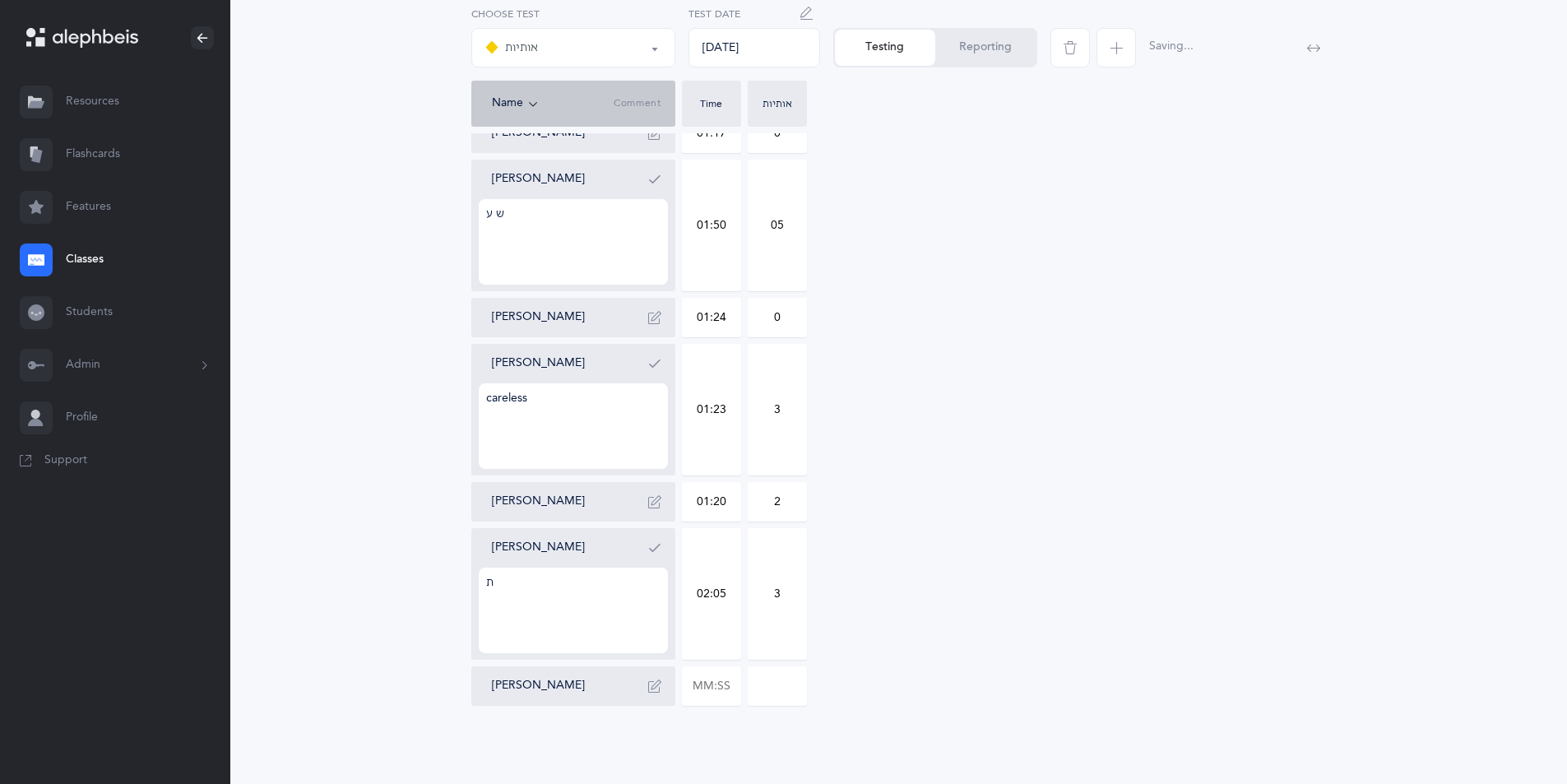
scroll to position [1183, 0]
drag, startPoint x: 727, startPoint y: 684, endPoint x: 685, endPoint y: 684, distance: 42.0
click at [685, 684] on input "text" at bounding box center [711, 685] width 57 height 38
type input "01:28"
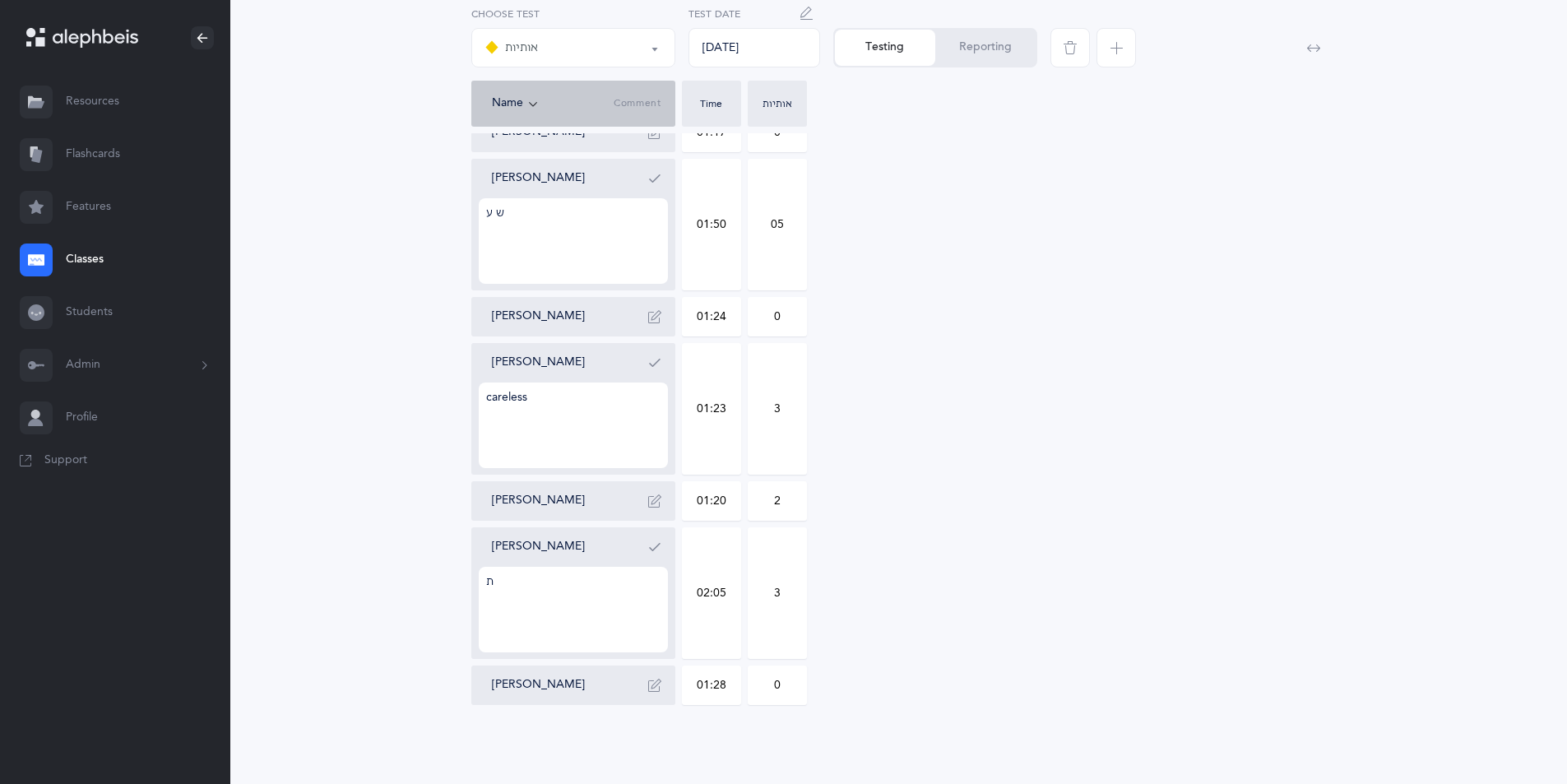
drag, startPoint x: 786, startPoint y: 673, endPoint x: 749, endPoint y: 680, distance: 37.7
click at [749, 680] on input "0" at bounding box center [777, 685] width 57 height 38
type input "5"
click at [654, 684] on icon "button" at bounding box center [655, 685] width 13 height 13
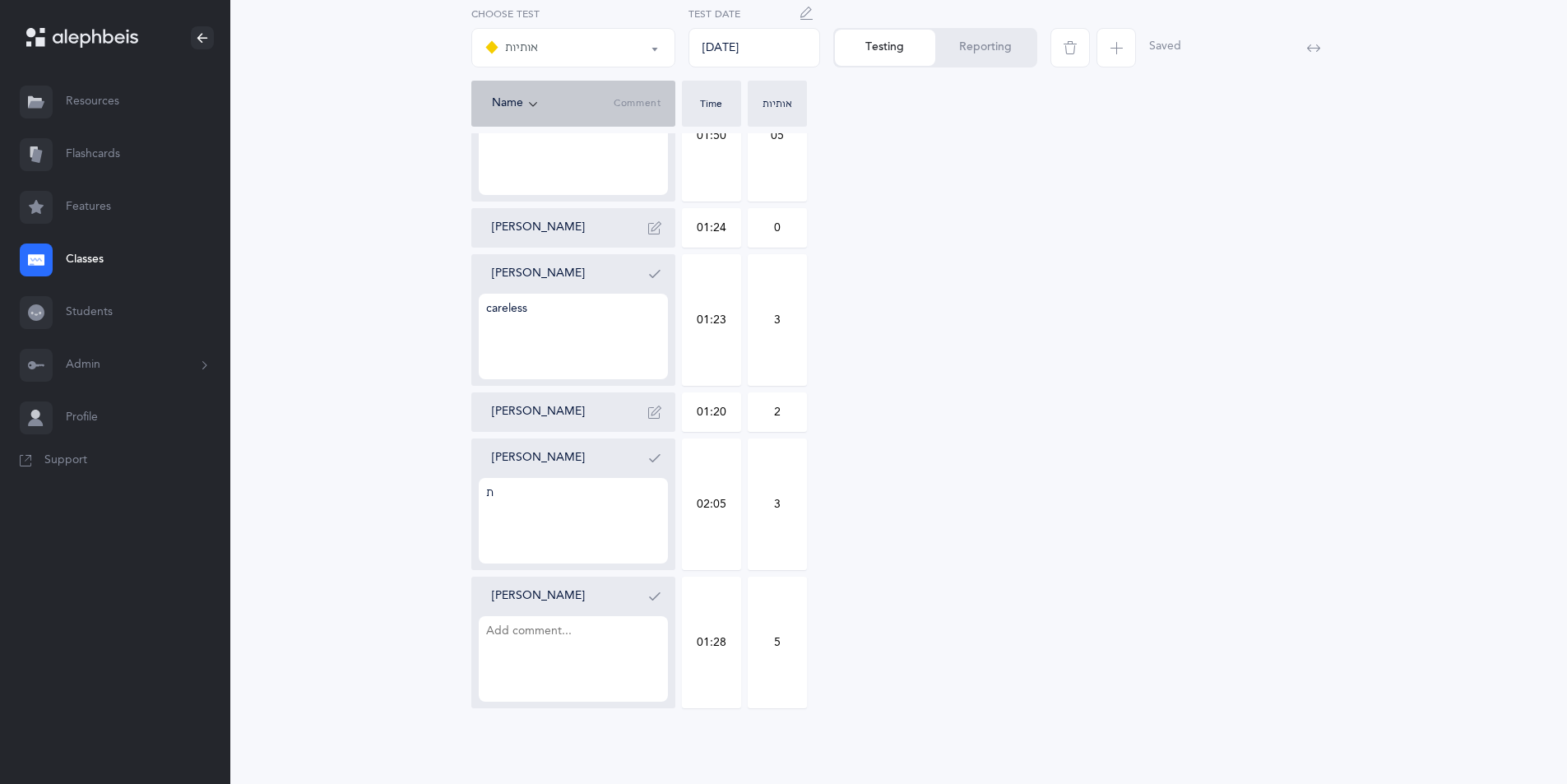
scroll to position [1275, 0]
click at [556, 649] on textarea at bounding box center [573, 655] width 189 height 86
click at [540, 630] on textarea "ת as" at bounding box center [573, 655] width 189 height 86
click at [494, 646] on textarea "ת as ט" at bounding box center [573, 655] width 189 height 86
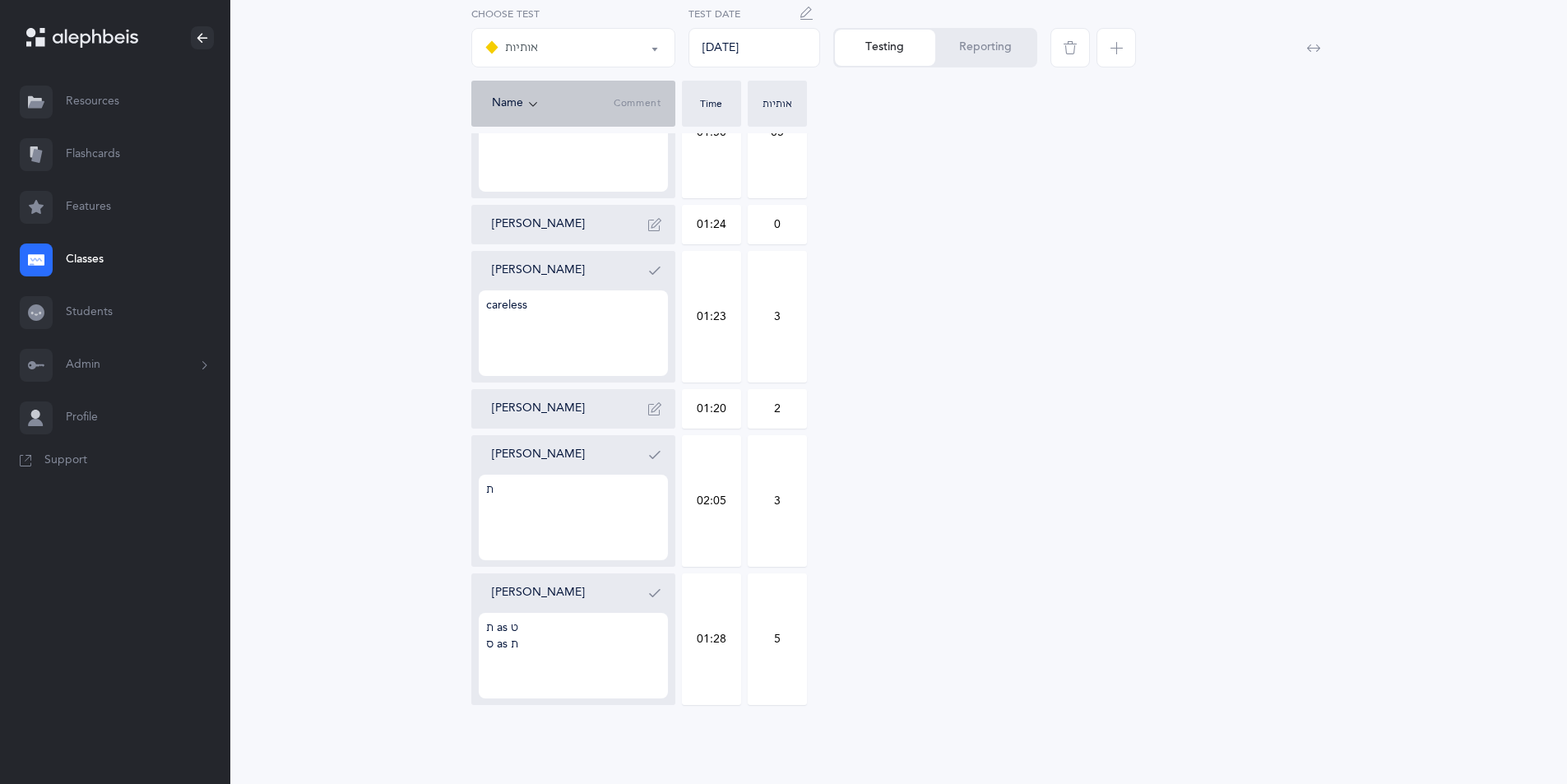
type textarea "ת as ט ס as ת"
drag, startPoint x: 984, startPoint y: 629, endPoint x: 949, endPoint y: 530, distance: 105.0
click at [986, 44] on button "Reporting" at bounding box center [985, 48] width 101 height 37
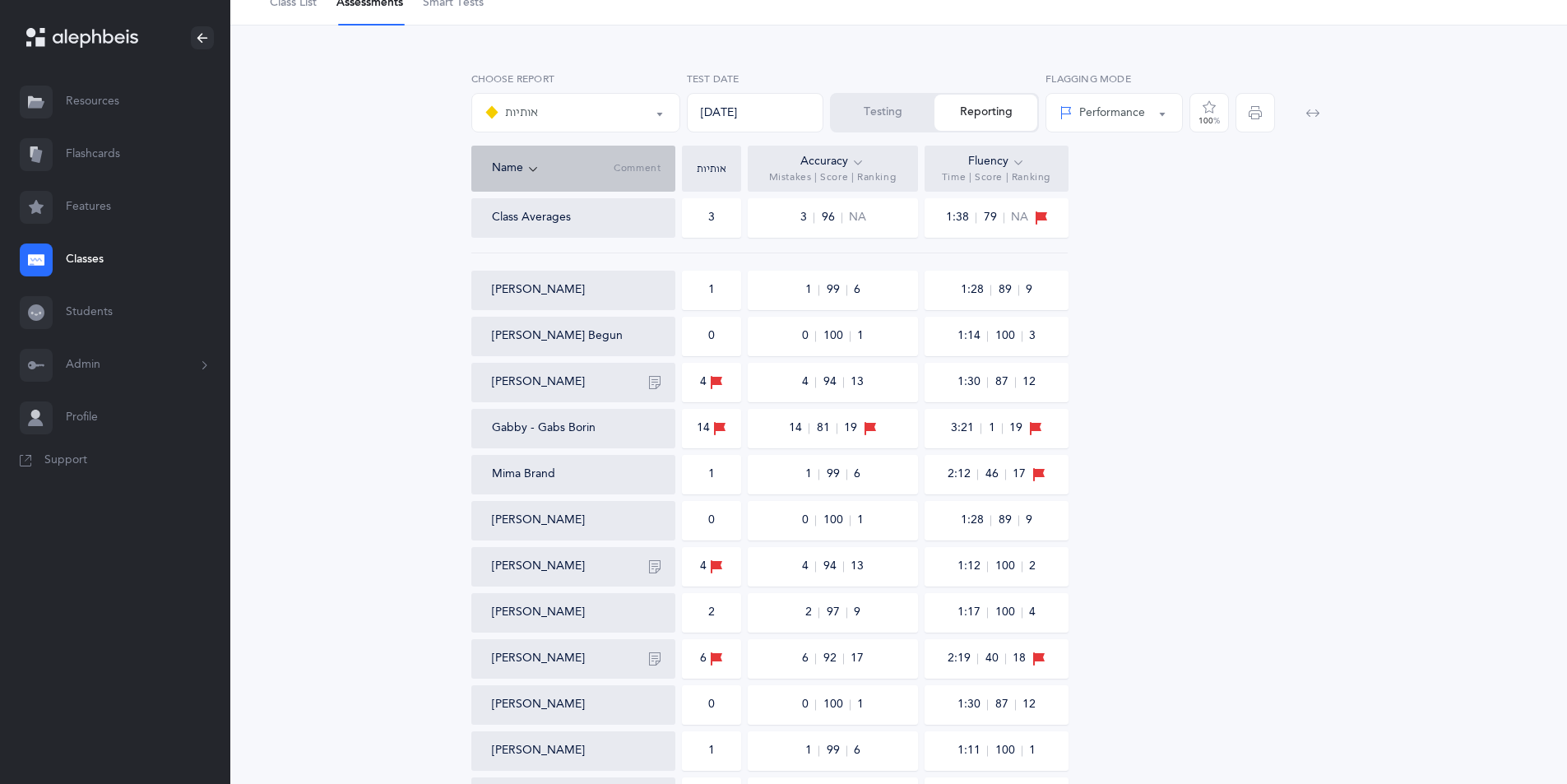
scroll to position [82, 0]
click at [1004, 120] on div "Testing Reporting" at bounding box center [934, 115] width 209 height 40
click at [1255, 121] on span "button" at bounding box center [1255, 115] width 40 height 40
